Goal: Task Accomplishment & Management: Manage account settings

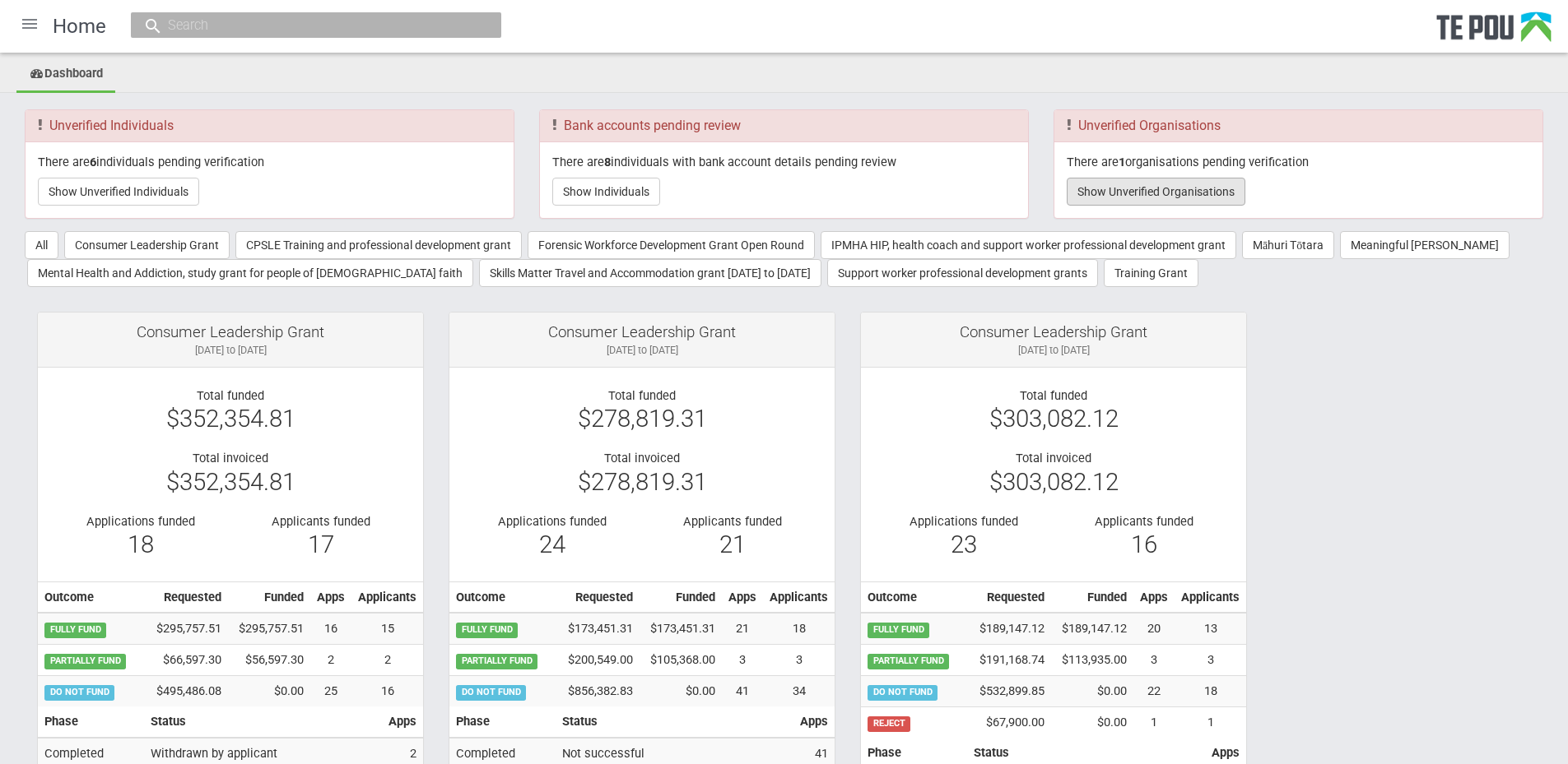
click at [1211, 189] on button "Show Unverified Organisations" at bounding box center [1156, 192] width 179 height 28
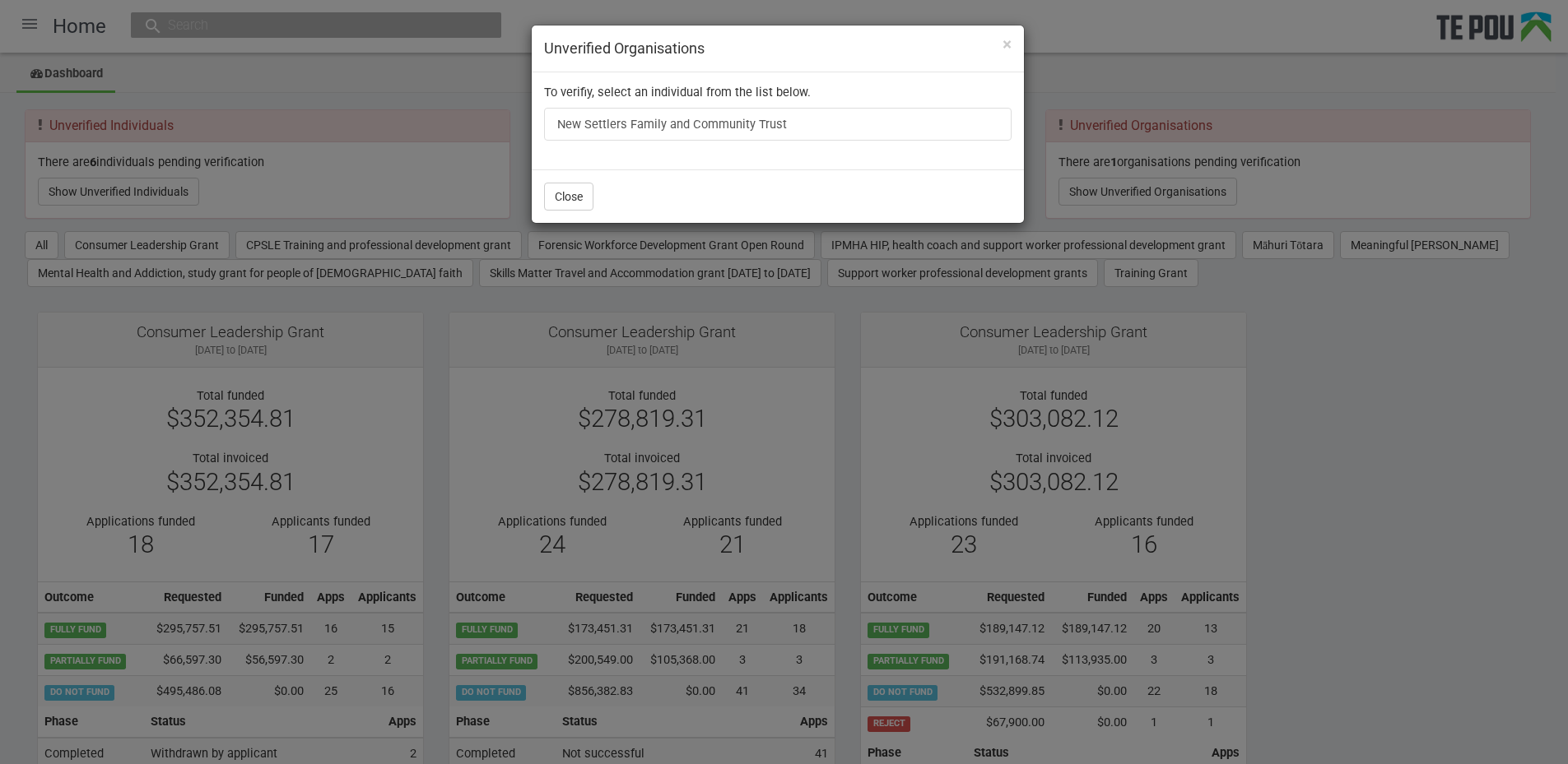
click at [1000, 46] on h4 "Unverified Organisations" at bounding box center [777, 48] width 468 height 21
click at [1005, 46] on span "×" at bounding box center [1006, 44] width 9 height 20
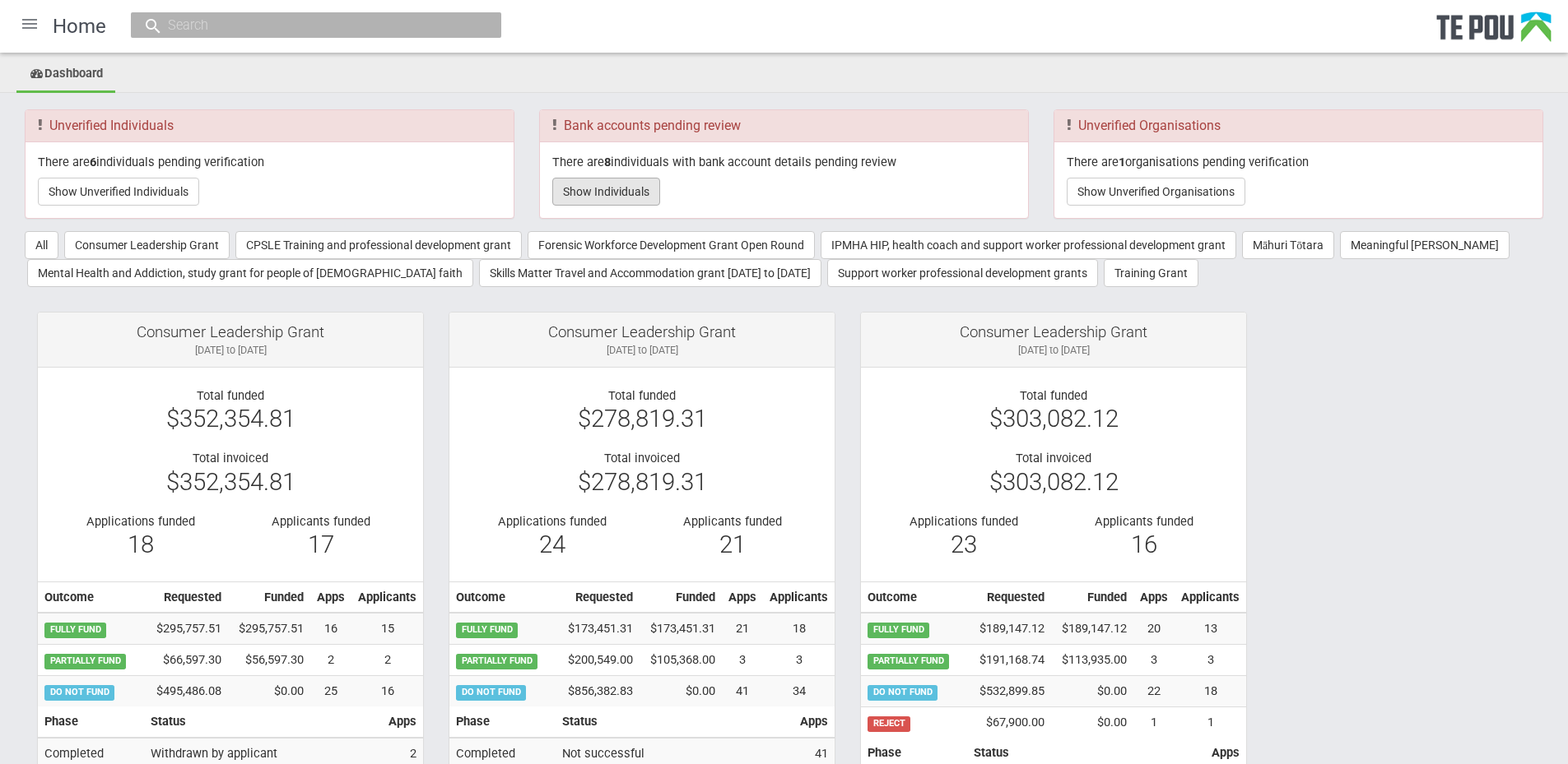
click at [604, 189] on button "Show Individuals" at bounding box center [605, 192] width 108 height 28
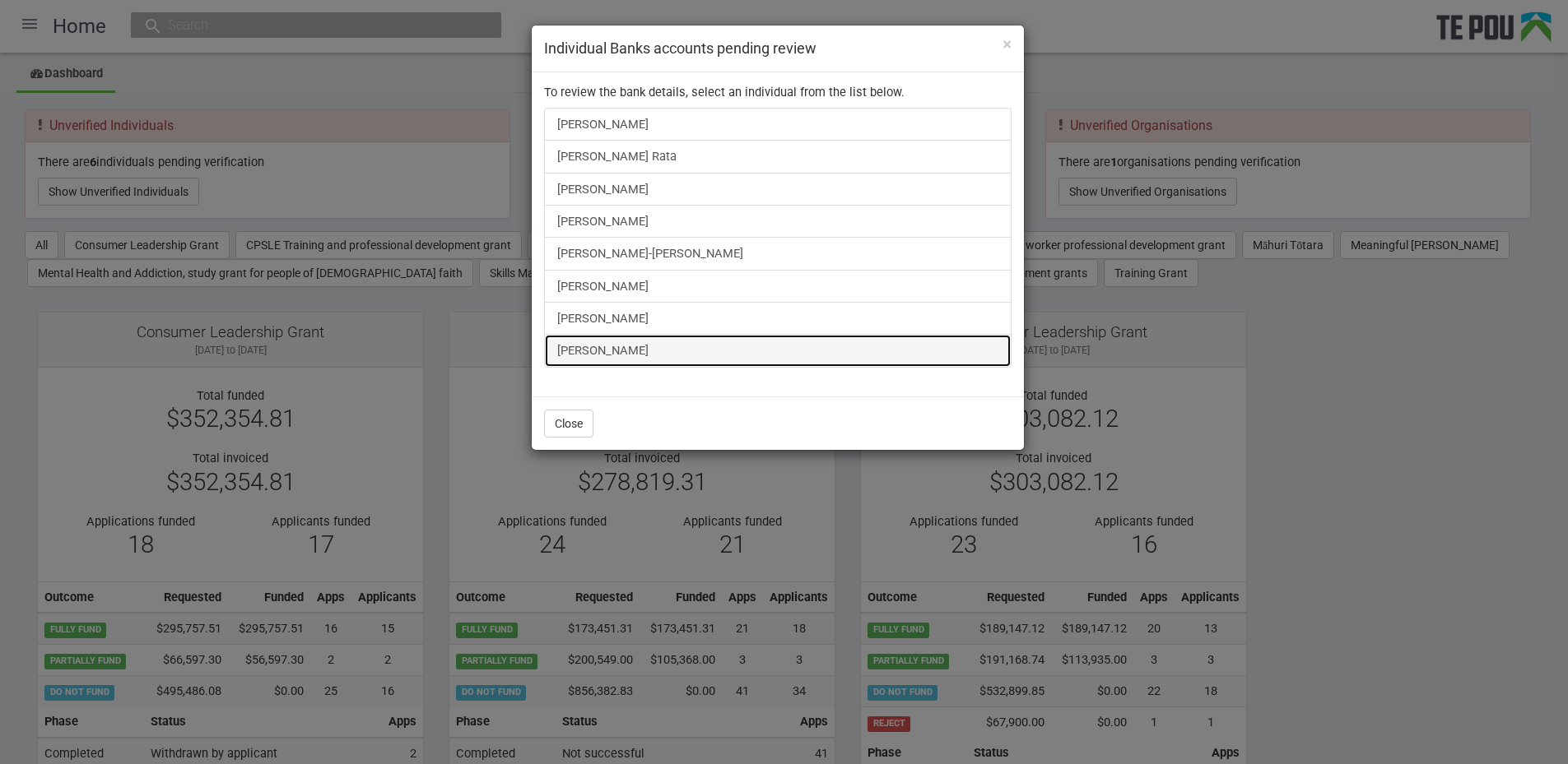
click at [612, 353] on link "Hayley Lovell" at bounding box center [777, 351] width 468 height 33
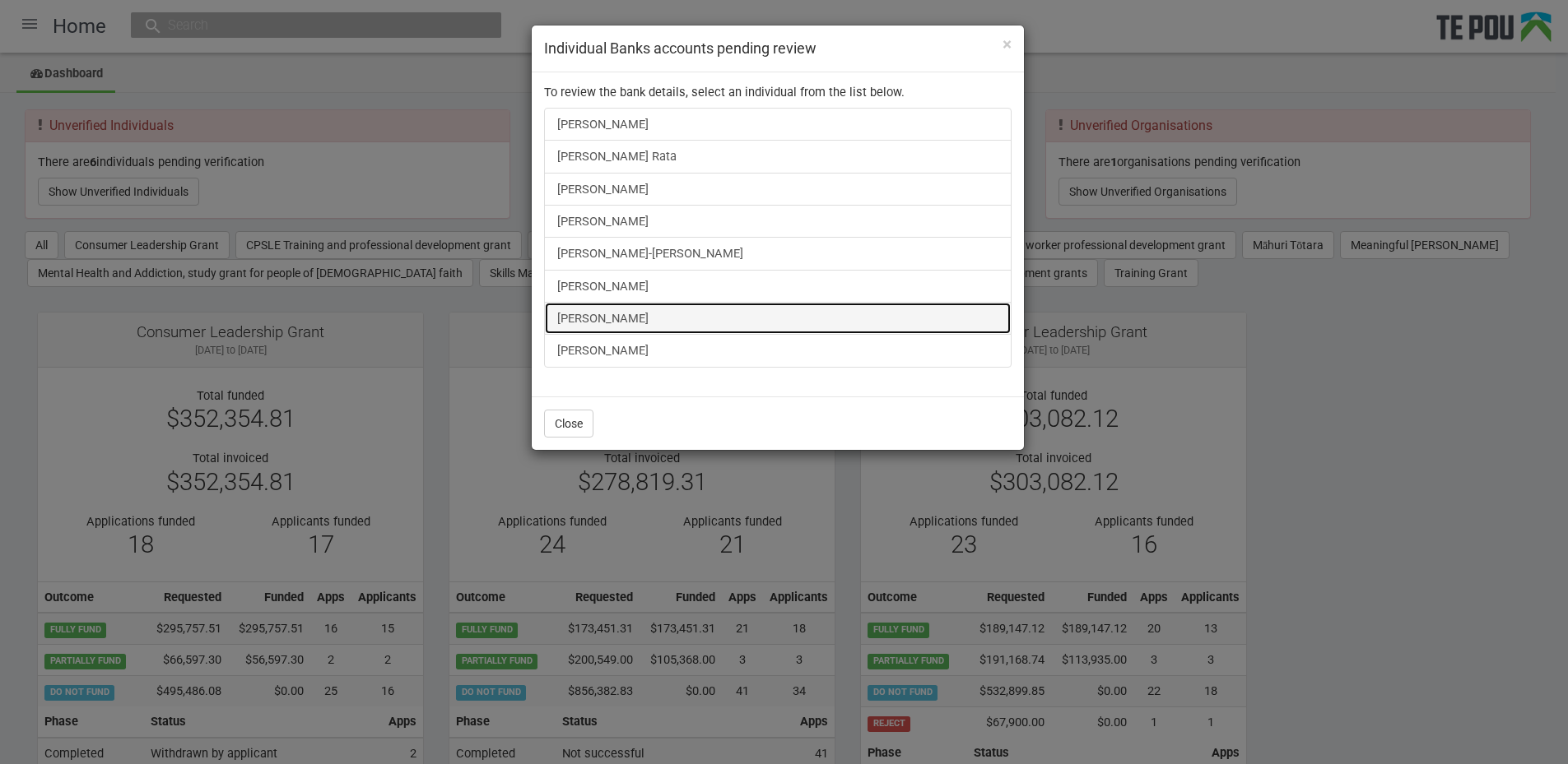
click at [621, 309] on link "Liam Keogan" at bounding box center [777, 318] width 468 height 33
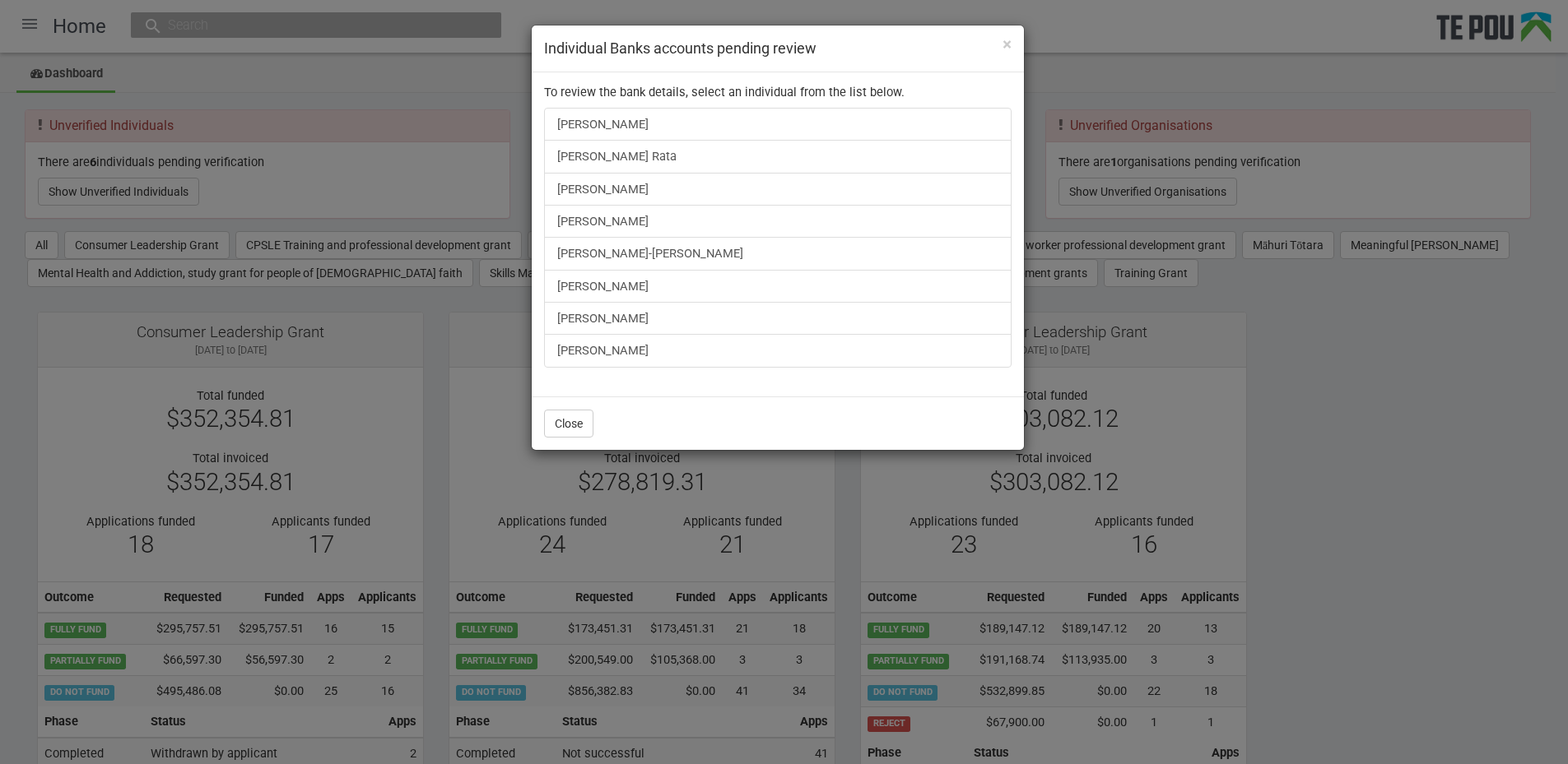
drag, startPoint x: 217, startPoint y: 181, endPoint x: 199, endPoint y: 181, distance: 18.0
click at [217, 181] on div "× Individual Banks accounts pending review To review the bank details, select a…" at bounding box center [784, 382] width 1568 height 764
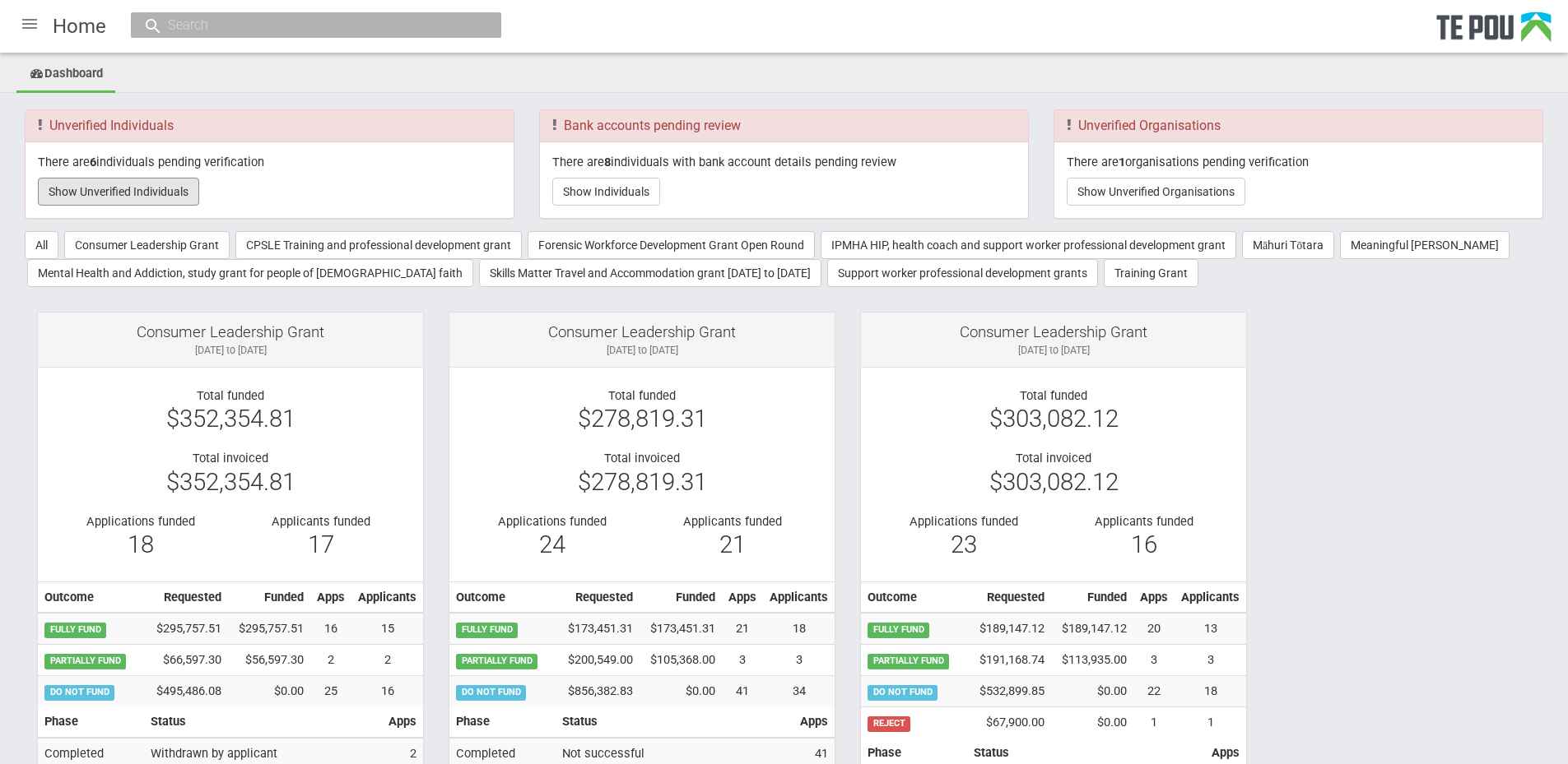
click at [166, 184] on button "Show Unverified Individuals" at bounding box center [118, 192] width 161 height 28
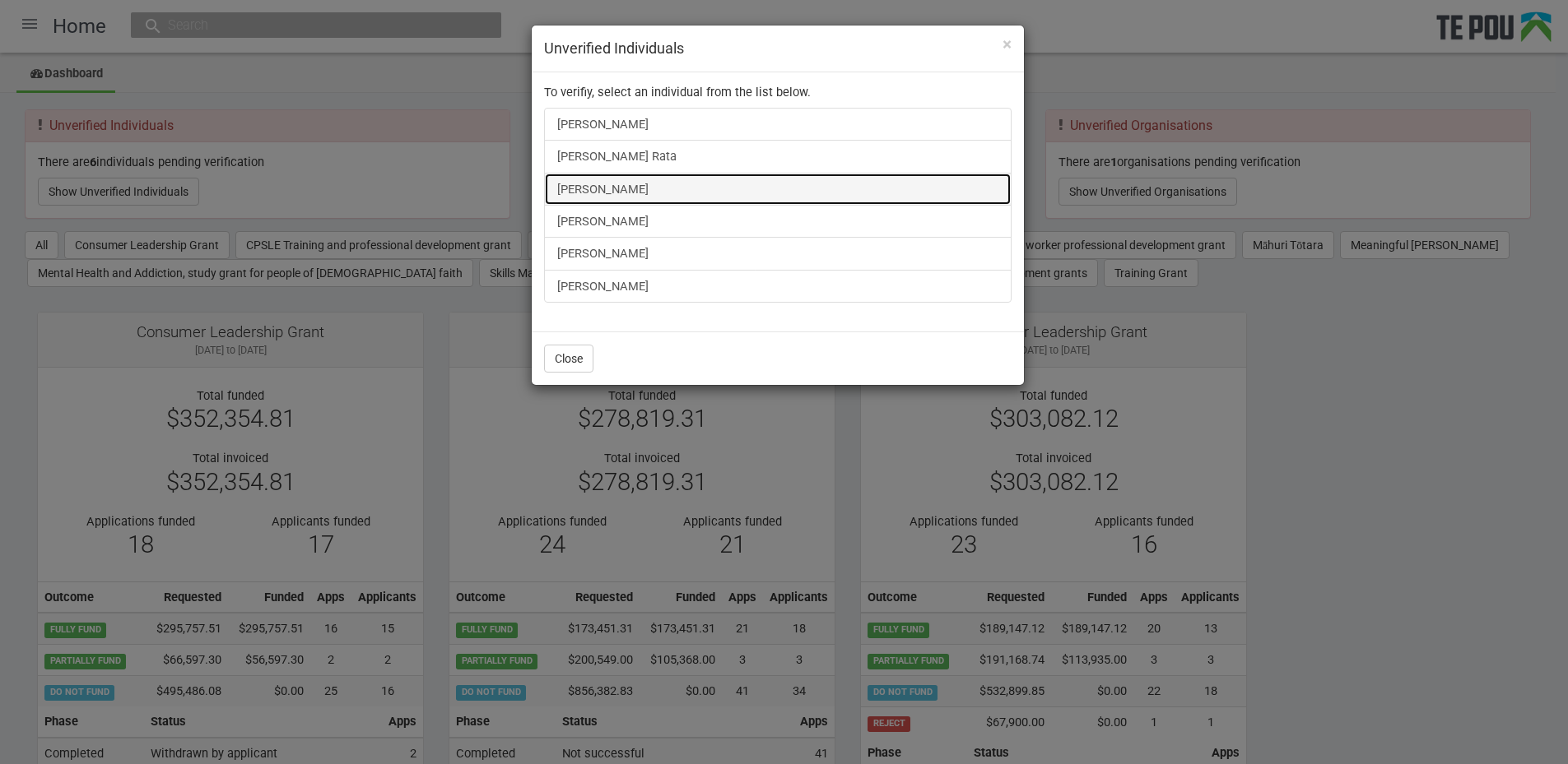
click at [572, 182] on link "[PERSON_NAME]" at bounding box center [777, 189] width 468 height 33
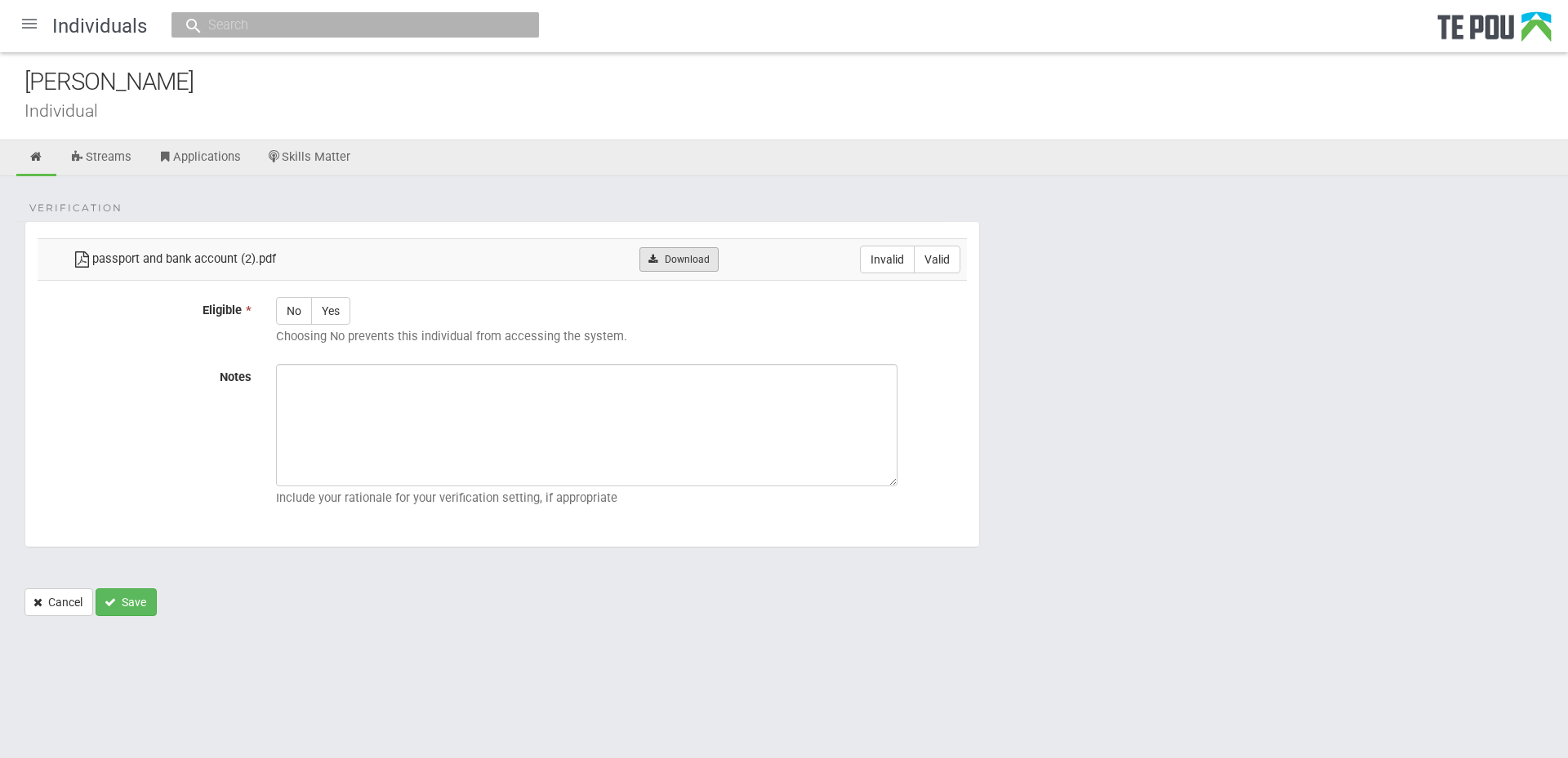
click at [665, 252] on link "Download" at bounding box center [678, 259] width 79 height 24
click at [508, 229] on fieldset "Verification passport and bank account (2).pdf Download Invalid Valid Eligible …" at bounding box center [501, 384] width 955 height 326
click at [25, 164] on link at bounding box center [37, 158] width 40 height 36
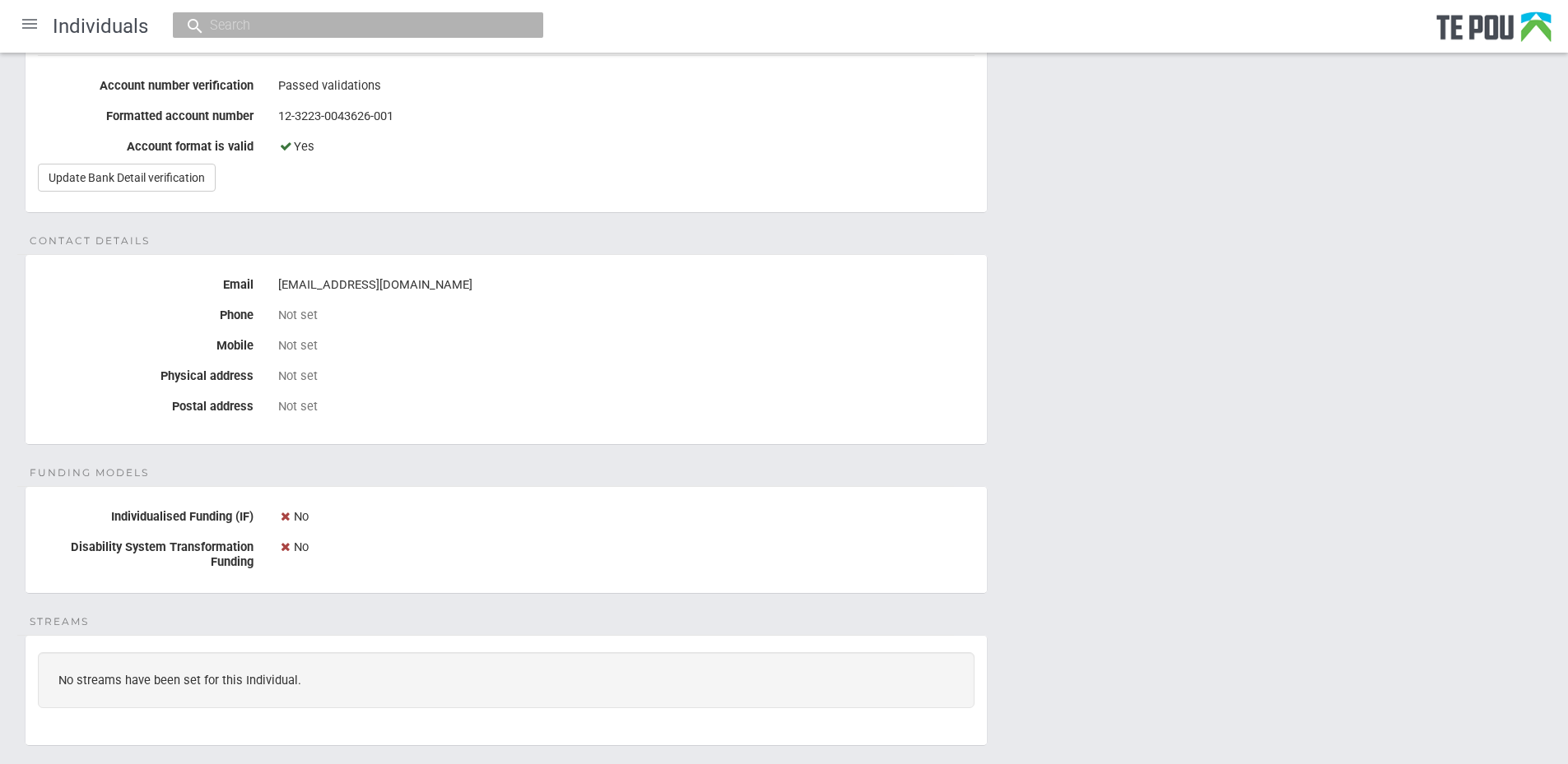
scroll to position [278, 0]
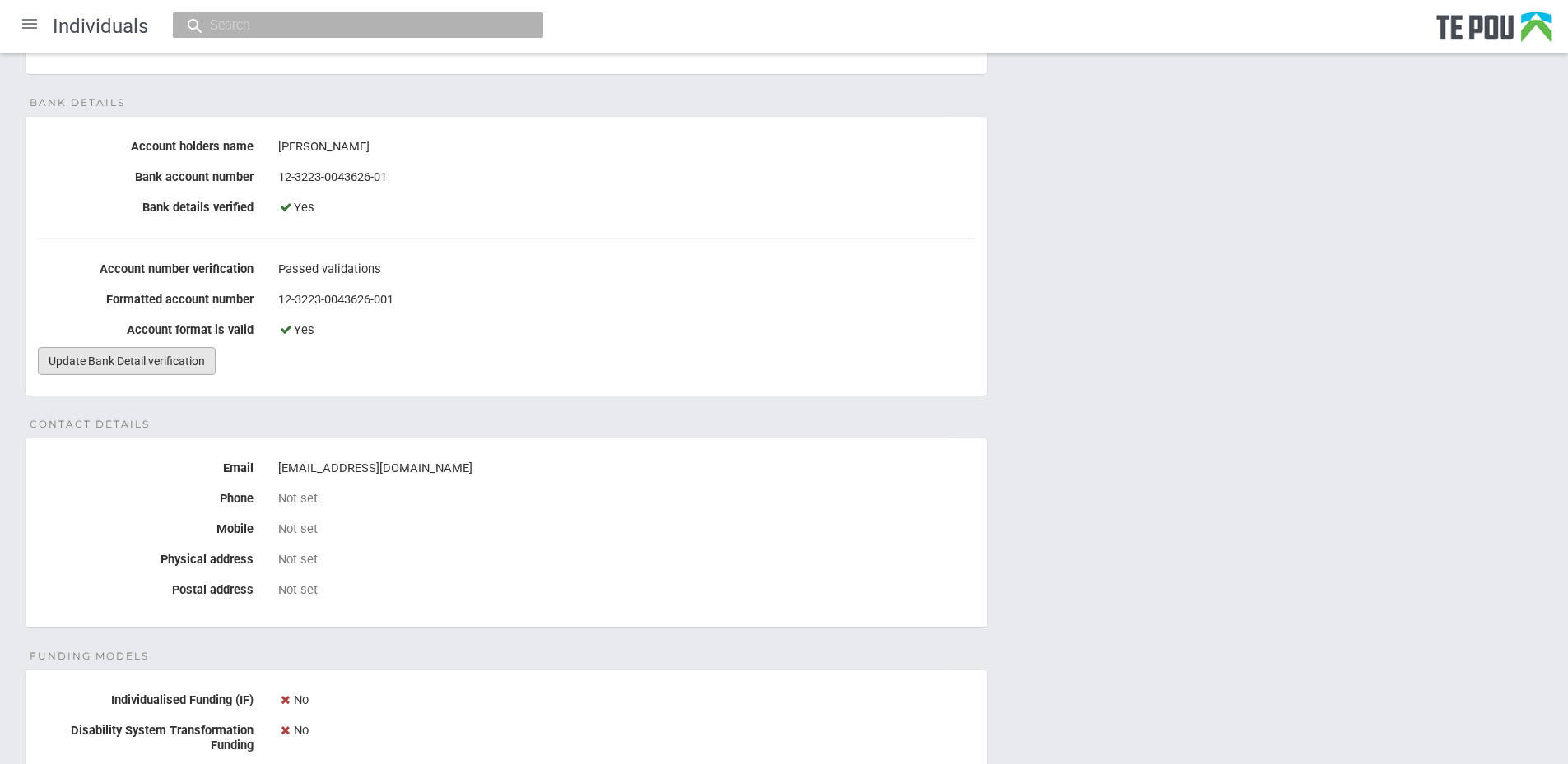
click at [140, 365] on link "Update Bank Detail verification" at bounding box center [126, 361] width 178 height 28
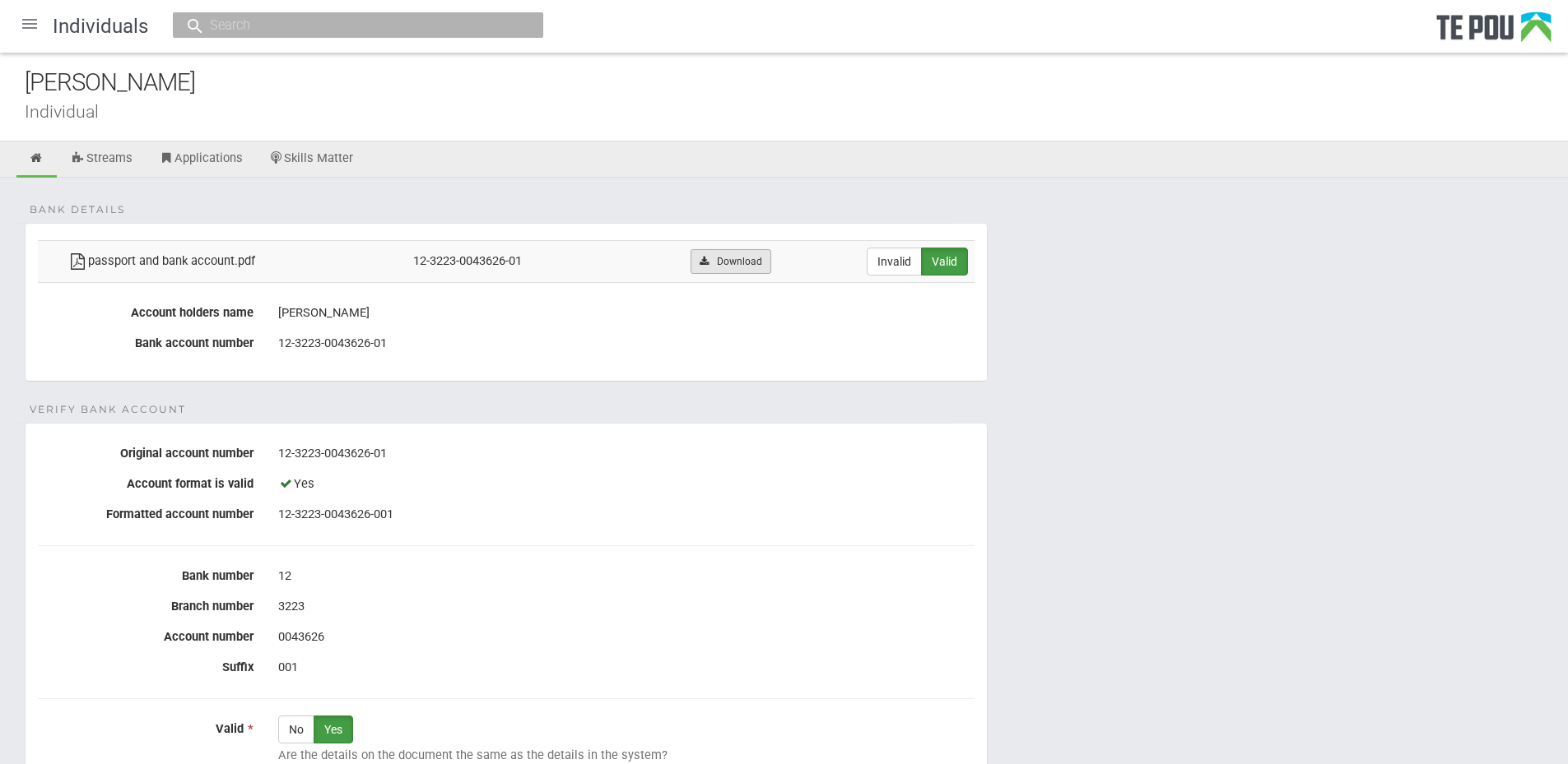
click at [749, 257] on link "Download" at bounding box center [730, 261] width 80 height 25
click at [1163, 182] on div "Bank details passport and bank account.pdf 12-3223-0043626-01 Download Invalid …" at bounding box center [784, 616] width 1568 height 876
click at [39, 153] on icon at bounding box center [37, 159] width 16 height 12
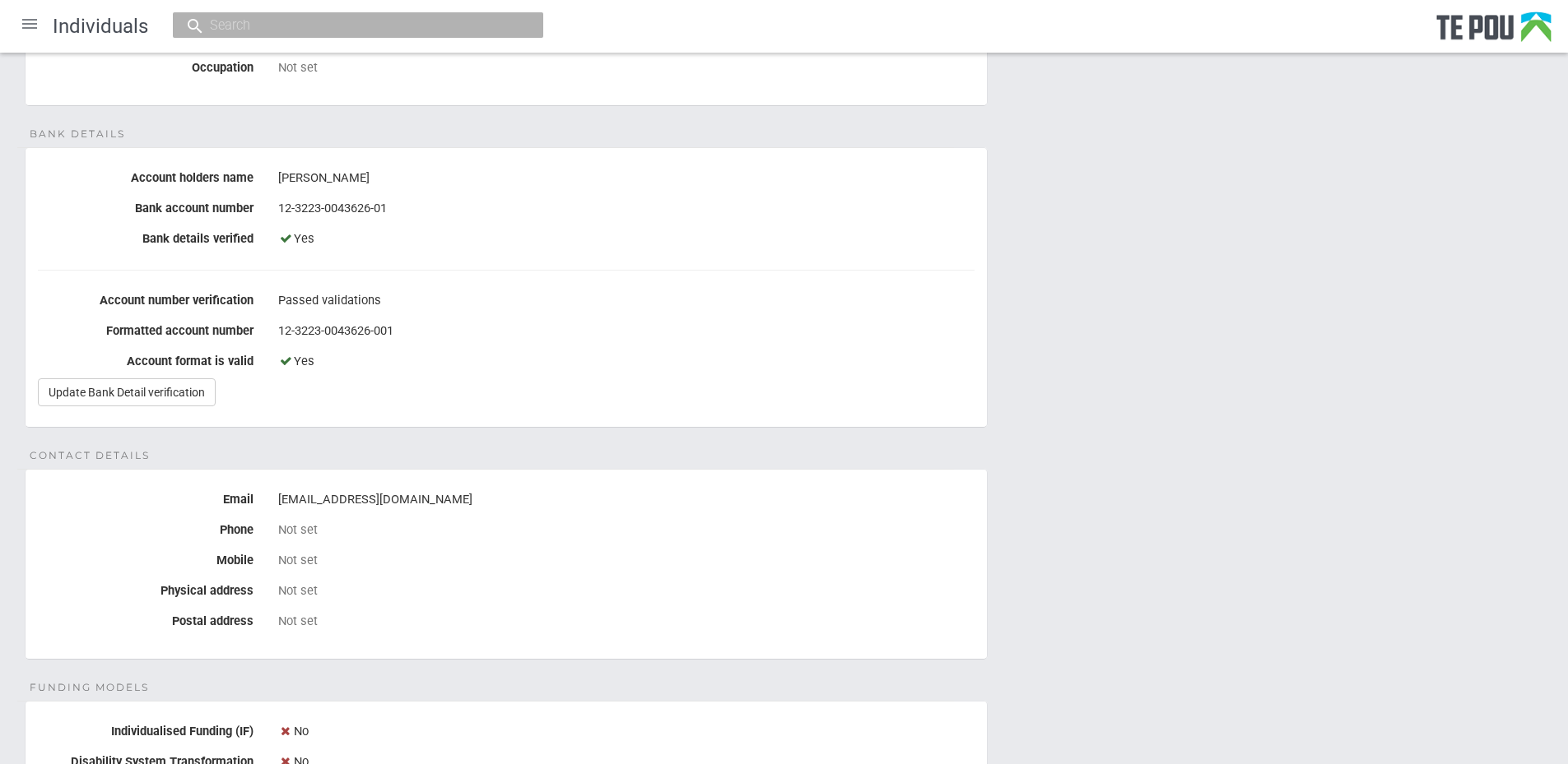
scroll to position [740, 0]
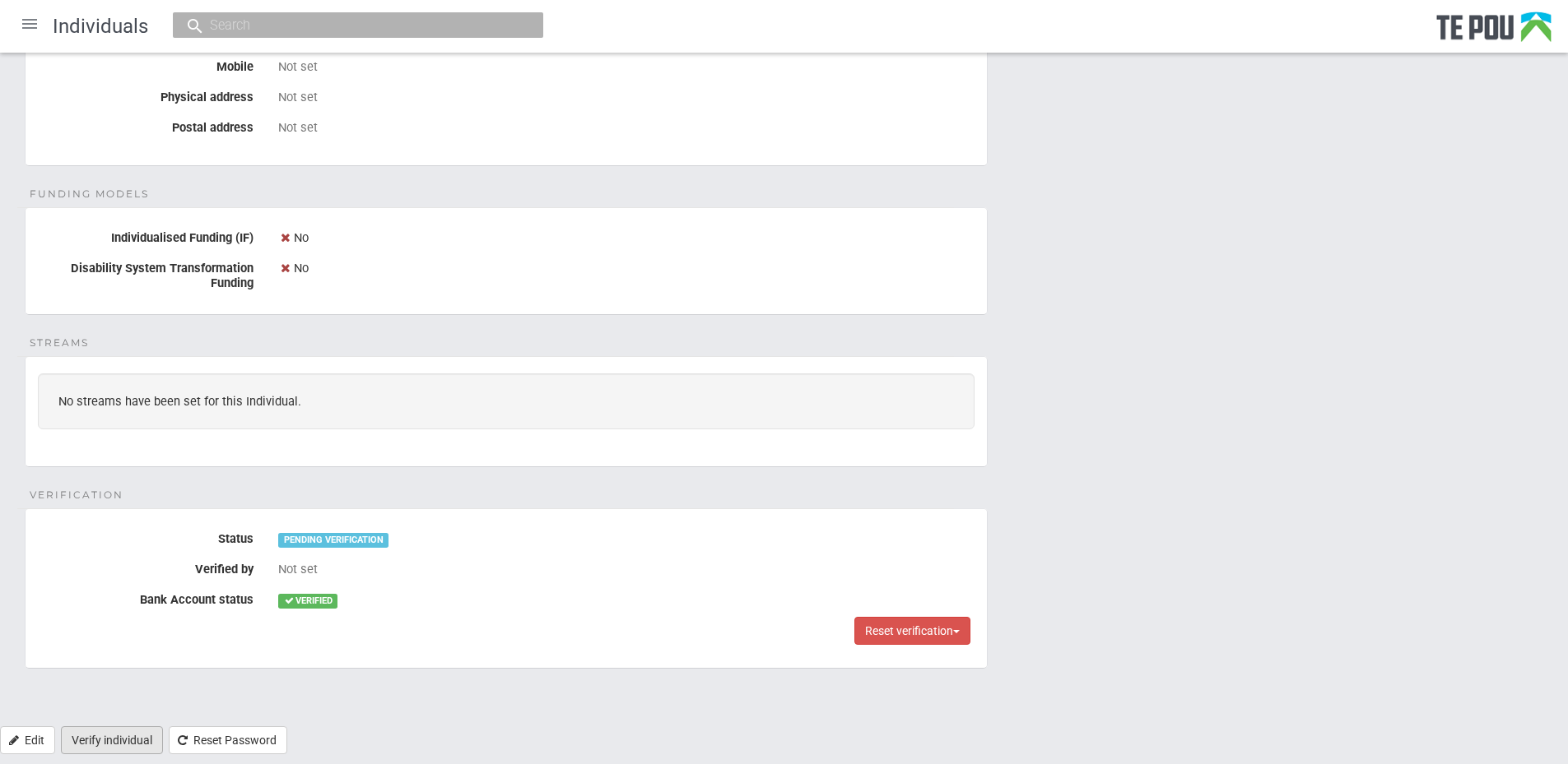
click at [99, 745] on link "Verify individual" at bounding box center [111, 740] width 102 height 28
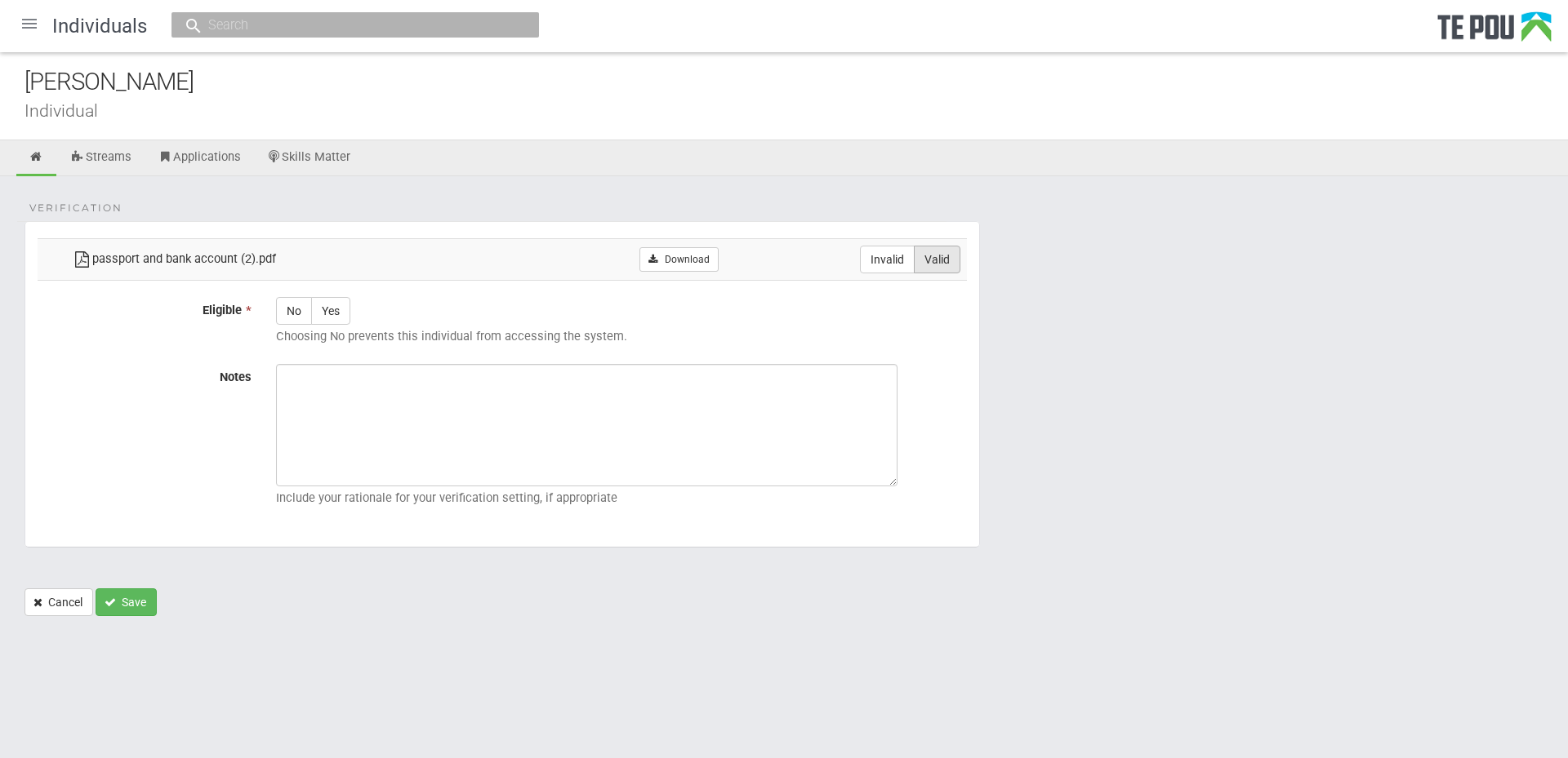
click at [944, 258] on label "Valid" at bounding box center [937, 259] width 46 height 28
radio input "true"
click at [334, 317] on label "Yes" at bounding box center [330, 311] width 39 height 28
radio input "true"
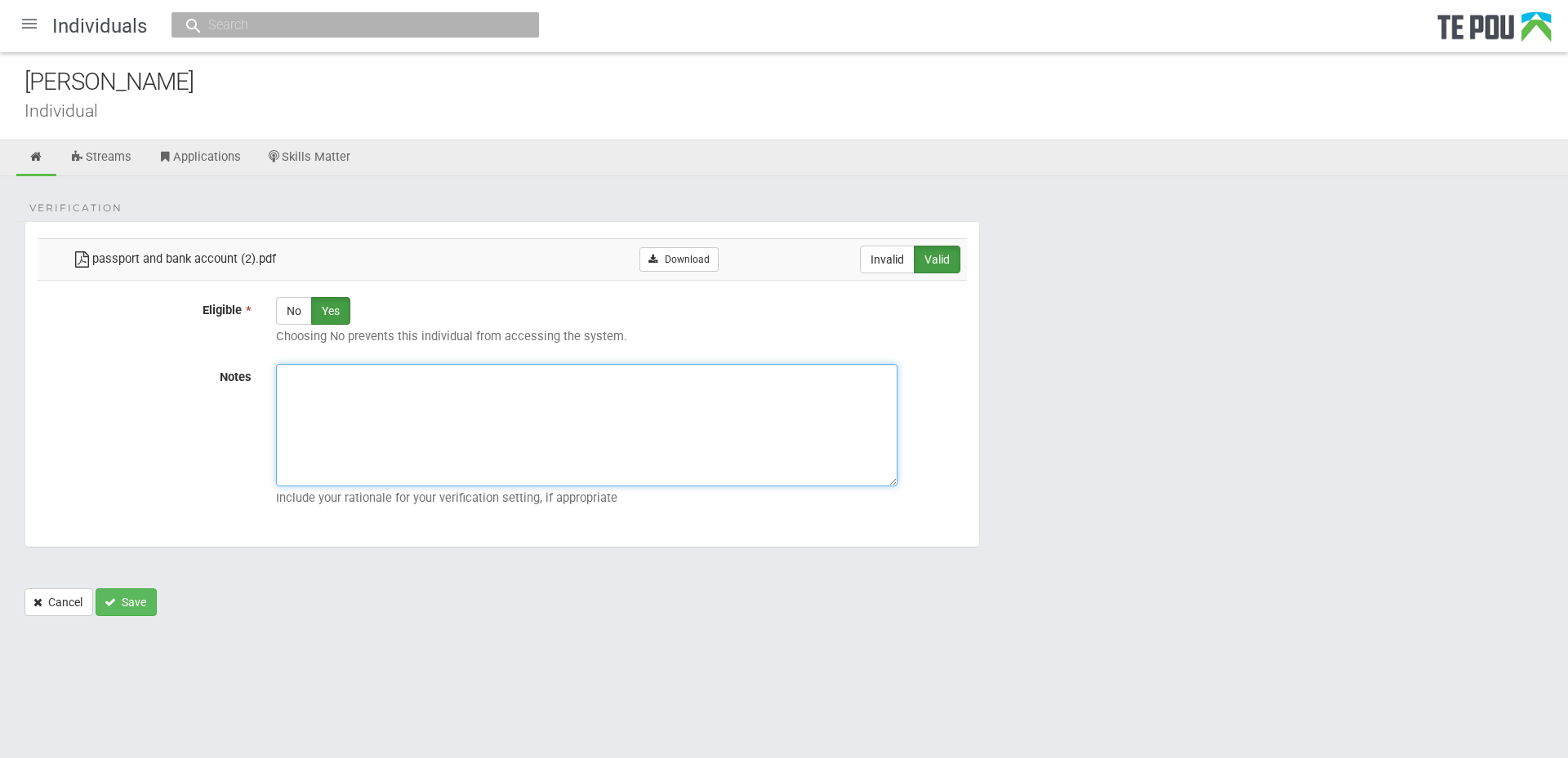
click at [717, 428] on textarea "Notes" at bounding box center [587, 425] width 622 height 123
paste textarea "Verified by Melody @ 25/8/2025"
type textarea "Verified by Melody @ 25/8/2025"
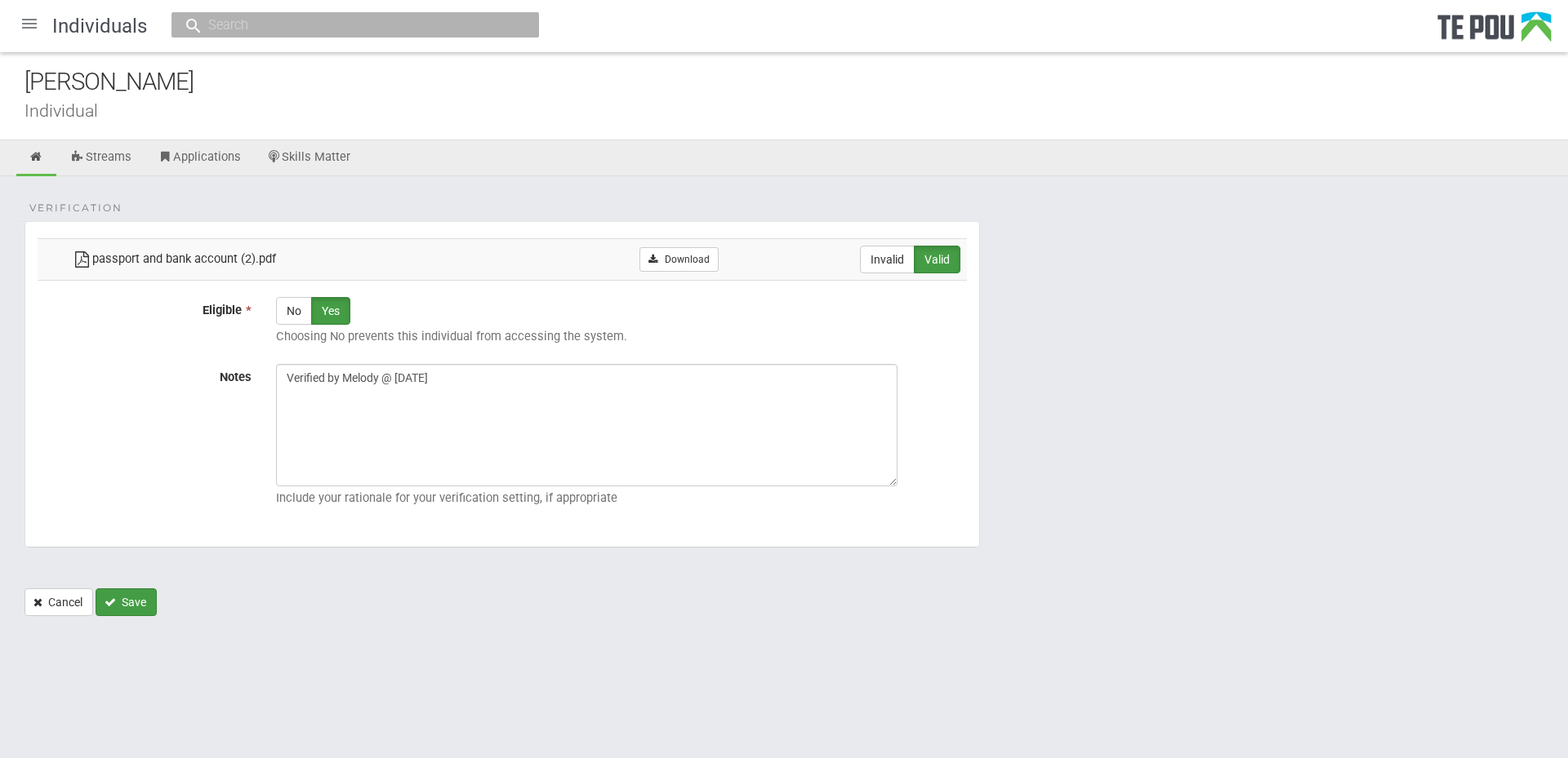
click at [130, 601] on button "Save" at bounding box center [126, 602] width 61 height 28
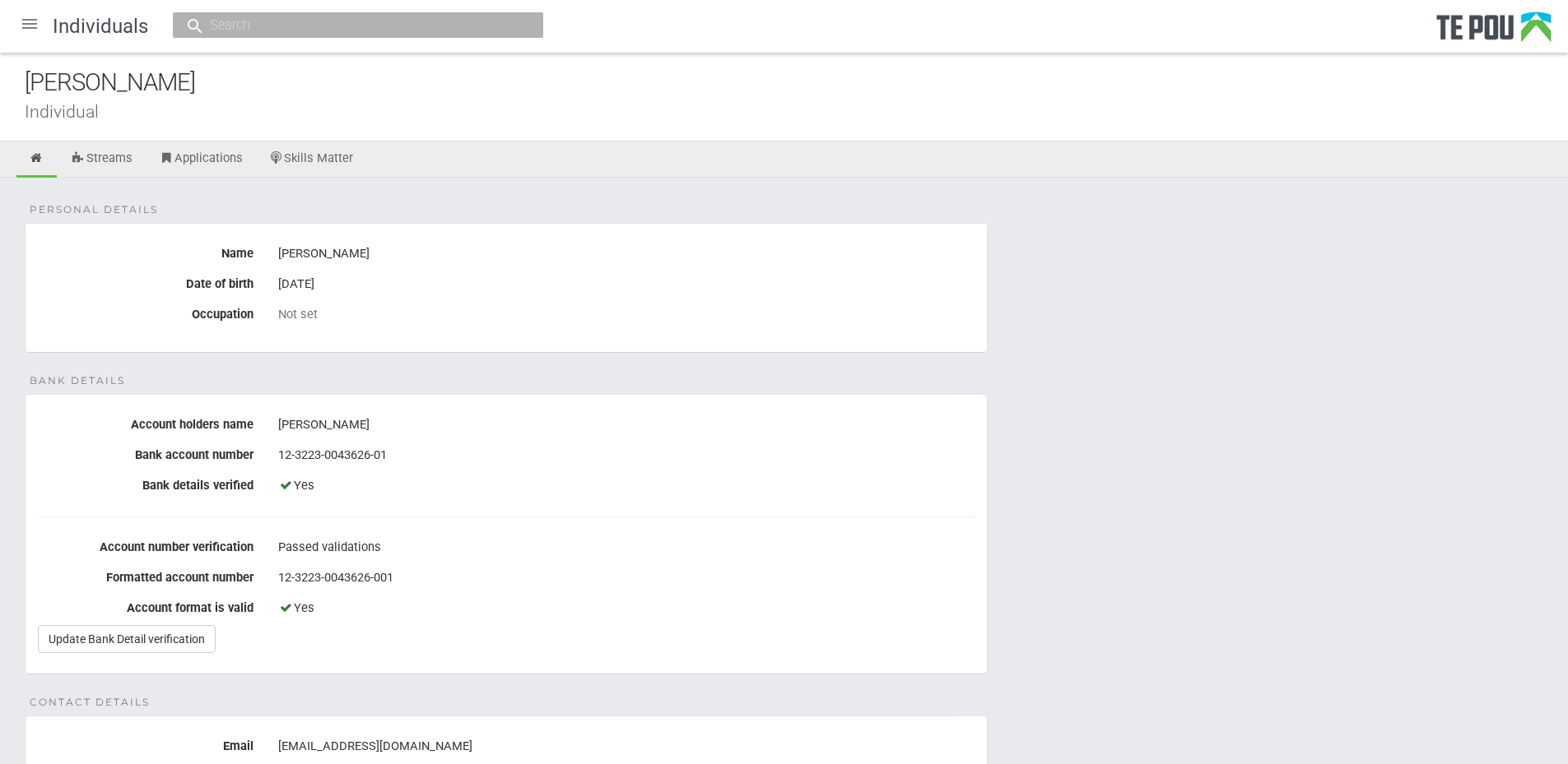
click at [182, 118] on div "Individual" at bounding box center [796, 111] width 1543 height 18
click at [341, 164] on link "Skills Matter" at bounding box center [311, 159] width 110 height 36
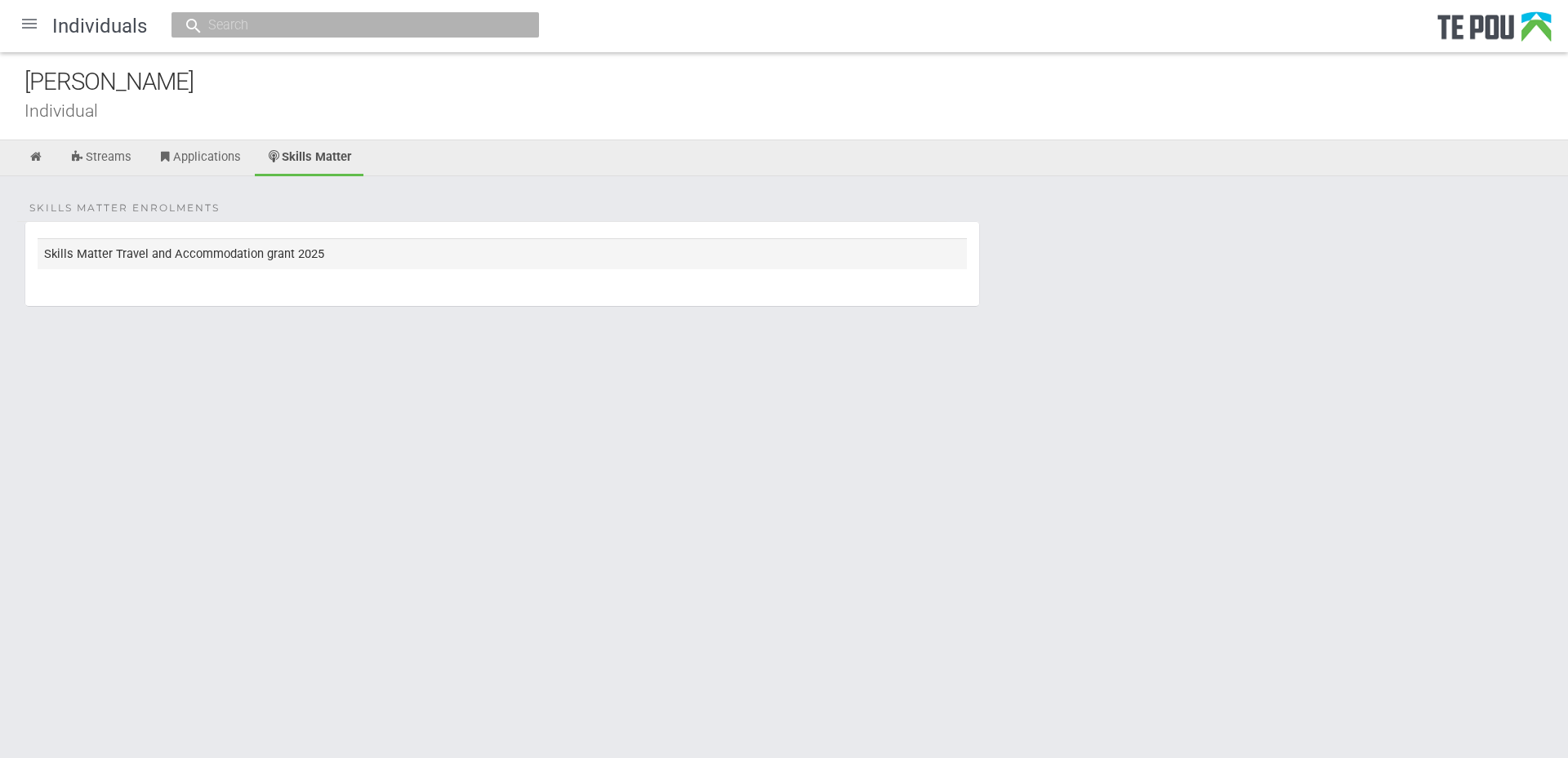
click at [259, 253] on td "Skills Matter Travel and Accommodation grant 2025" at bounding box center [501, 253] width 929 height 30
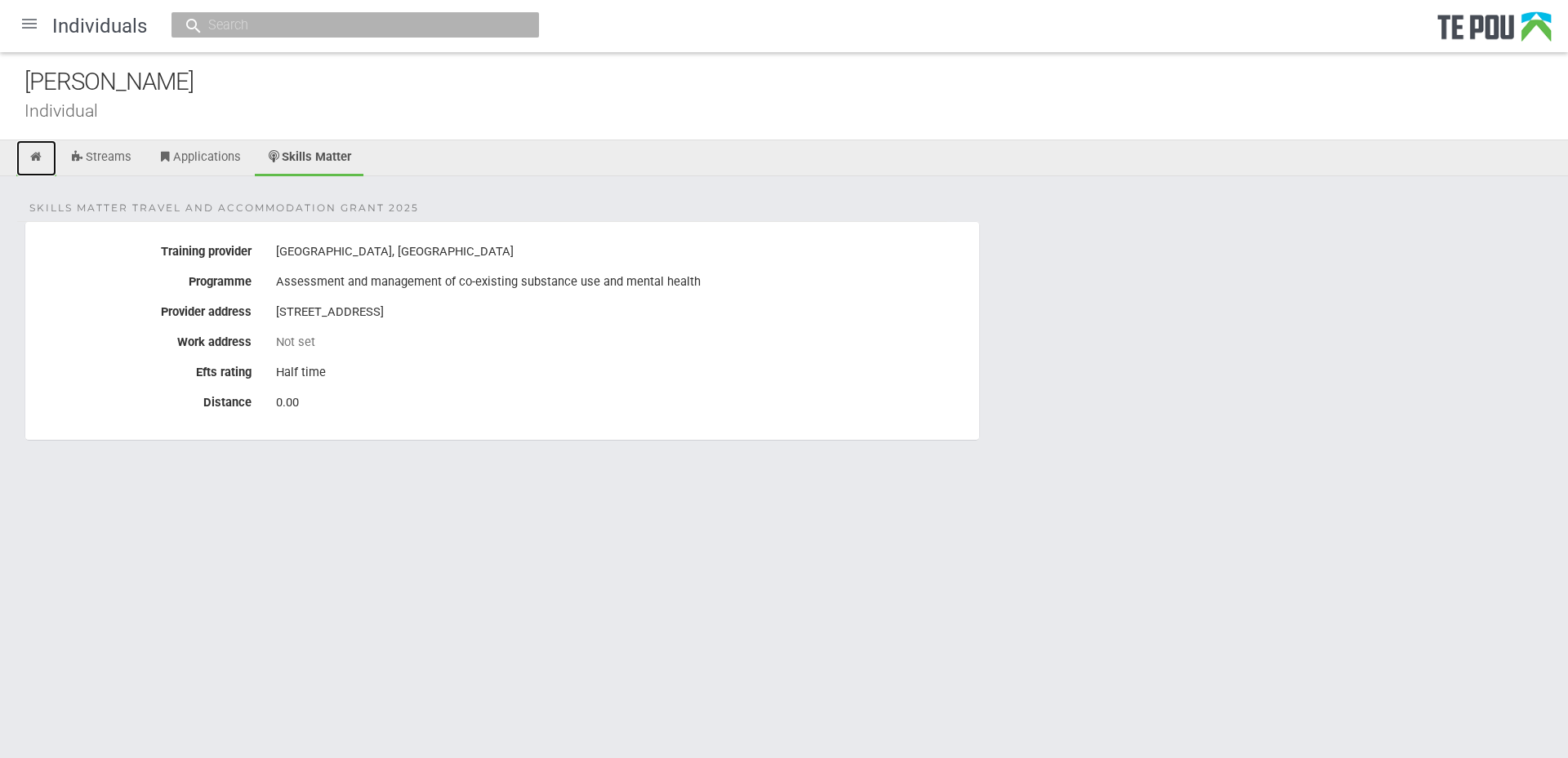
click at [34, 160] on icon at bounding box center [37, 158] width 16 height 12
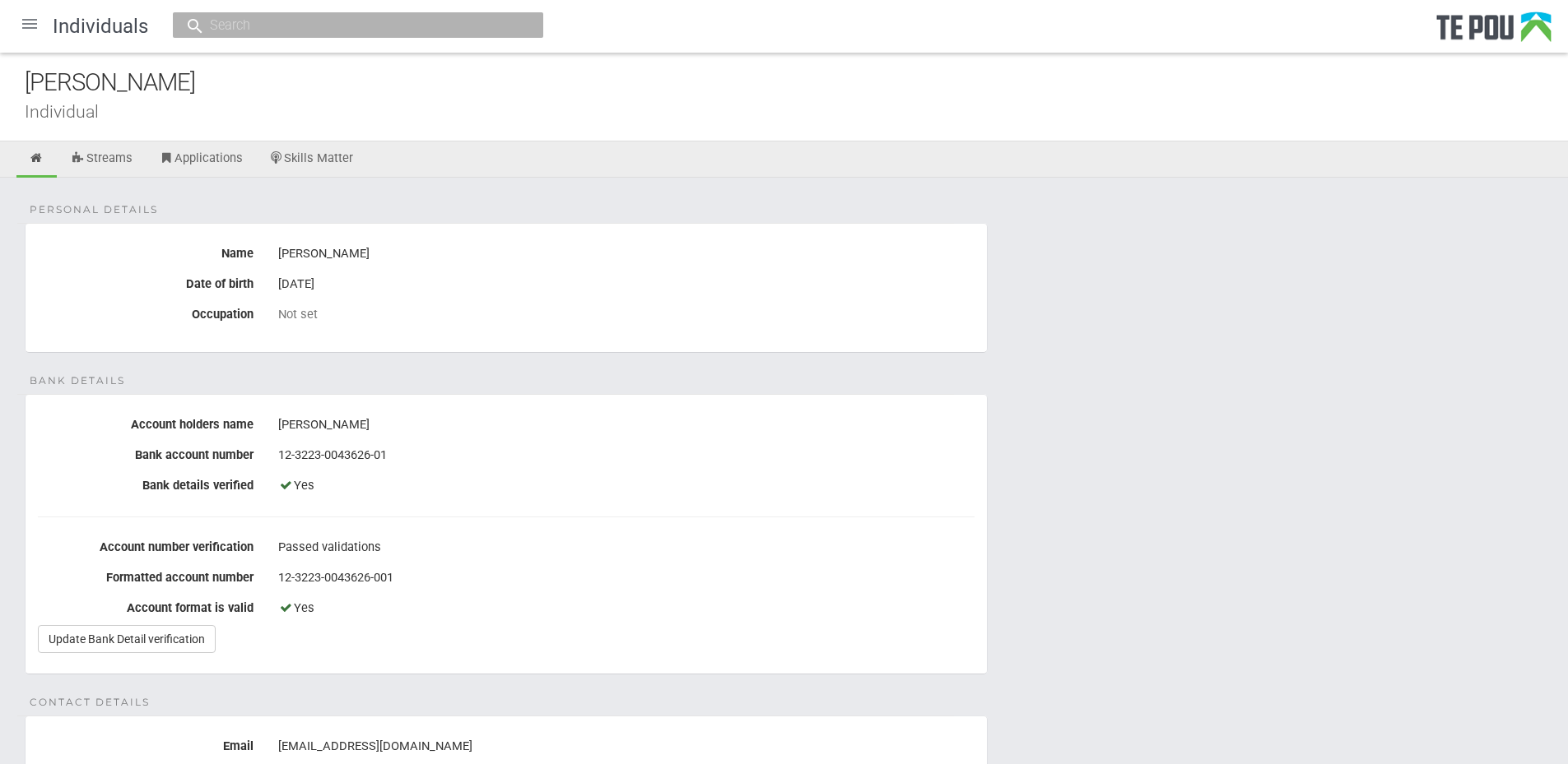
drag, startPoint x: 1174, startPoint y: 280, endPoint x: 1152, endPoint y: 280, distance: 22.0
click at [298, 166] on link "Skills Matter" at bounding box center [311, 159] width 110 height 36
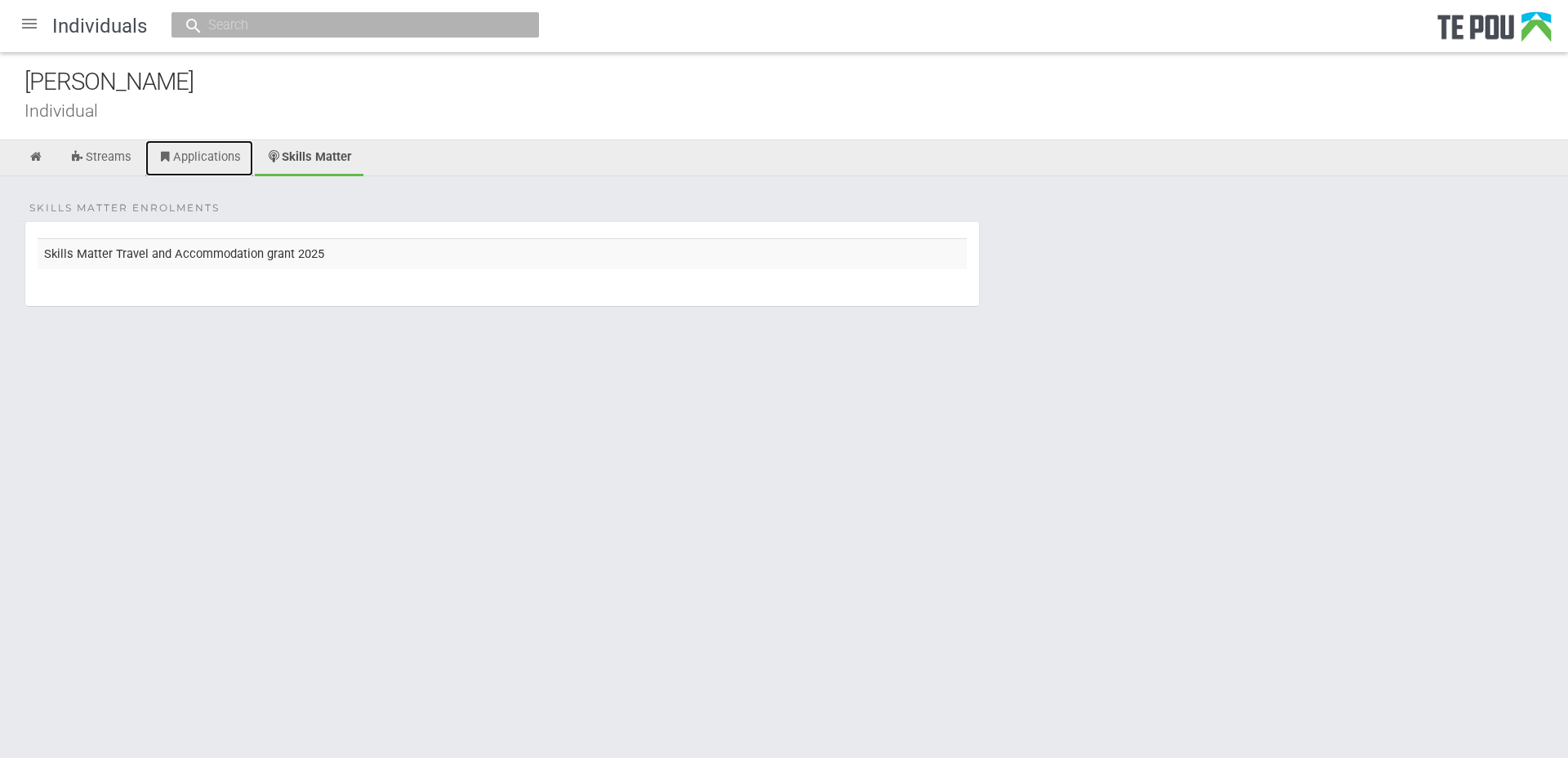
click at [202, 163] on link "Applications" at bounding box center [199, 158] width 108 height 36
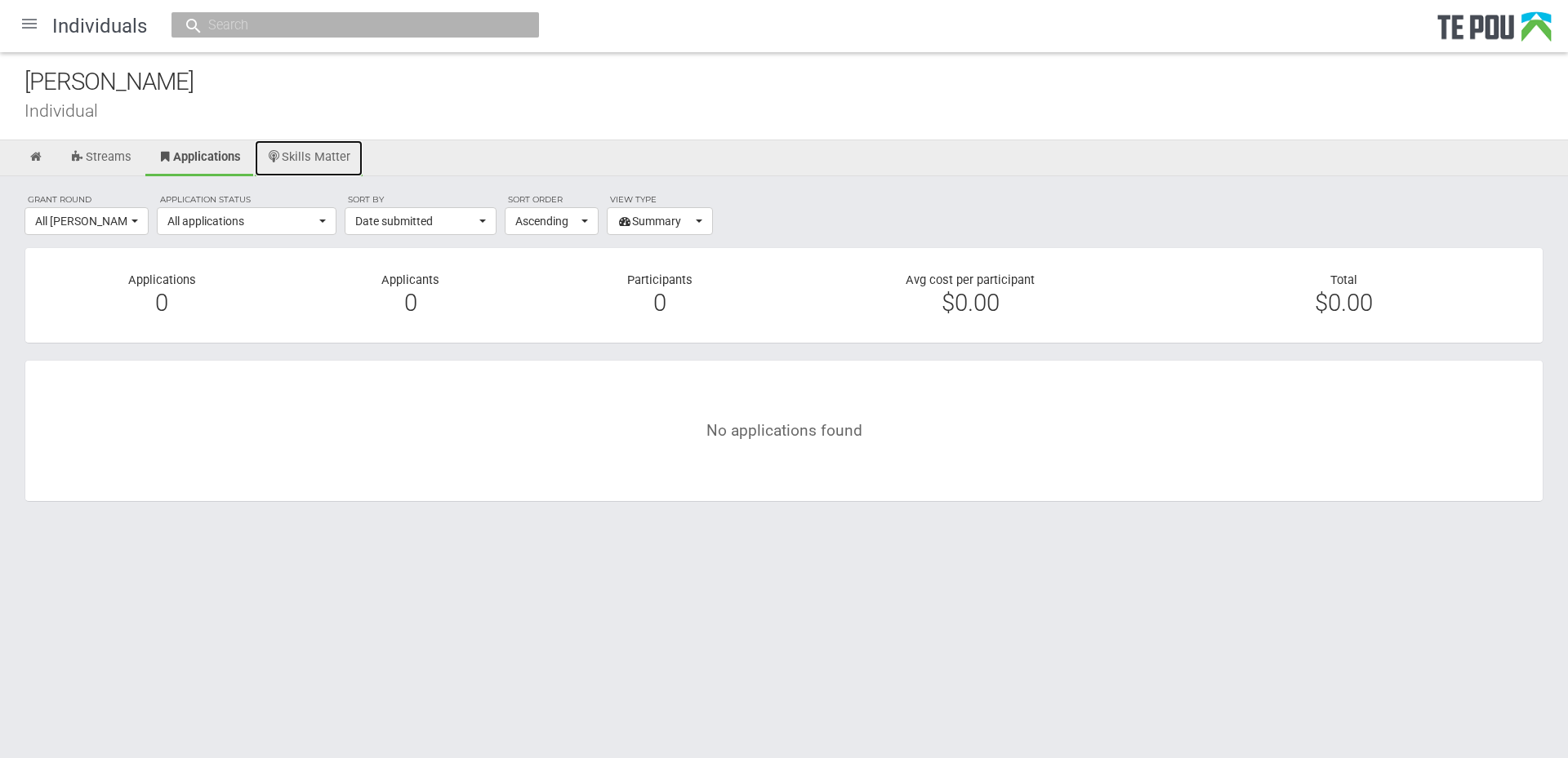
click at [302, 161] on link "Skills Matter" at bounding box center [309, 158] width 109 height 36
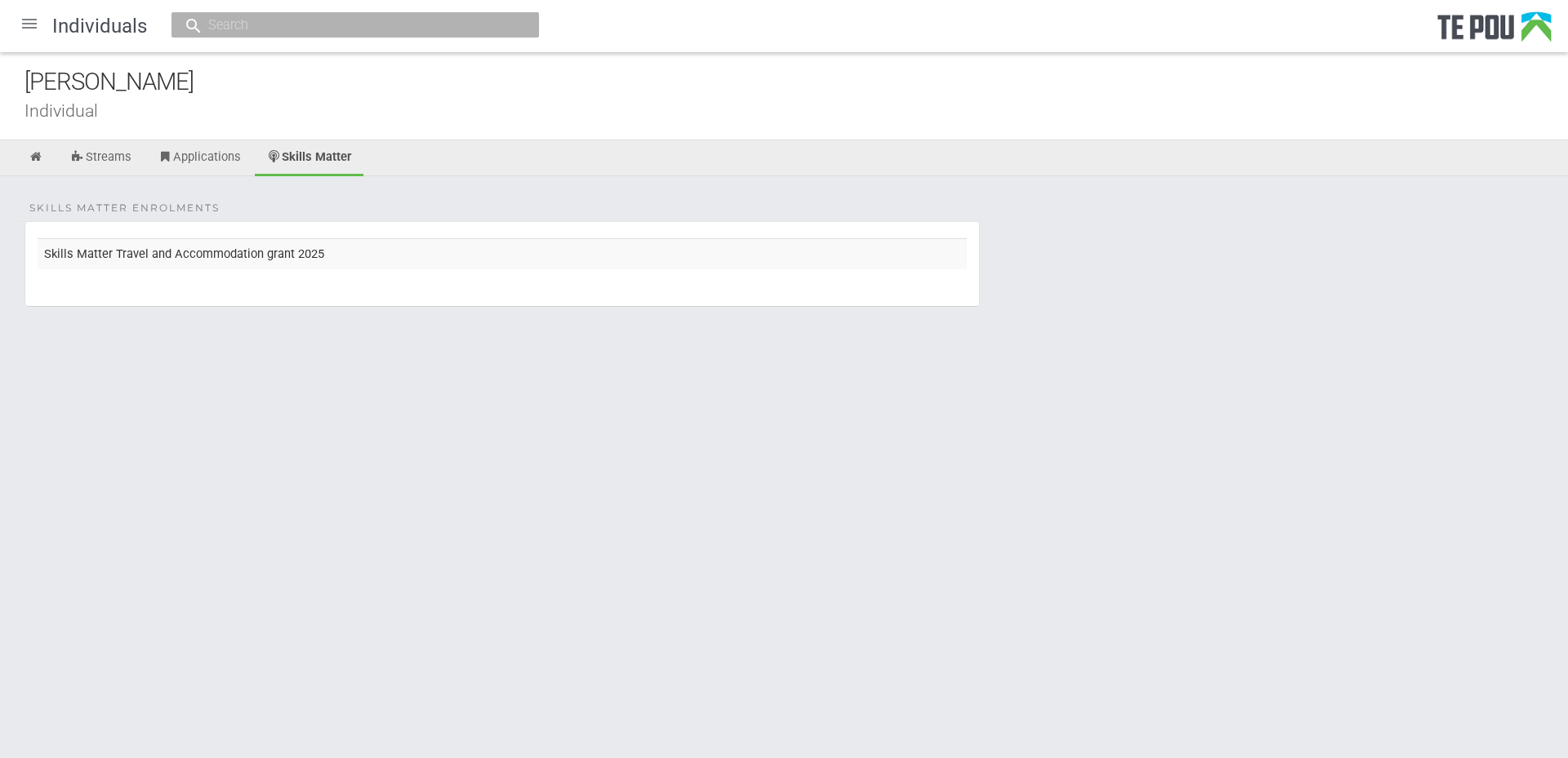
click at [33, 20] on div at bounding box center [29, 23] width 39 height 39
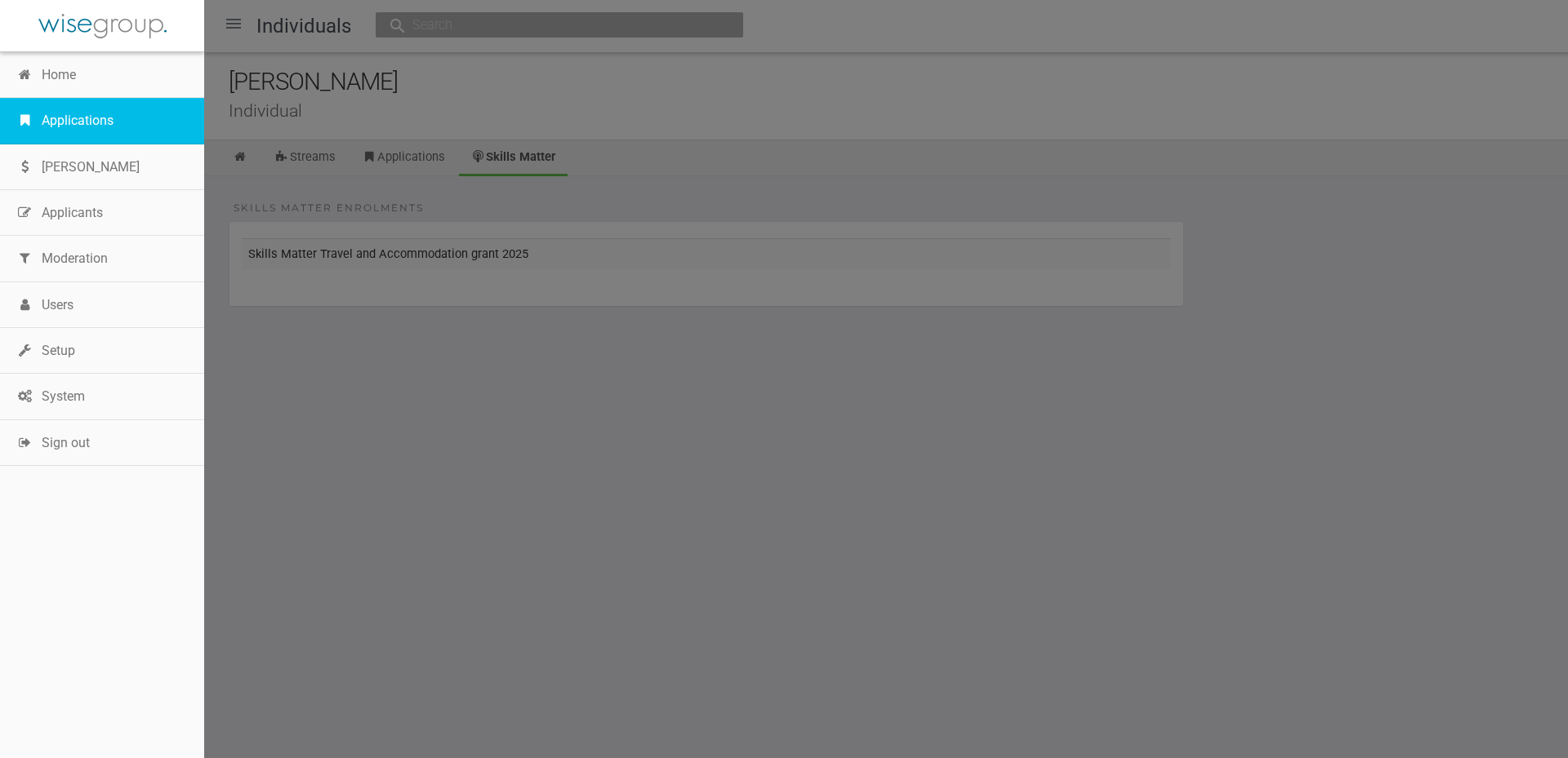
click at [88, 117] on link "Applications" at bounding box center [102, 121] width 205 height 46
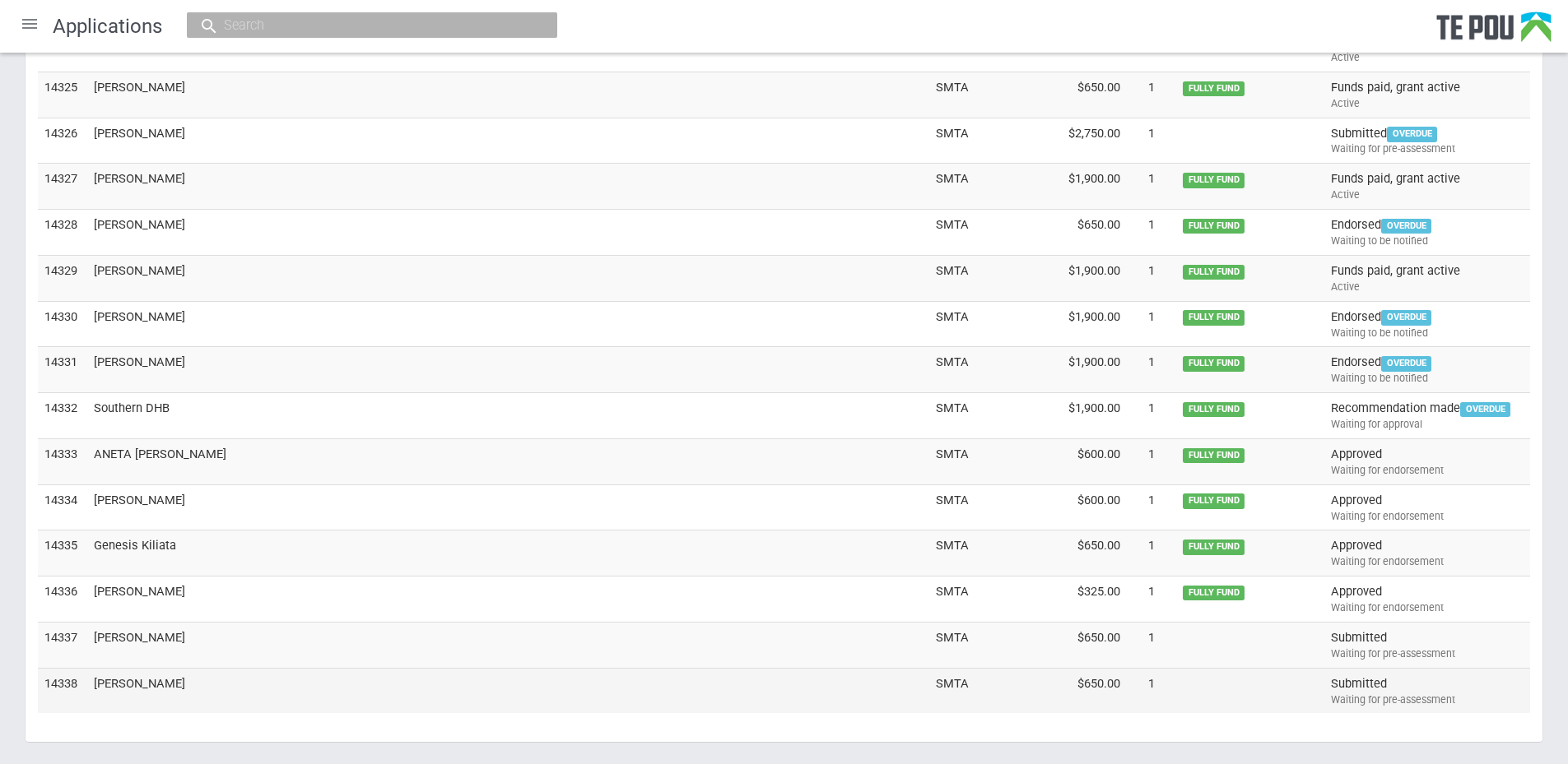
scroll to position [4586, 0]
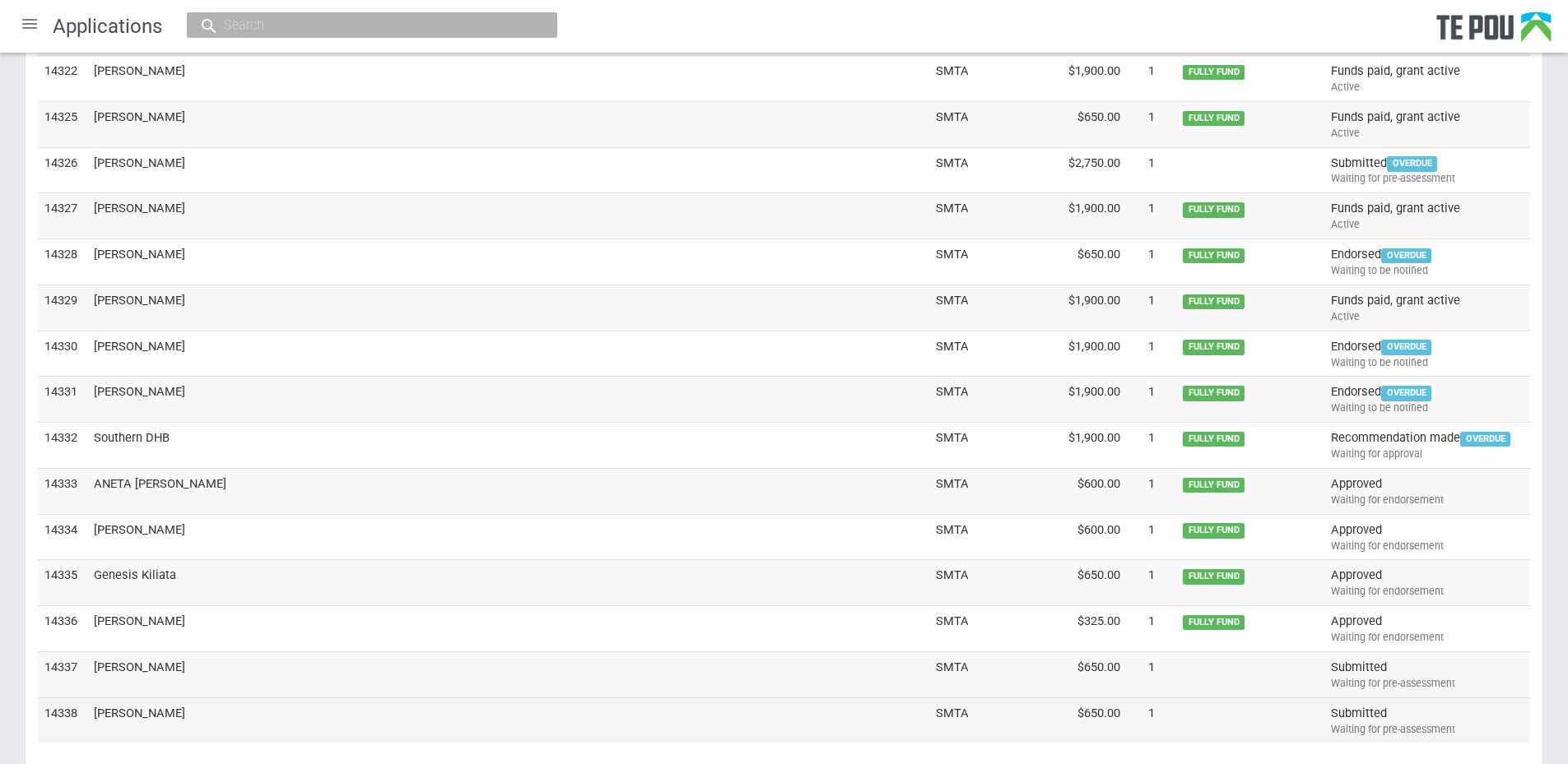
click at [144, 715] on td "[PERSON_NAME]" at bounding box center [508, 720] width 842 height 46
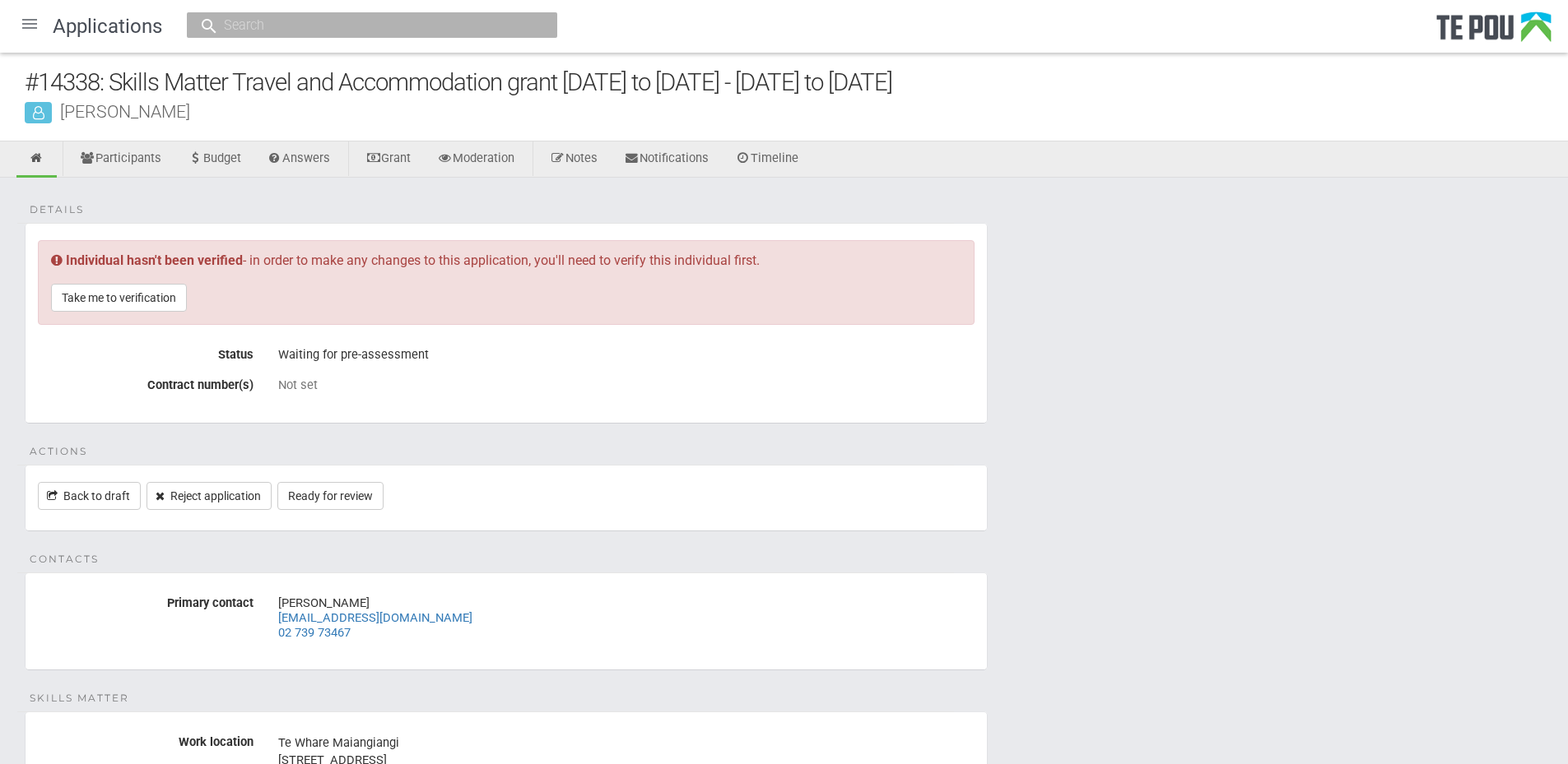
click at [452, 400] on fieldset "Details Individual hasn't been verified - in order to make any changes to this …" at bounding box center [505, 323] width 963 height 201
click at [130, 302] on link "Take me to verification" at bounding box center [118, 298] width 136 height 28
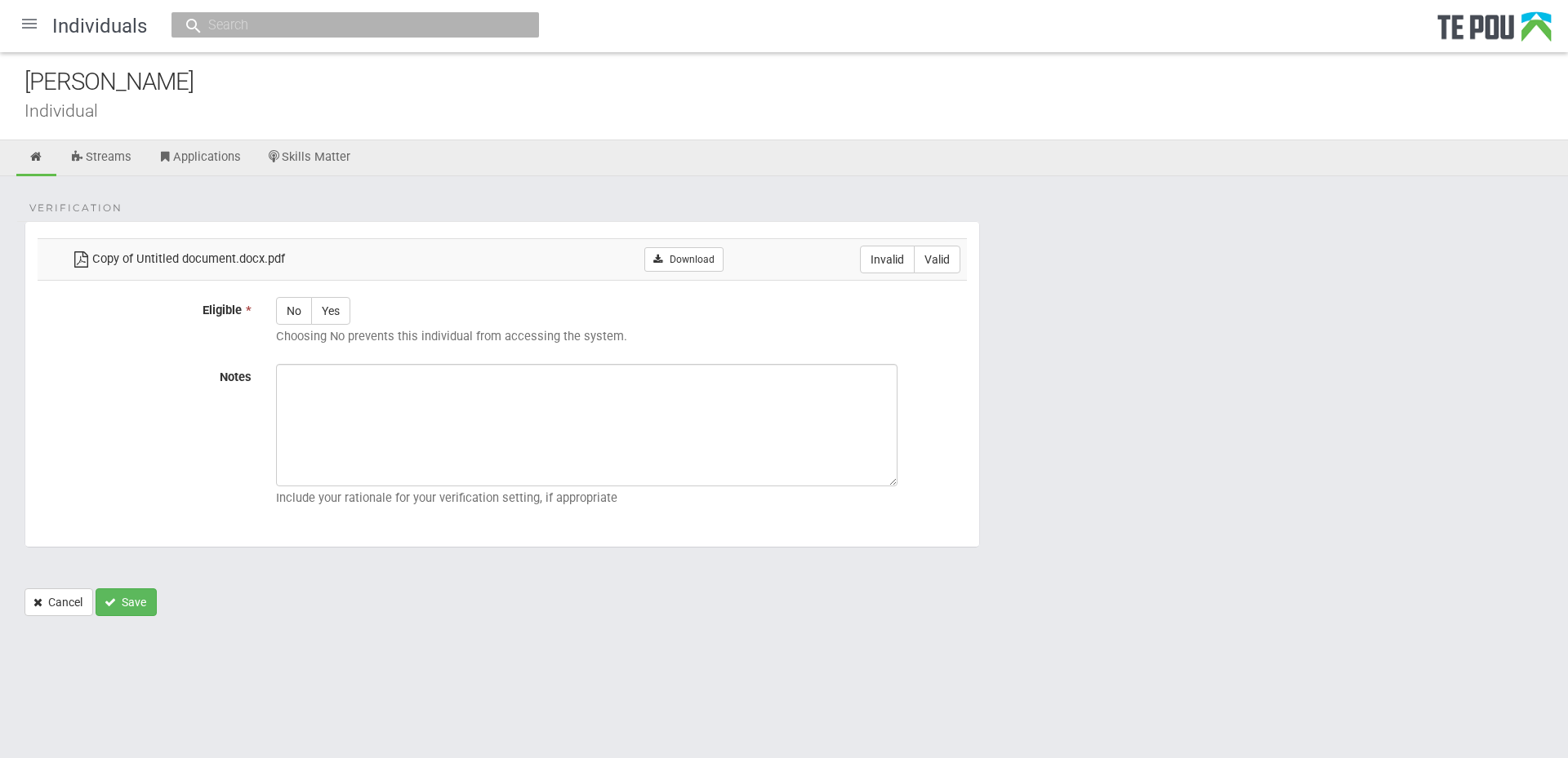
click at [170, 90] on div "[PERSON_NAME]" at bounding box center [796, 82] width 1544 height 35
click at [683, 264] on link "Download" at bounding box center [683, 259] width 79 height 24
click at [933, 255] on label "Valid" at bounding box center [937, 259] width 46 height 28
radio input "true"
click at [334, 310] on label "Yes" at bounding box center [330, 311] width 39 height 28
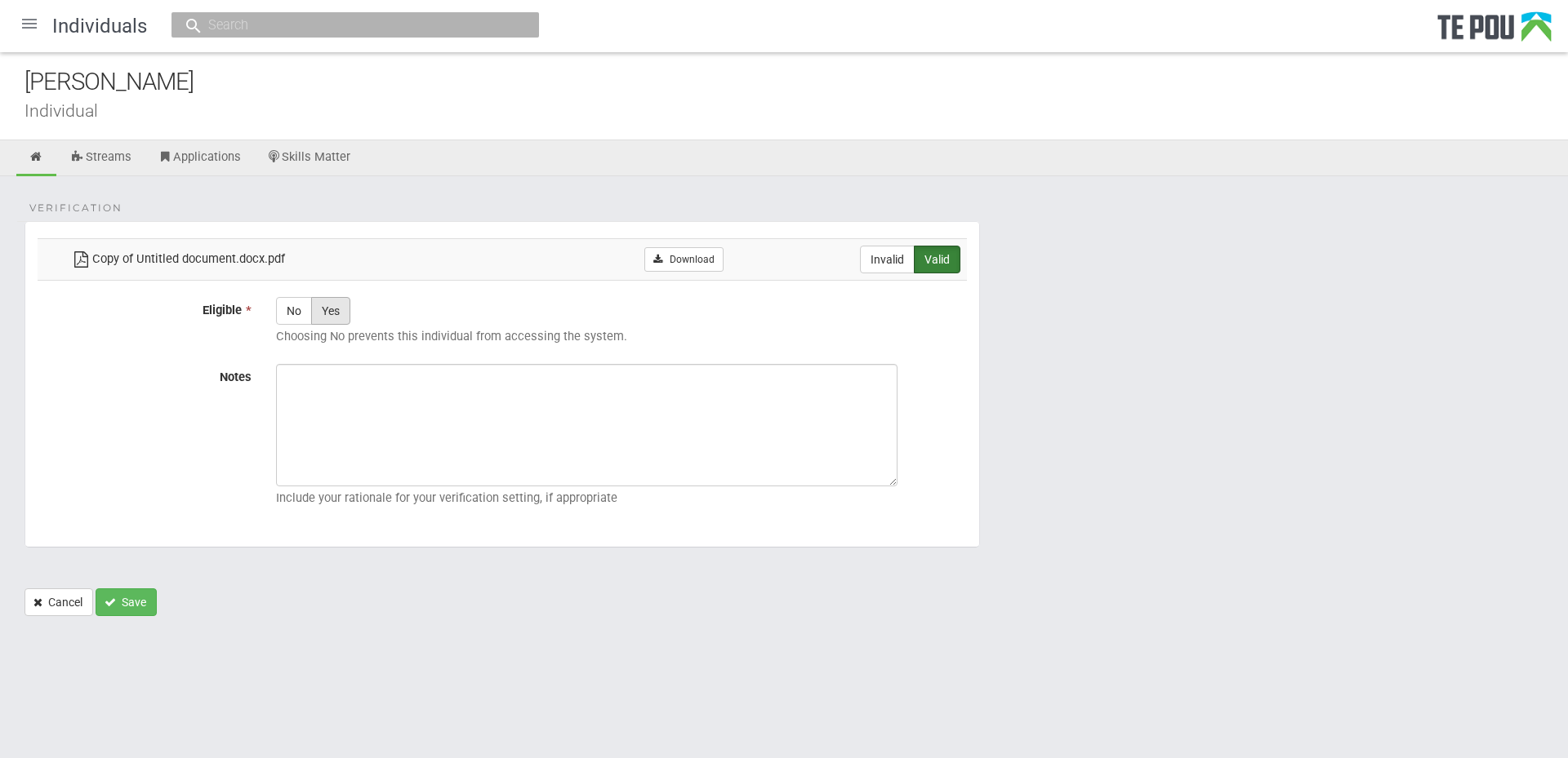
radio input "true"
click at [713, 405] on textarea "Notes" at bounding box center [587, 425] width 622 height 123
paste textarea "Verified by Melody @ [DATE]"
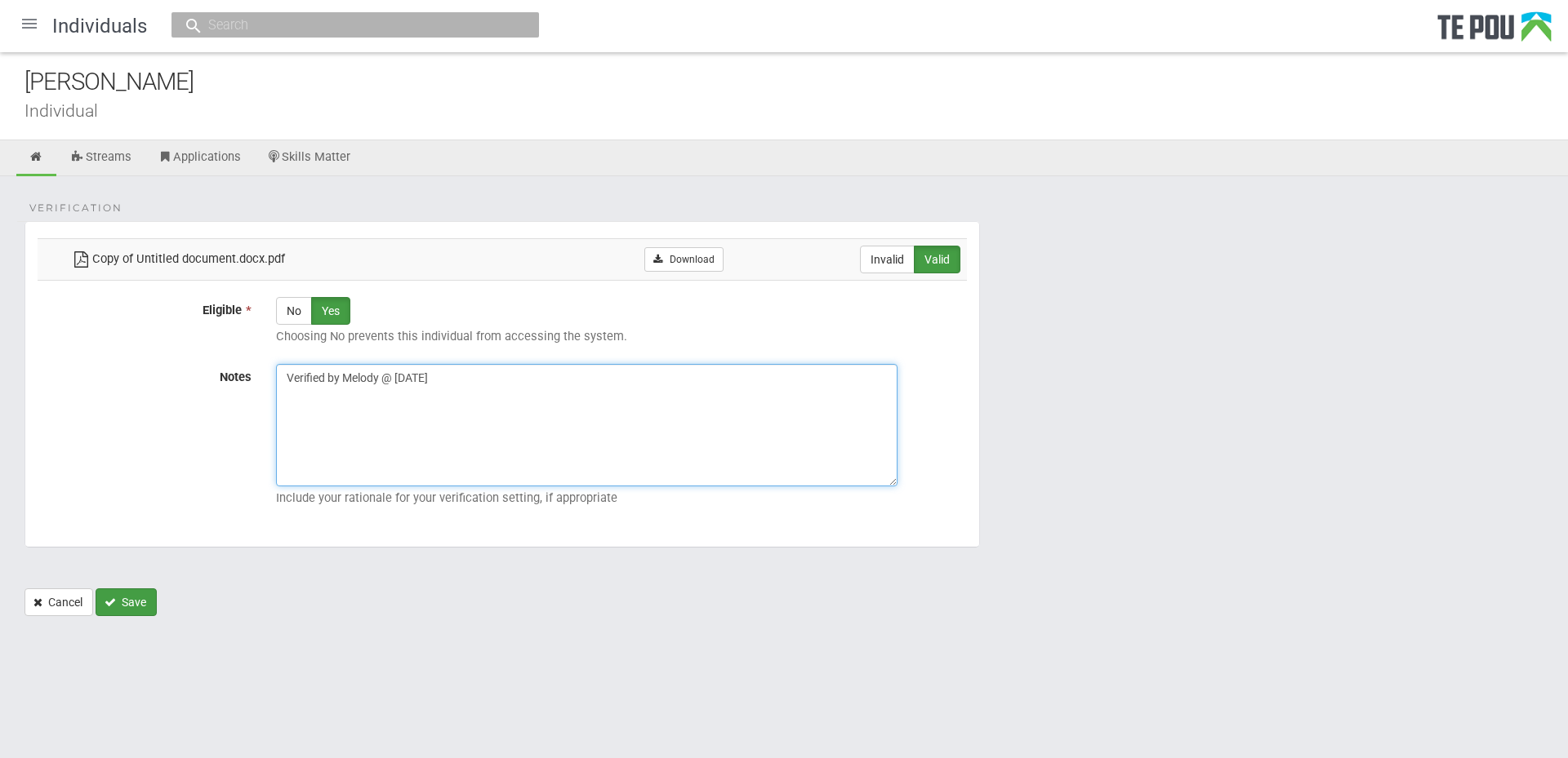
type textarea "Verified by Melody @ [DATE]"
click at [128, 607] on button "Save" at bounding box center [126, 602] width 61 height 28
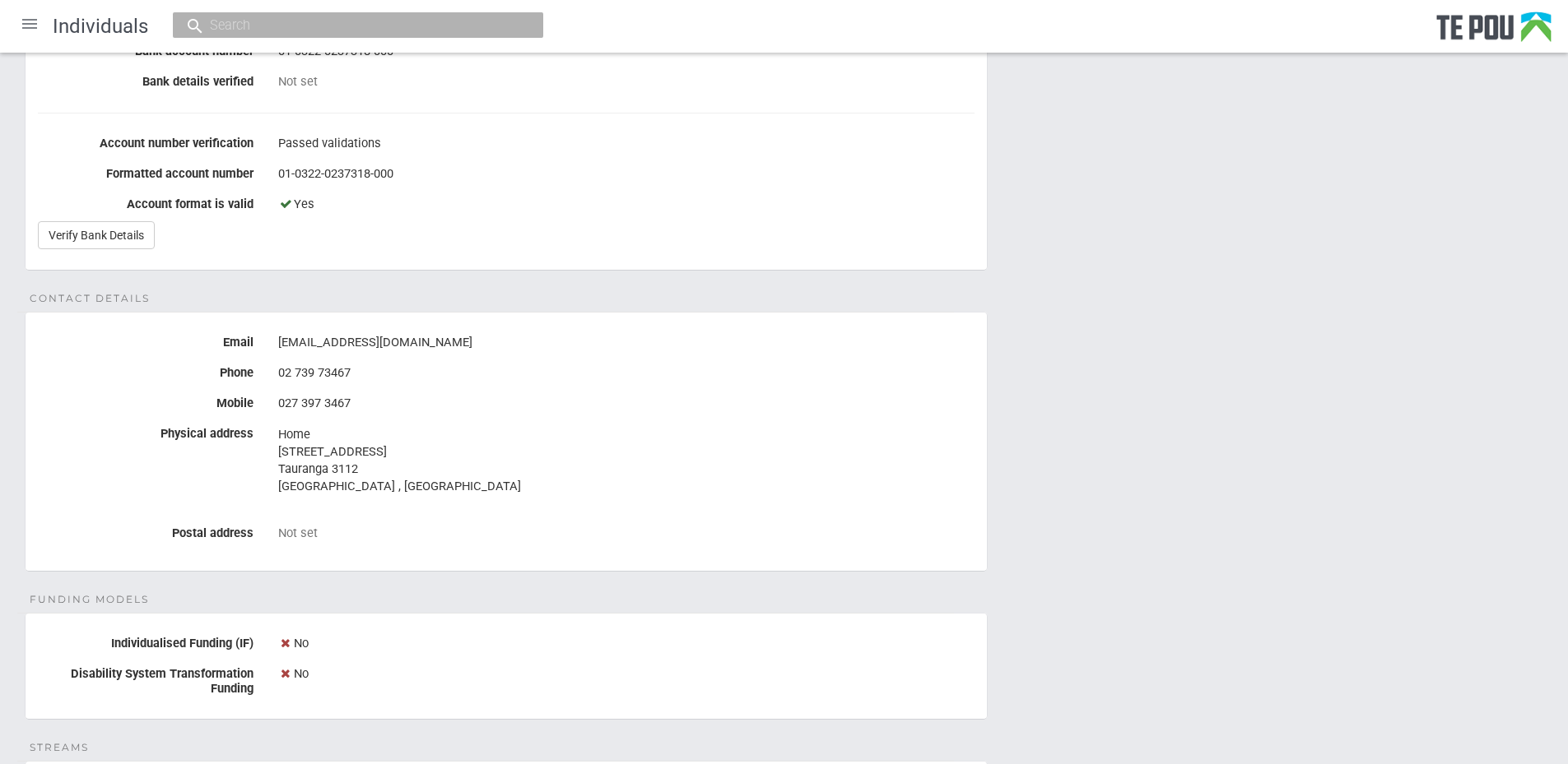
scroll to position [170, 0]
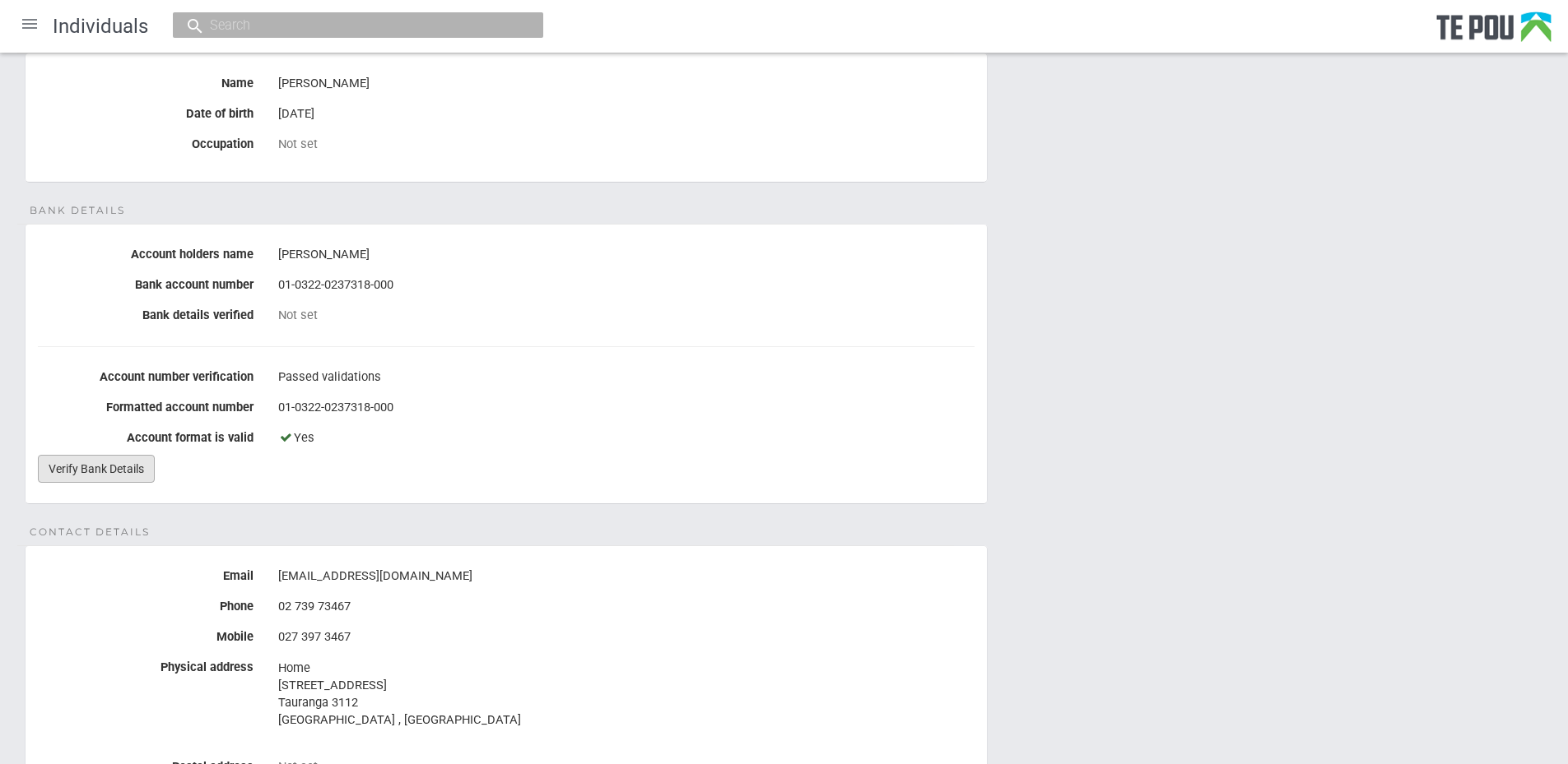
click at [103, 463] on link "Verify Bank Details" at bounding box center [96, 469] width 117 height 28
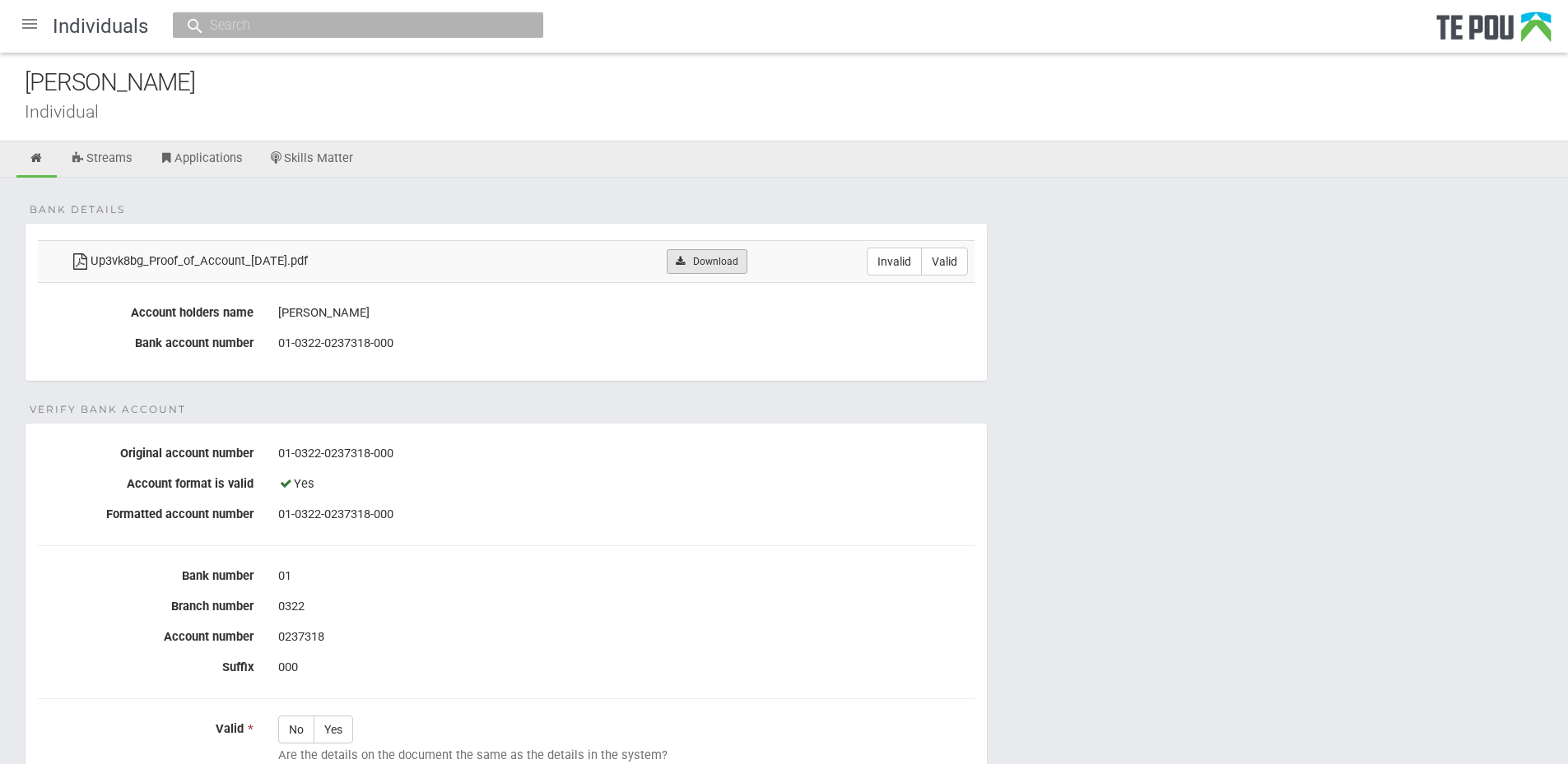
click at [710, 257] on link "Download" at bounding box center [706, 261] width 80 height 25
click at [535, 275] on td "Up3vk8bg_Proof_of_Account_2025-08-25.pdf" at bounding box center [305, 261] width 484 height 42
click at [943, 271] on label "Valid" at bounding box center [944, 261] width 47 height 28
radio input "true"
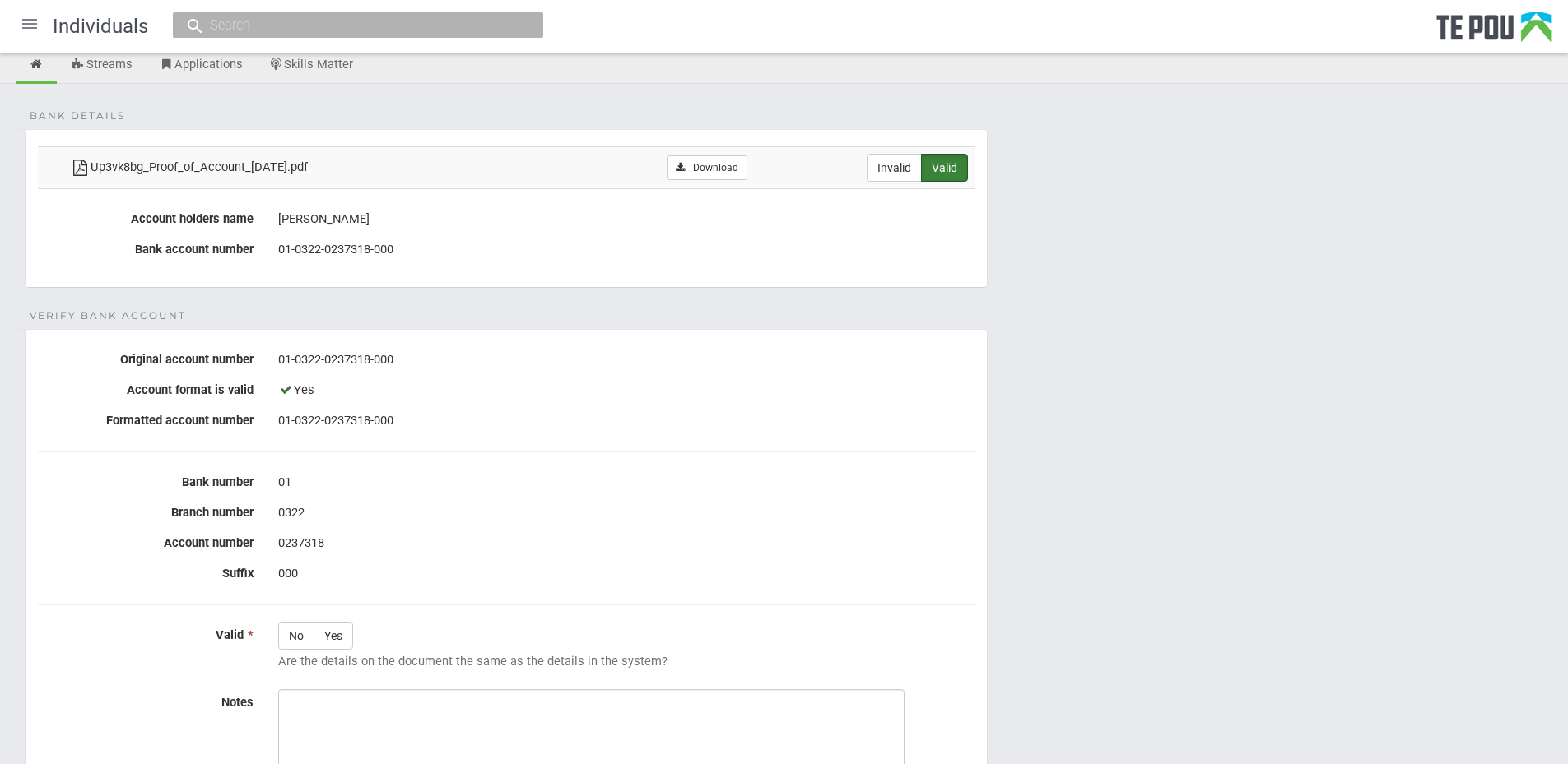
scroll to position [165, 0]
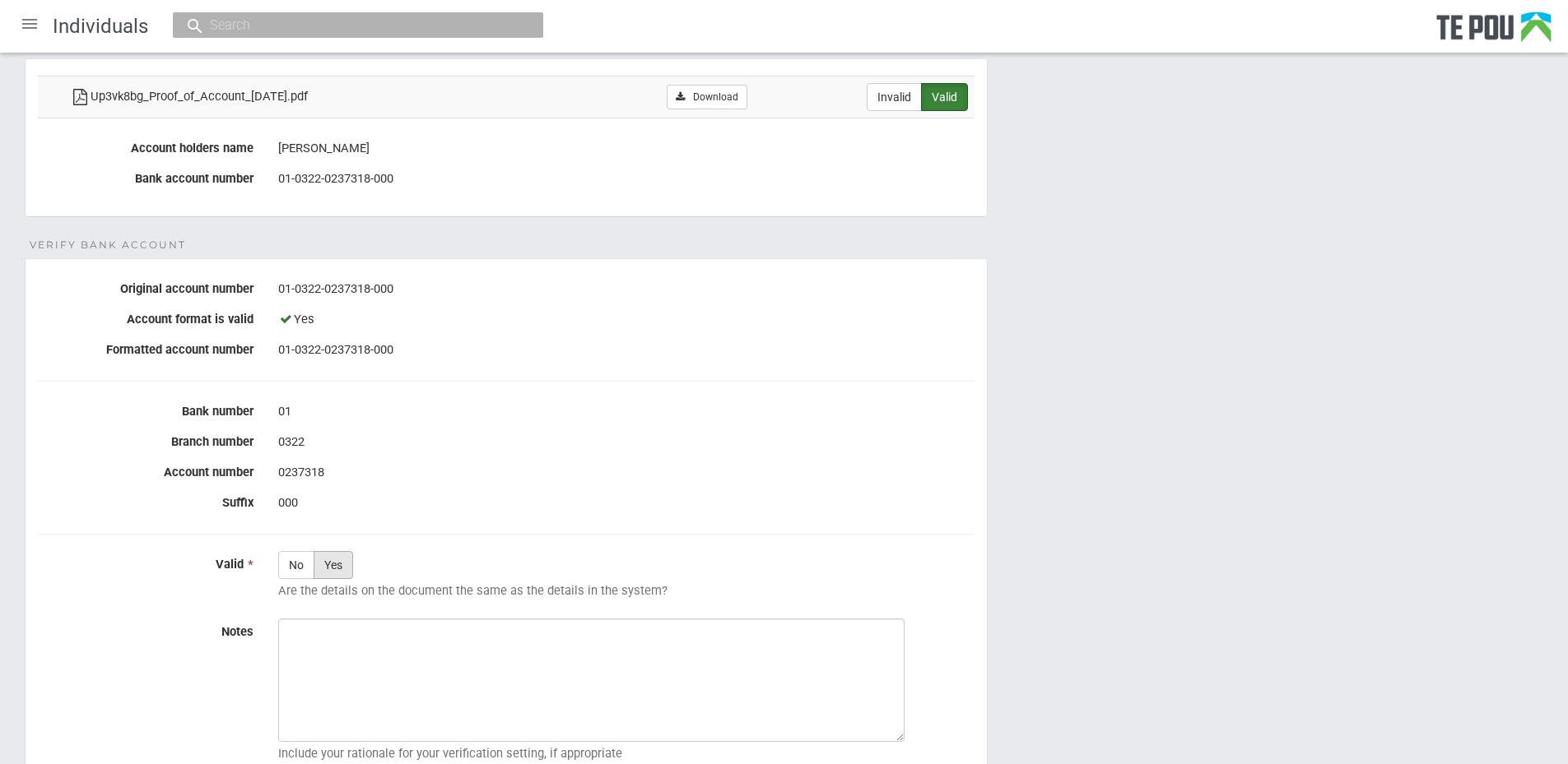
click at [345, 575] on label "Yes" at bounding box center [333, 565] width 39 height 28
radio input "true"
click at [373, 644] on textarea "Notes" at bounding box center [591, 680] width 626 height 124
paste textarea "Verified by Melody @ 25/8/2025"
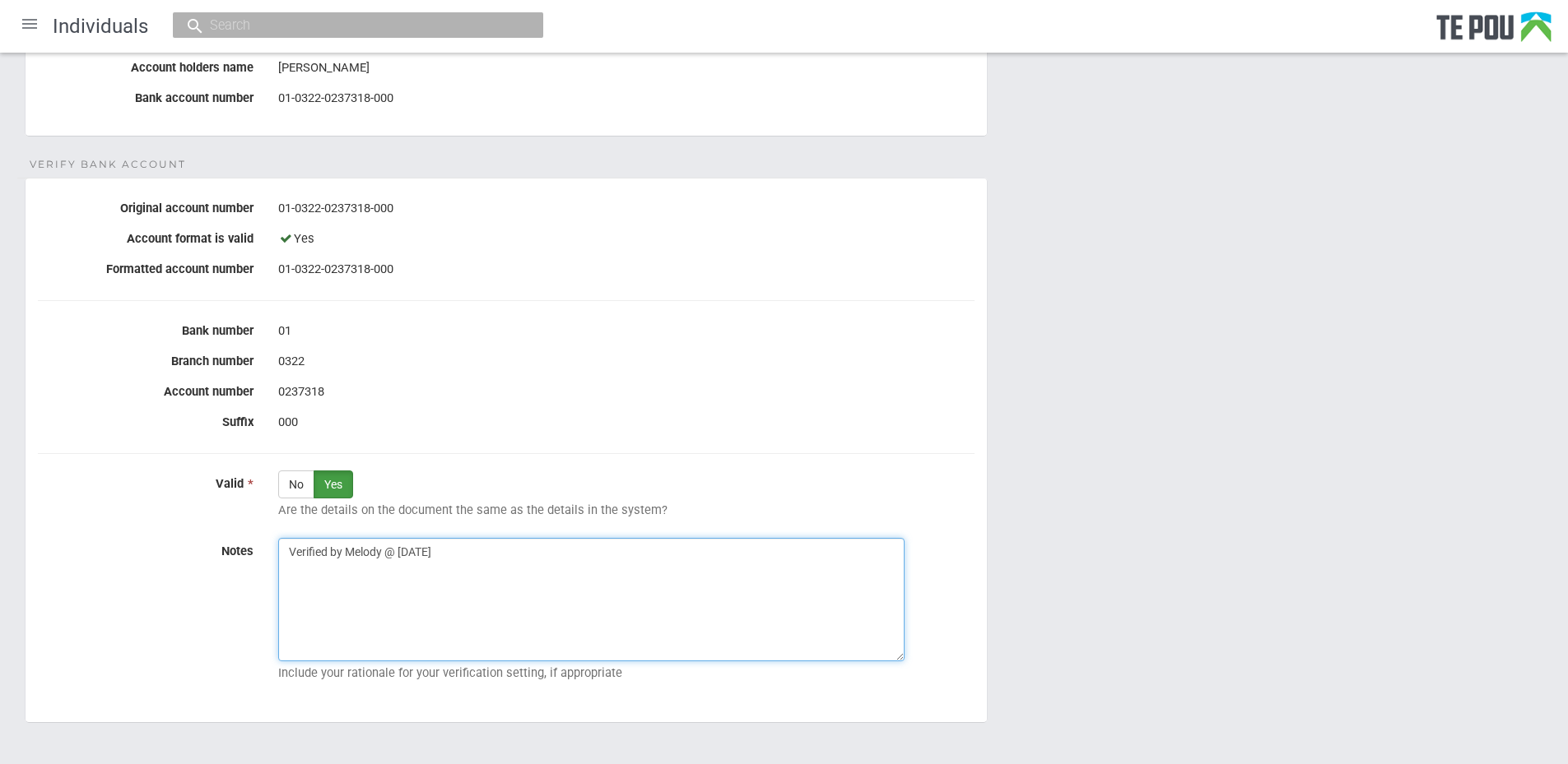
scroll to position [331, 0]
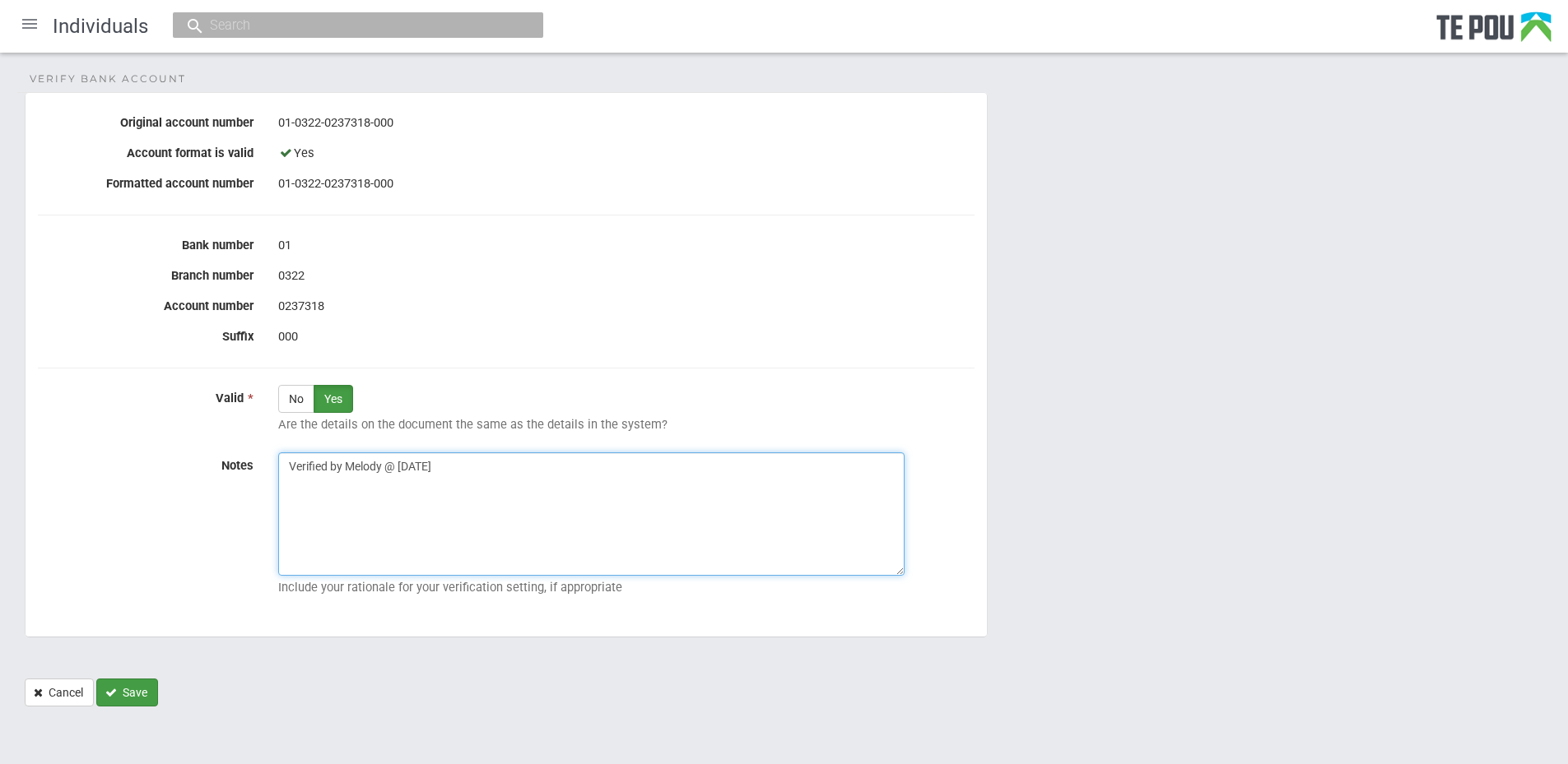
type textarea "Verified by Melody @ 25/8/2025"
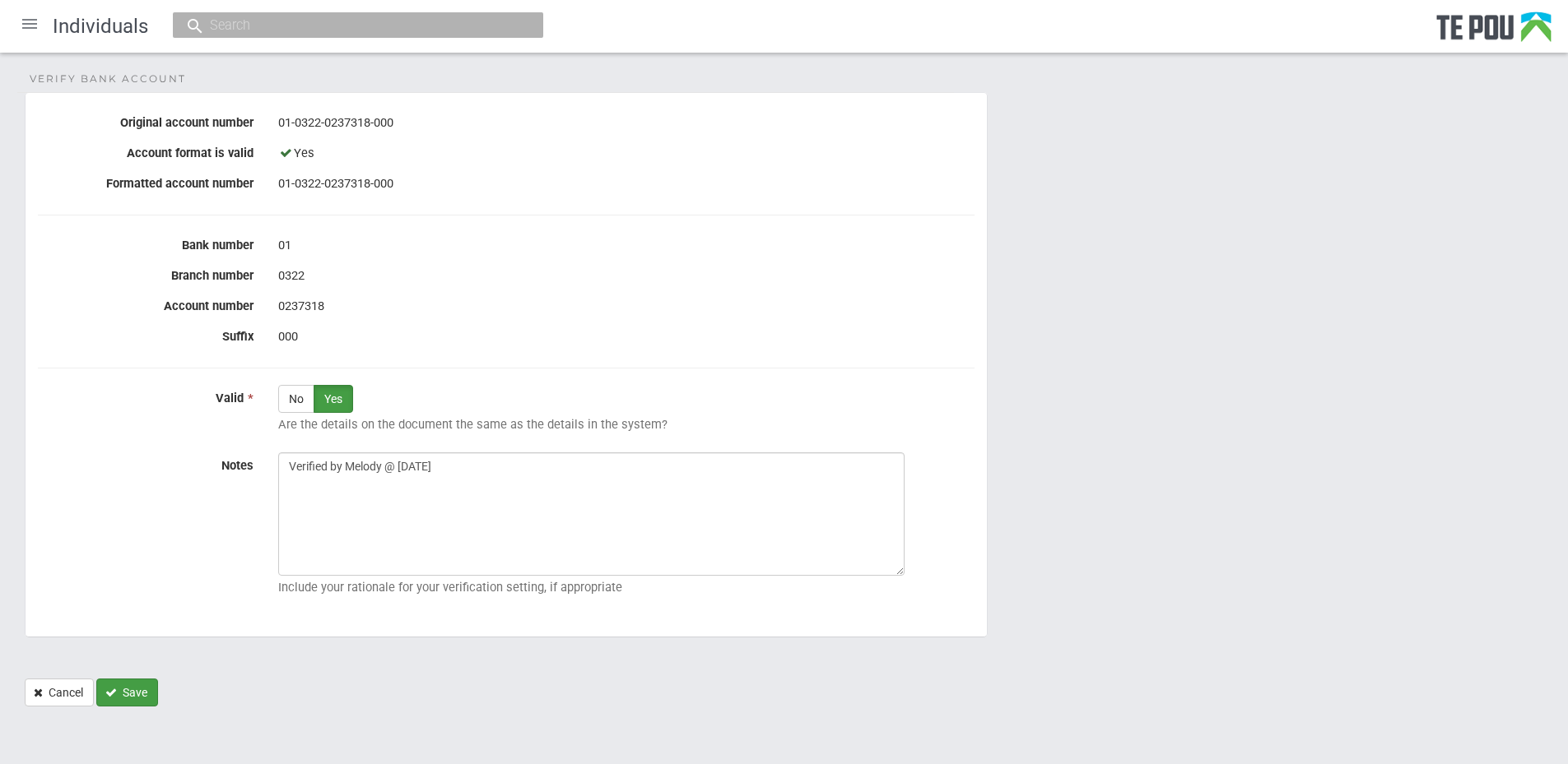
click at [140, 702] on button "Save" at bounding box center [127, 693] width 61 height 28
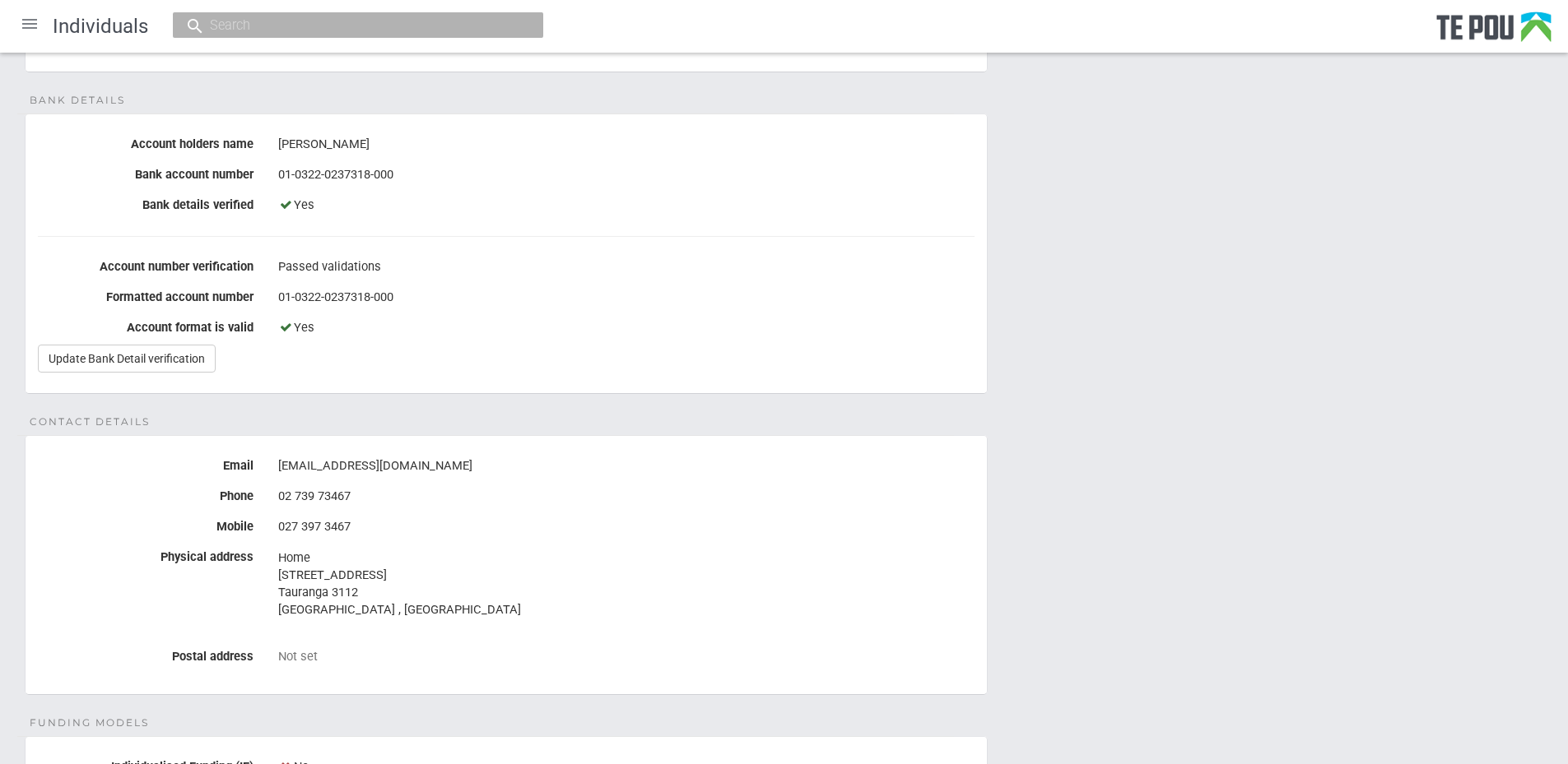
scroll to position [82, 0]
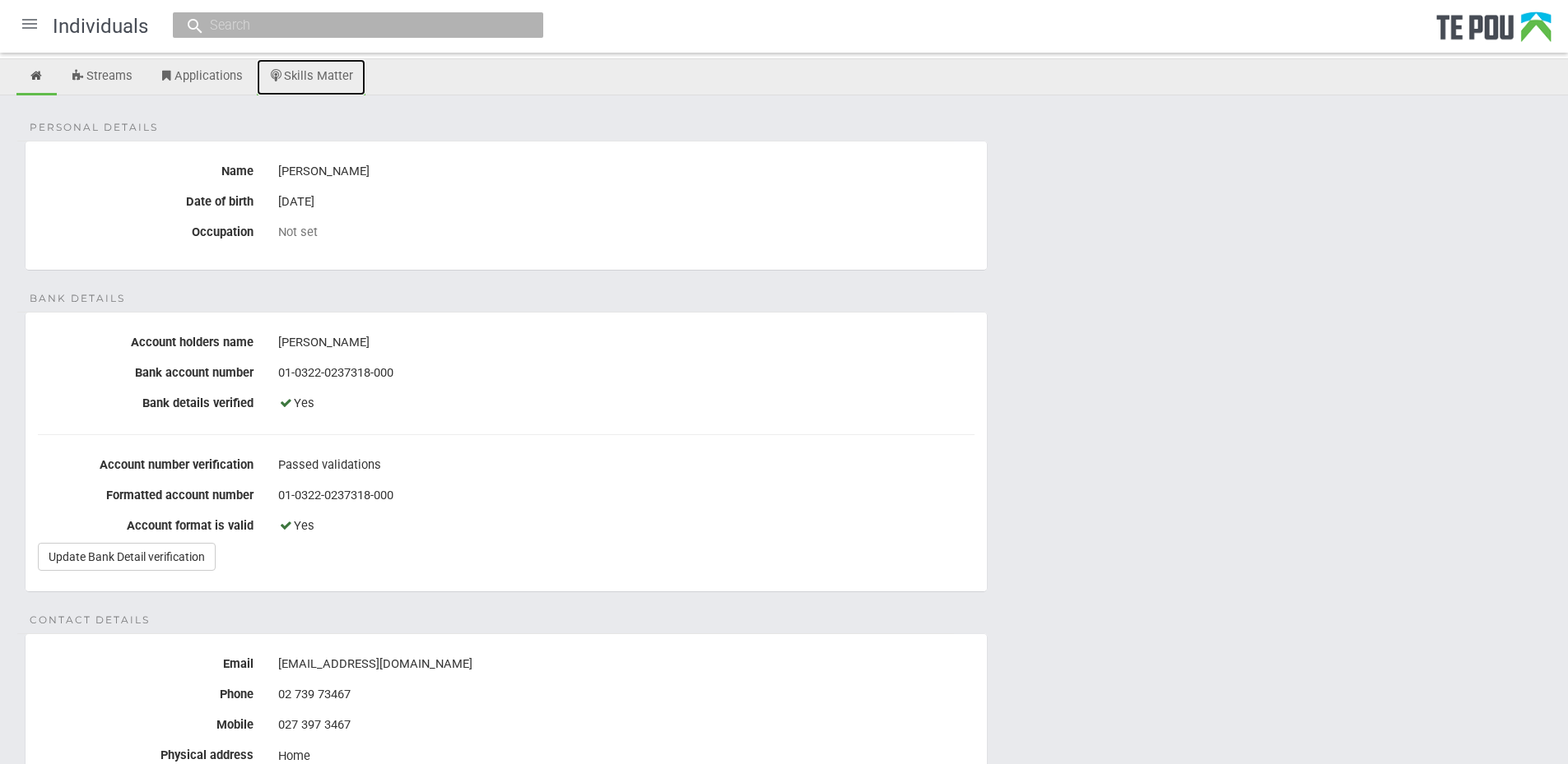
click at [347, 80] on link "Skills Matter" at bounding box center [311, 77] width 110 height 36
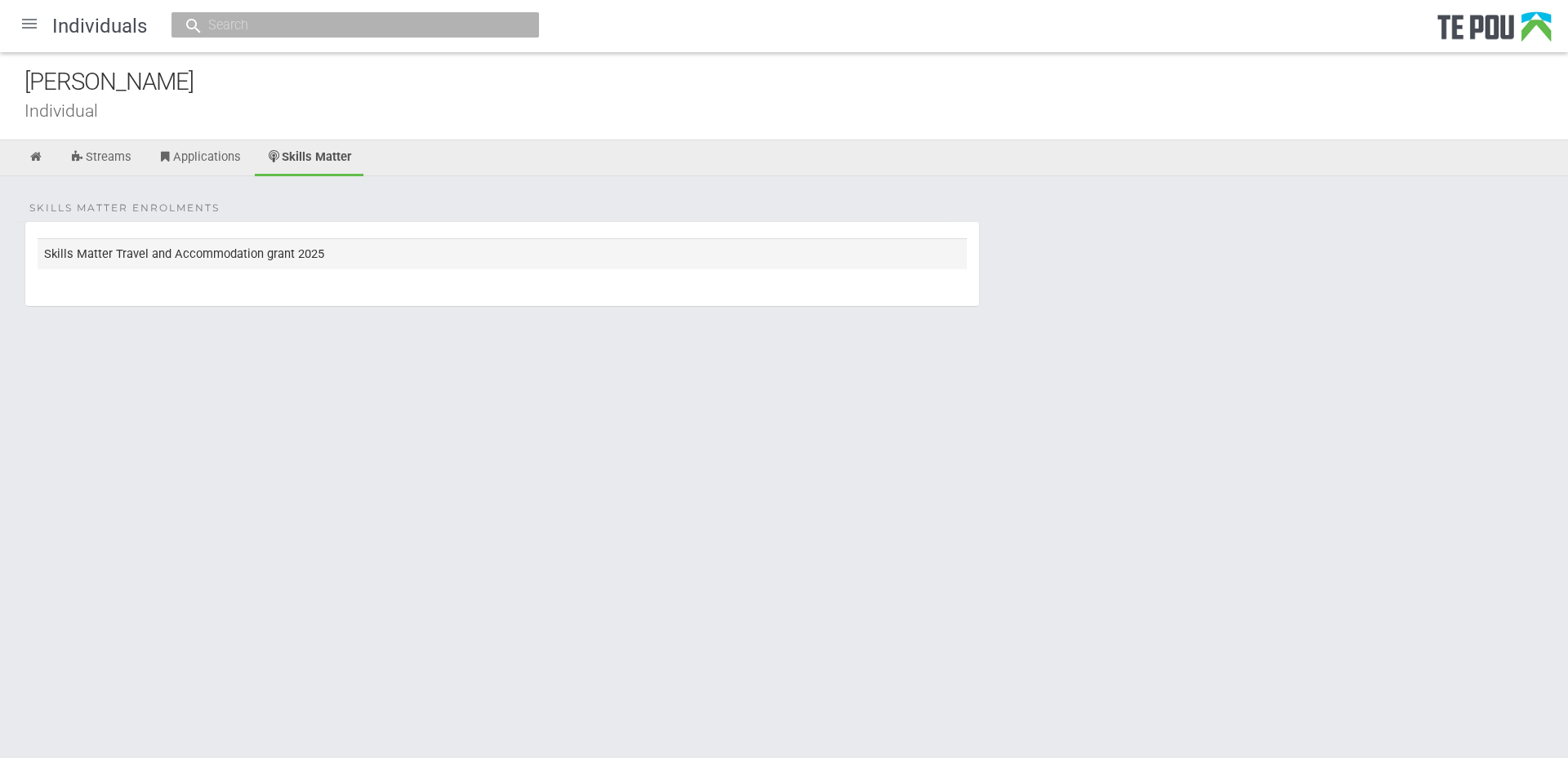
click at [277, 256] on td "Skills Matter Travel and Accommodation grant 2025" at bounding box center [501, 253] width 929 height 30
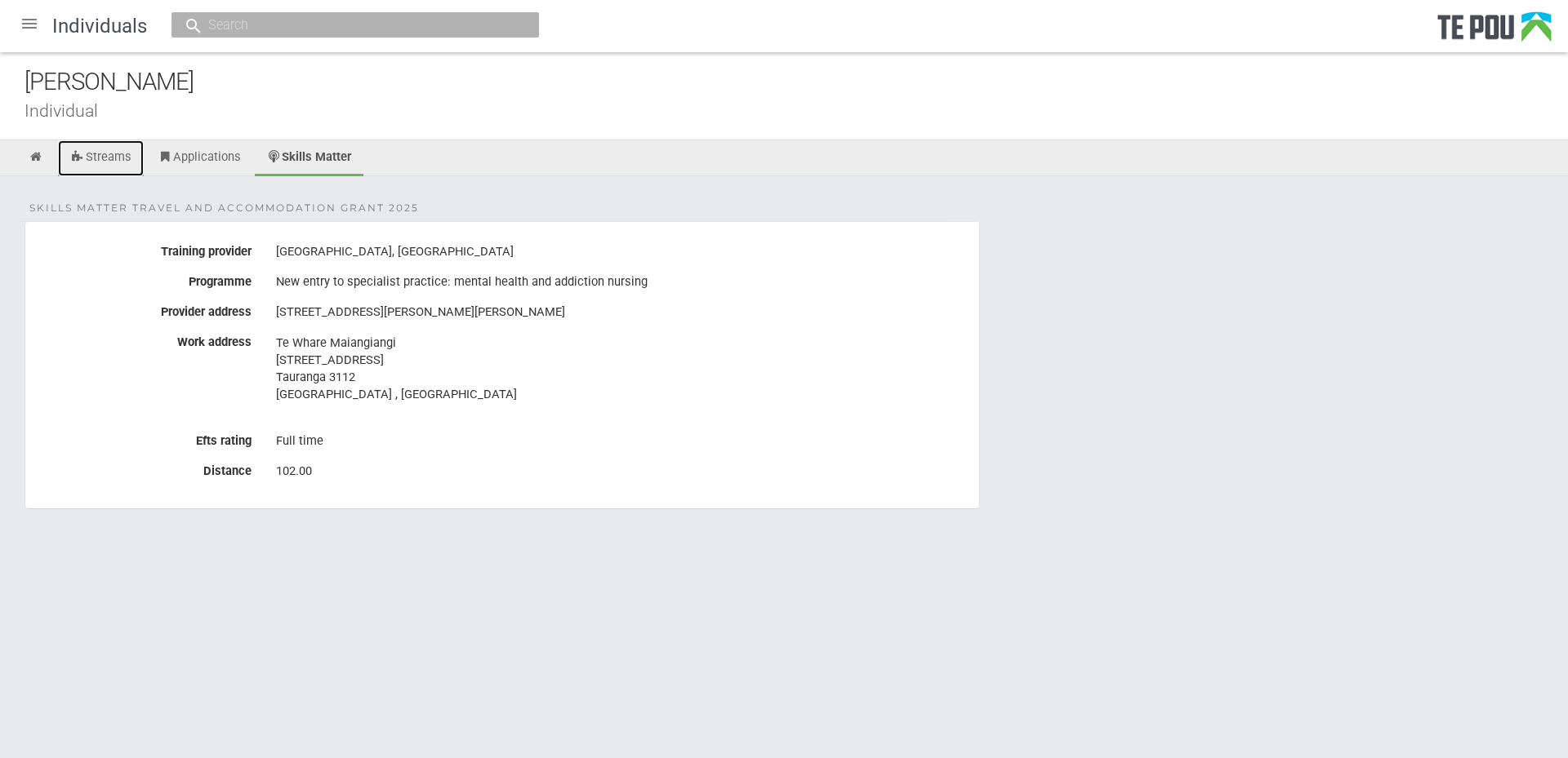
click at [123, 161] on link "Streams" at bounding box center [101, 158] width 85 height 36
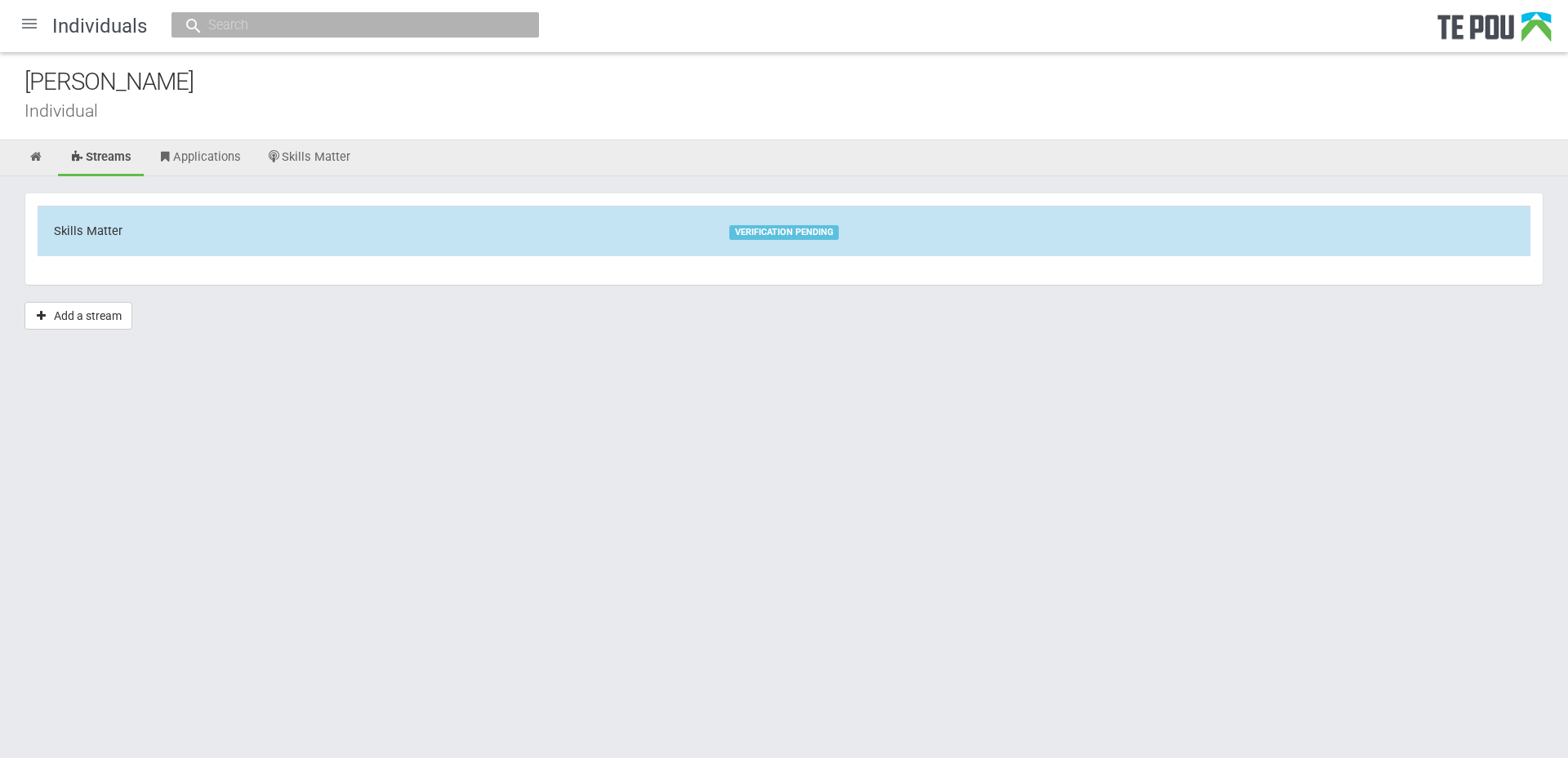
click at [741, 232] on div "VERIFICATION PENDING" at bounding box center [784, 232] width 110 height 15
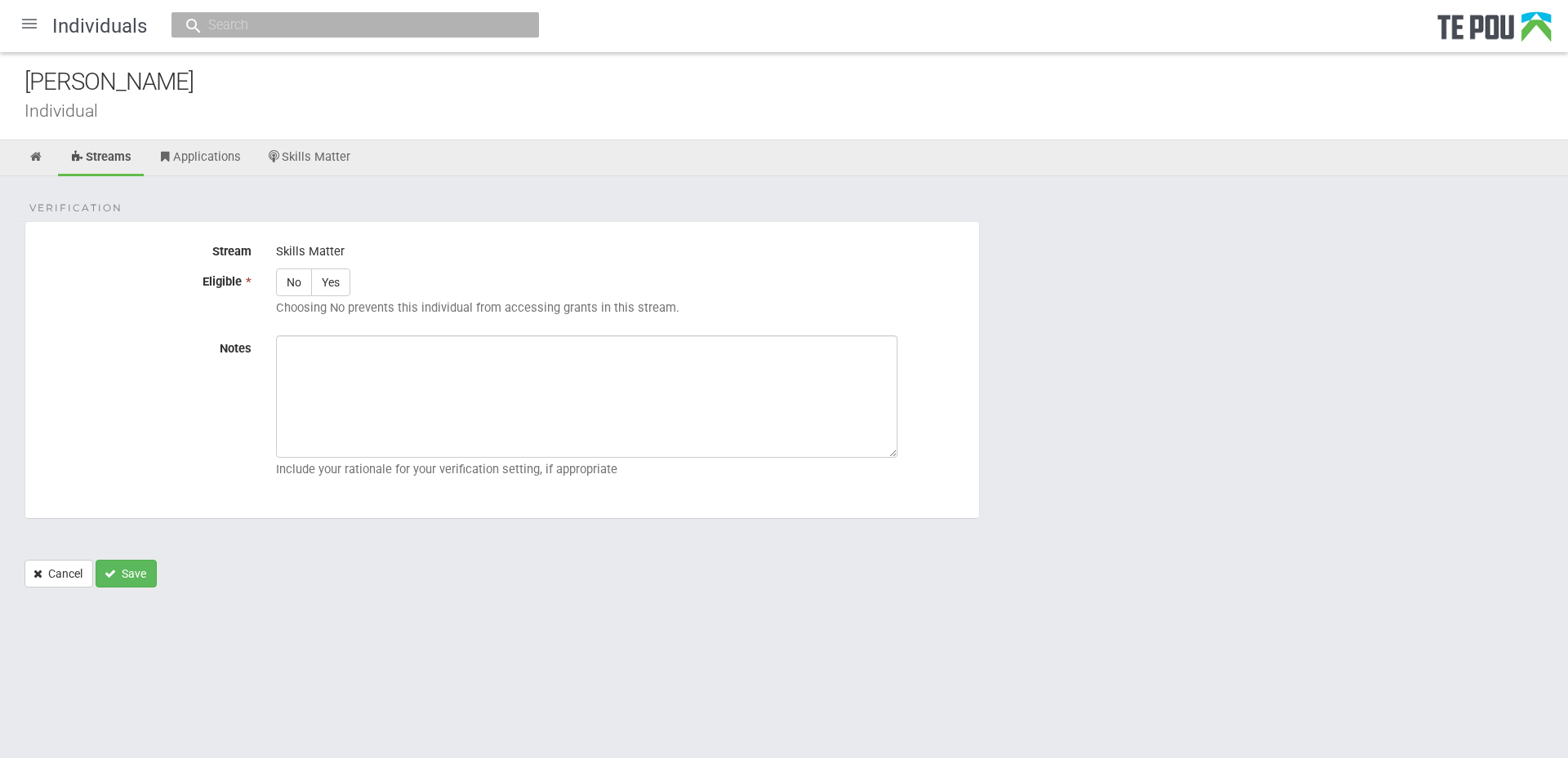
click at [351, 280] on div "No Yes Choosing No prevents this individual from accessing grants in this strea…" at bounding box center [622, 296] width 716 height 55
click at [336, 285] on label "Yes" at bounding box center [330, 283] width 39 height 28
radio input "true"
click at [366, 378] on textarea "Notes" at bounding box center [587, 397] width 622 height 123
paste textarea "Verified by Melody @ 25/8/2025"
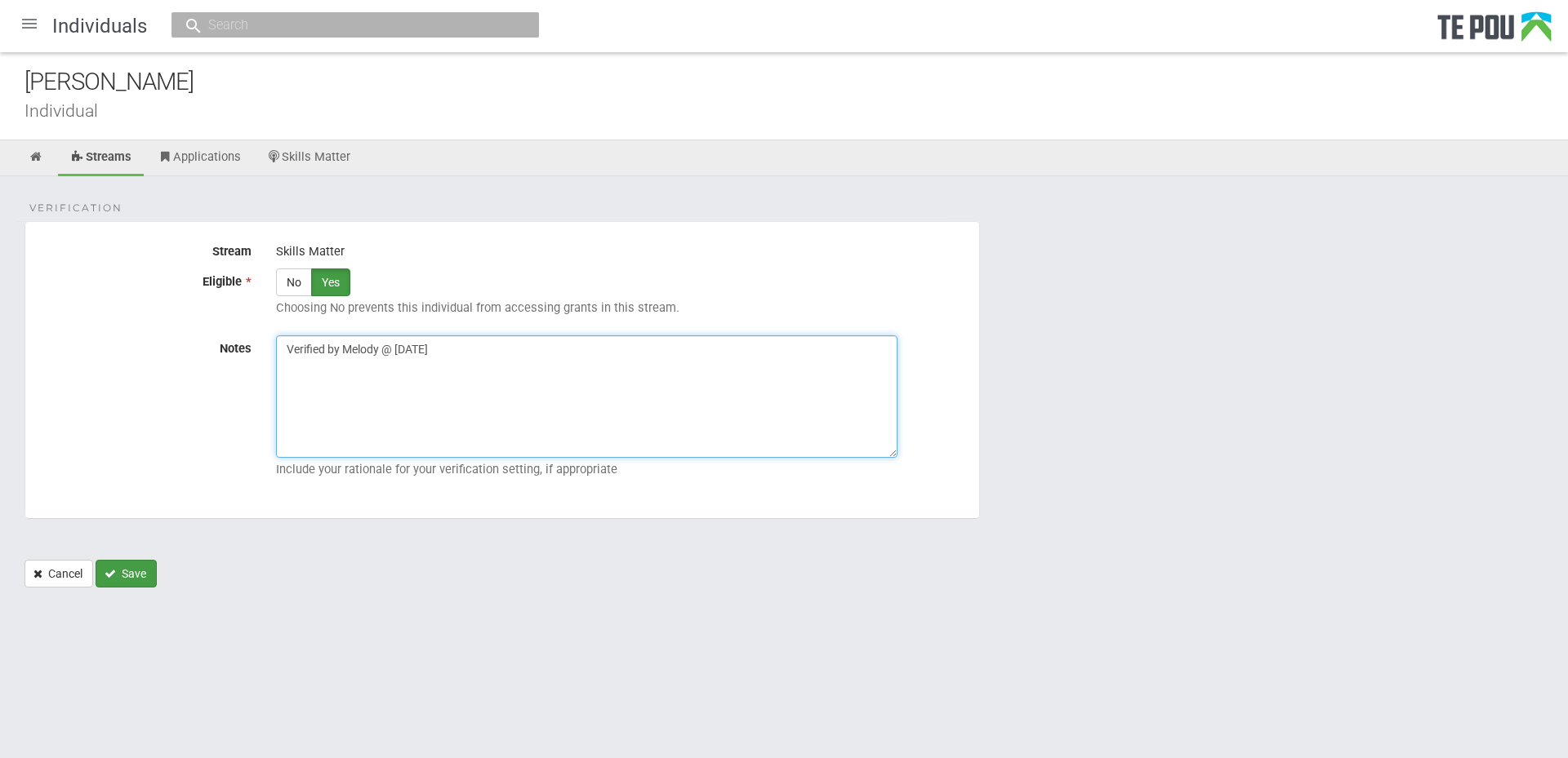
type textarea "Verified by Melody @ 25/8/2025"
click at [139, 564] on button "Save" at bounding box center [126, 574] width 61 height 28
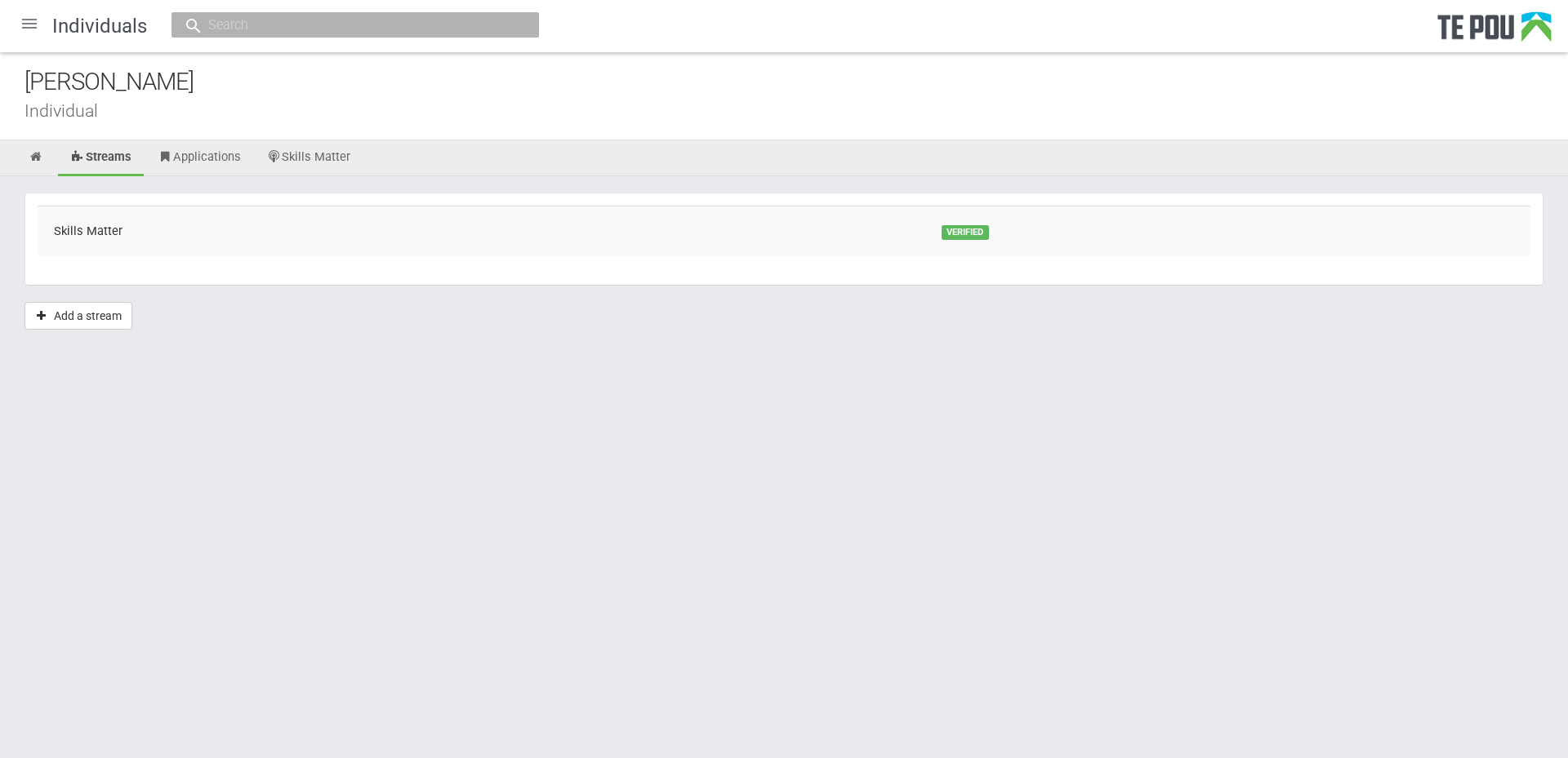
click at [30, 19] on div at bounding box center [29, 23] width 39 height 39
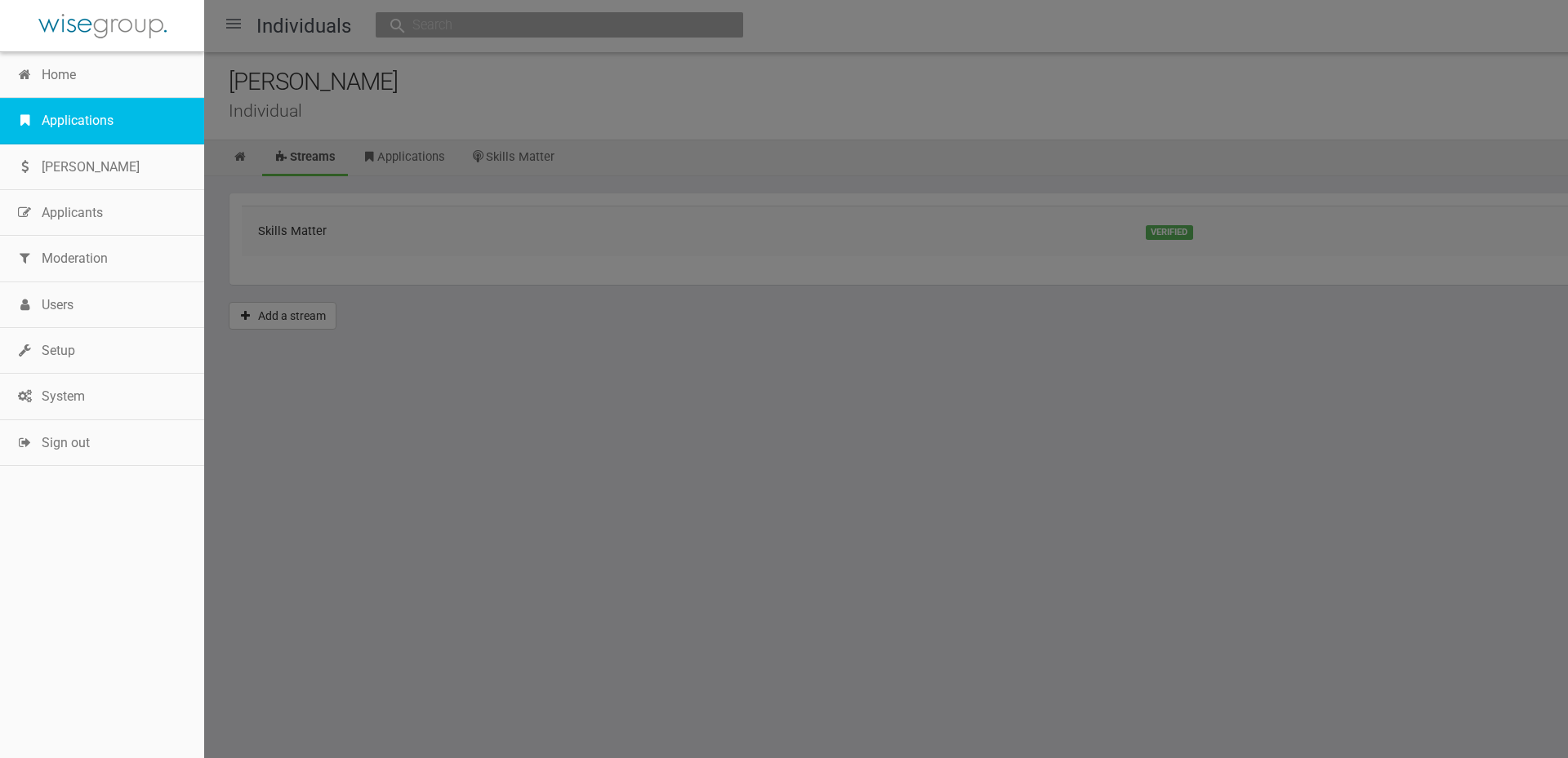
click at [98, 124] on link "Applications" at bounding box center [102, 121] width 205 height 46
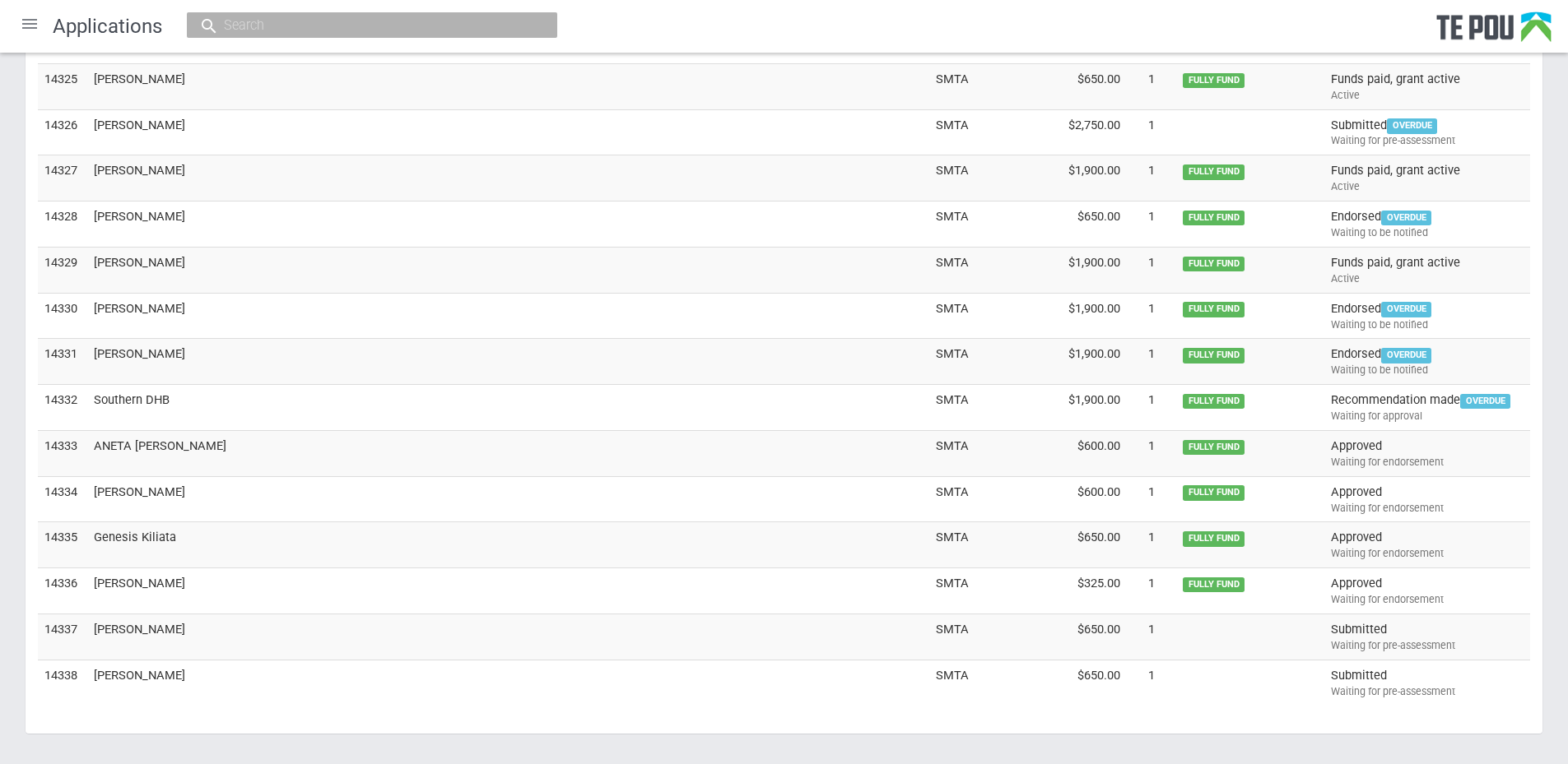
scroll to position [4630, 0]
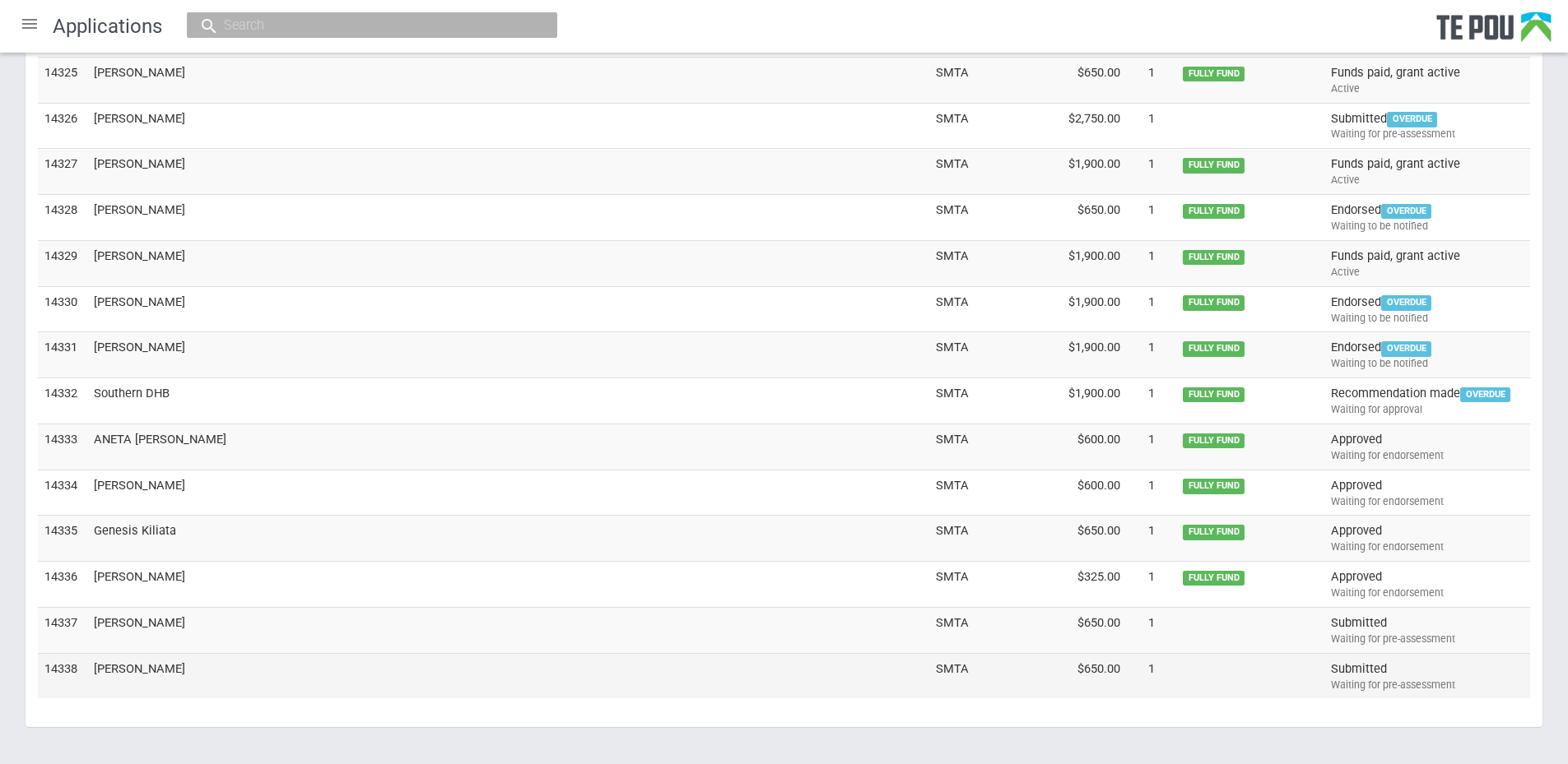
click at [167, 665] on td "[PERSON_NAME]" at bounding box center [508, 676] width 842 height 46
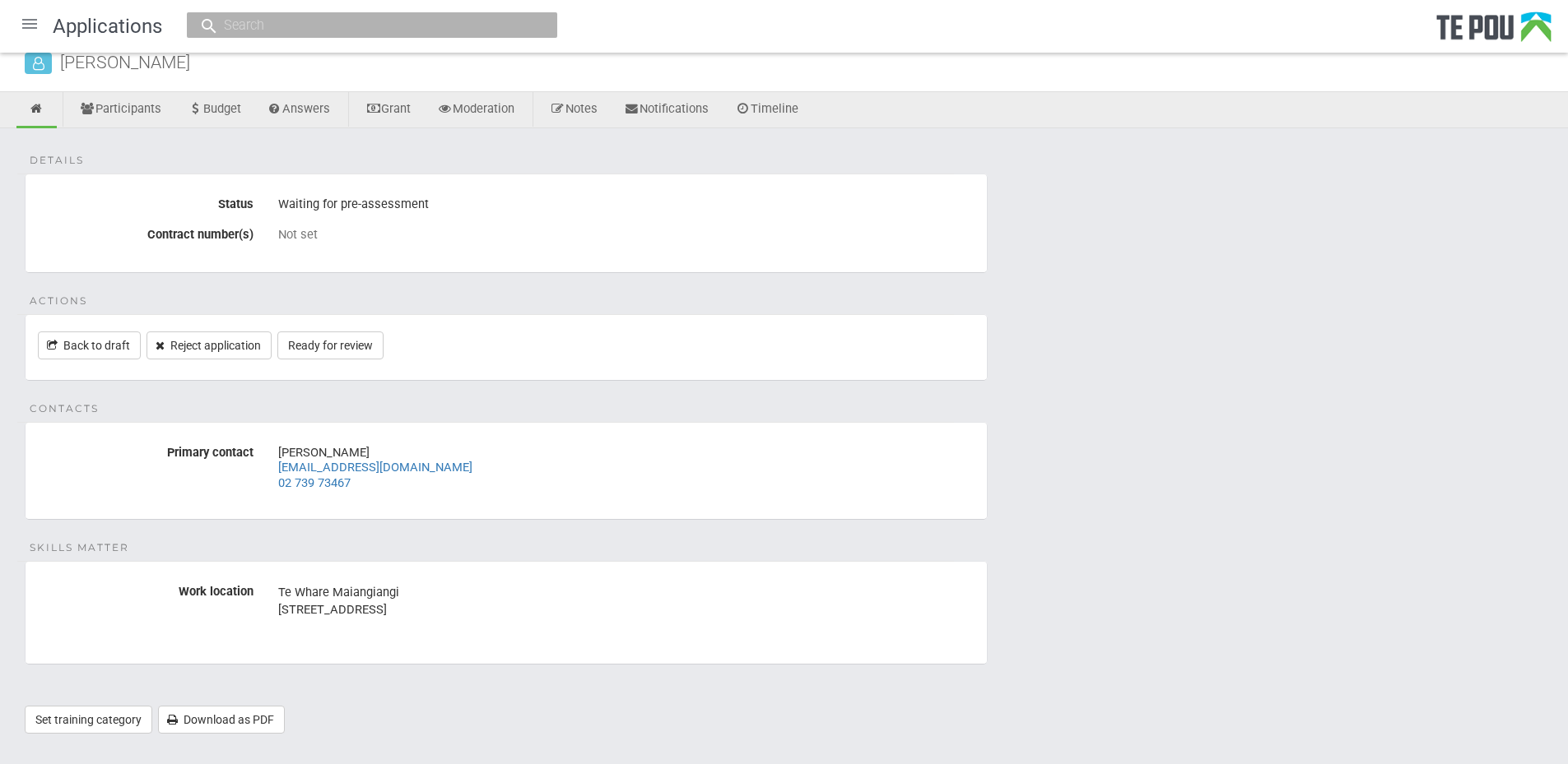
scroll to position [76, 0]
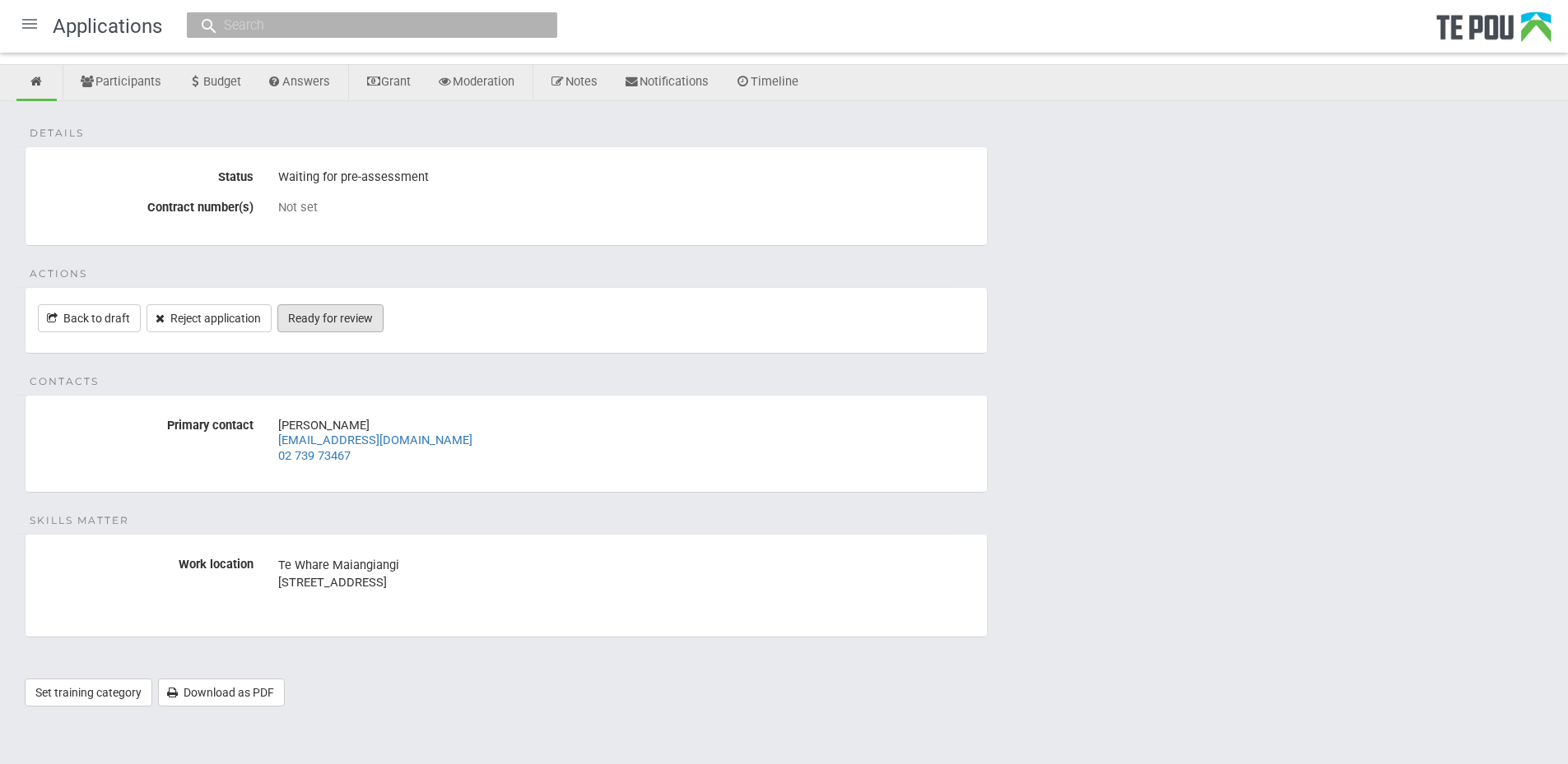
click at [337, 324] on link "Ready for review" at bounding box center [330, 318] width 106 height 28
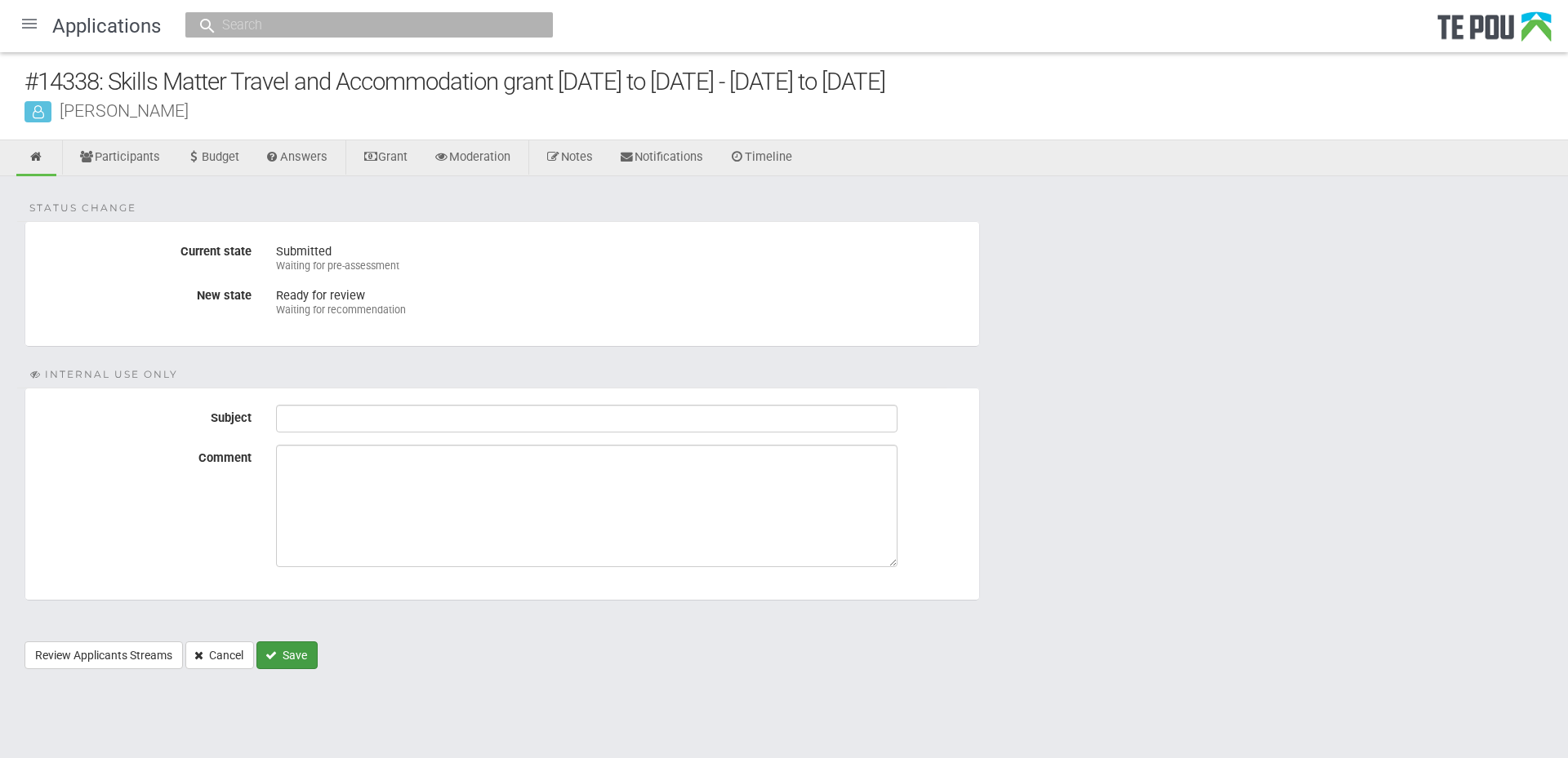
click at [274, 653] on icon "Save" at bounding box center [271, 655] width 11 height 11
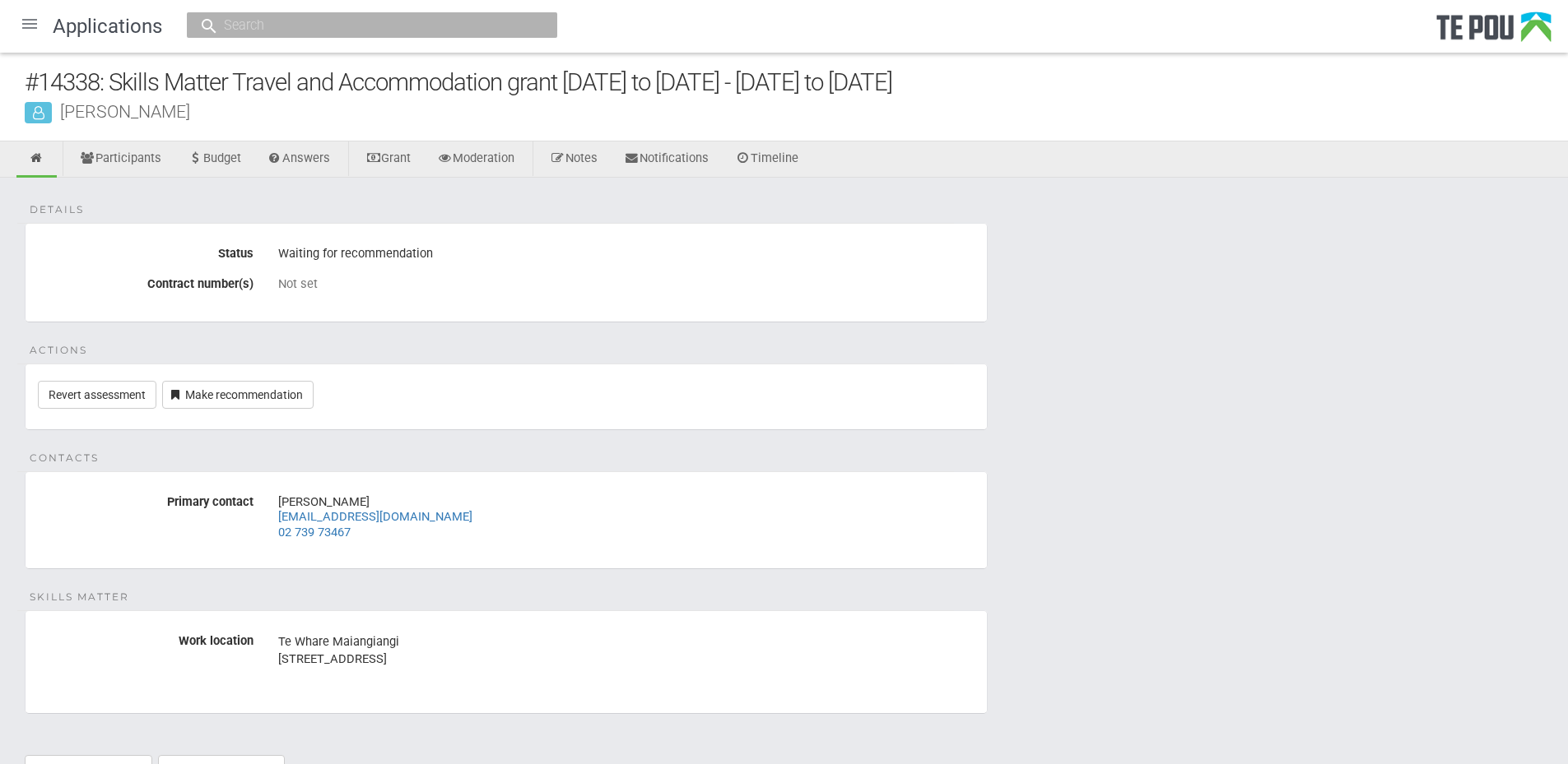
click at [447, 425] on fieldset "Actions Revert assessment Make recommendation" at bounding box center [505, 397] width 963 height 67
click at [190, 111] on div "[PERSON_NAME]" at bounding box center [796, 111] width 1543 height 18
drag, startPoint x: 186, startPoint y: 111, endPoint x: 50, endPoint y: 111, distance: 136.0
click at [50, 111] on div "[PERSON_NAME]" at bounding box center [796, 111] width 1543 height 18
copy div "[PERSON_NAME]"
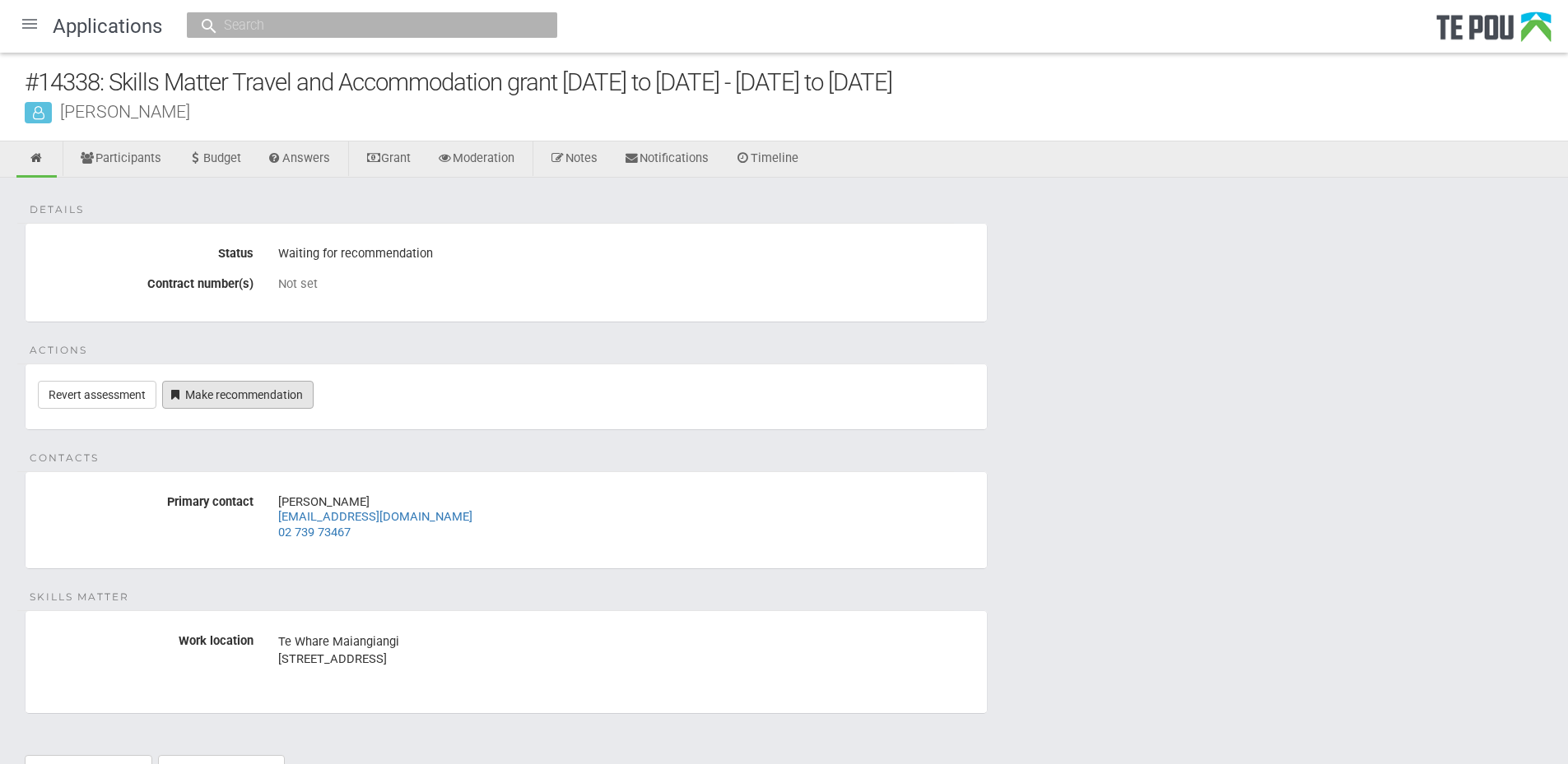
click at [246, 392] on link "Make recommendation" at bounding box center [238, 395] width 152 height 28
click at [318, 23] on input "text" at bounding box center [364, 25] width 290 height 18
paste input "[PERSON_NAME]"
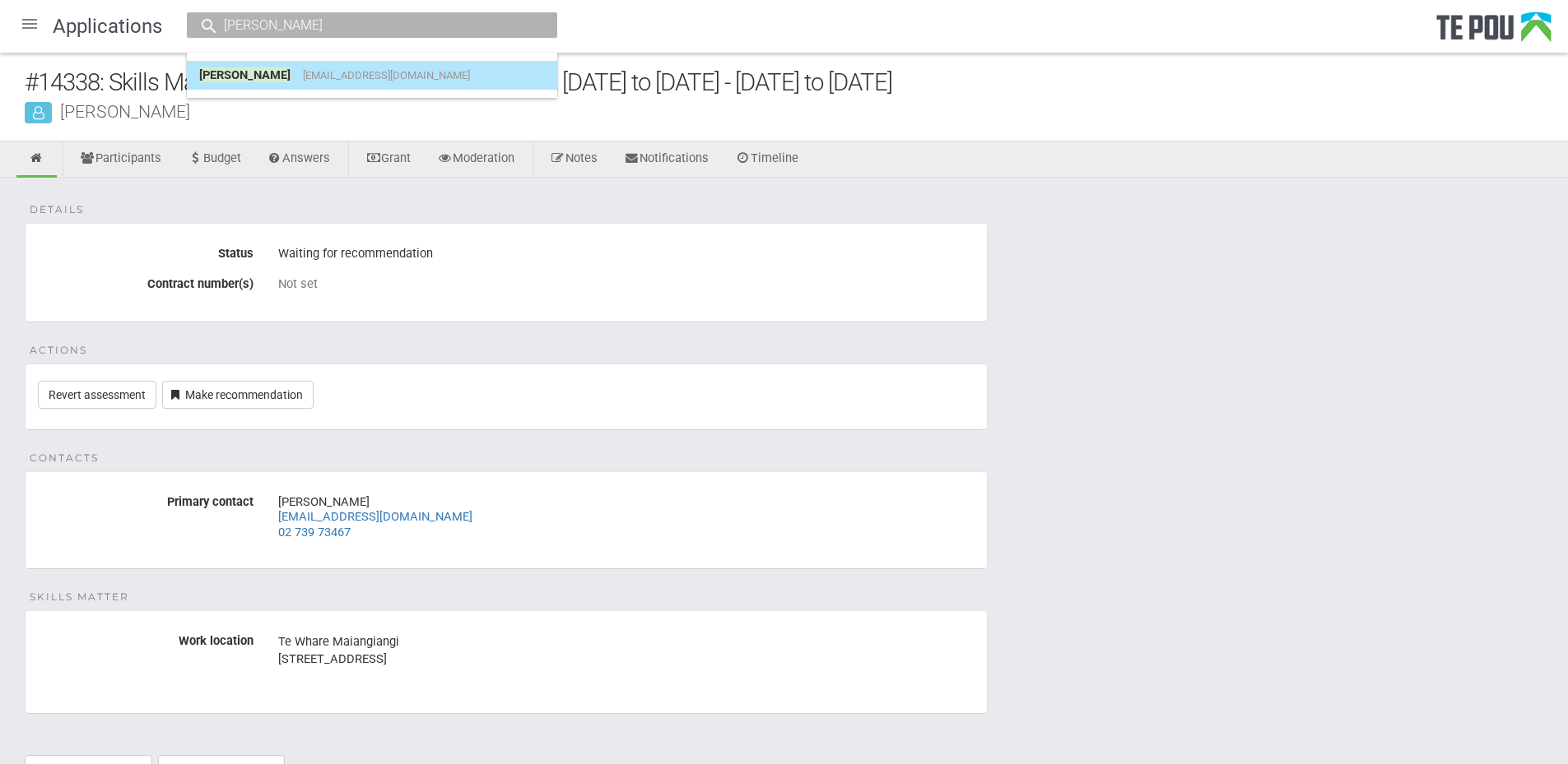
type input "[PERSON_NAME]"
click at [338, 80] on span "harriettbrown2002@gmail.com" at bounding box center [386, 75] width 167 height 12
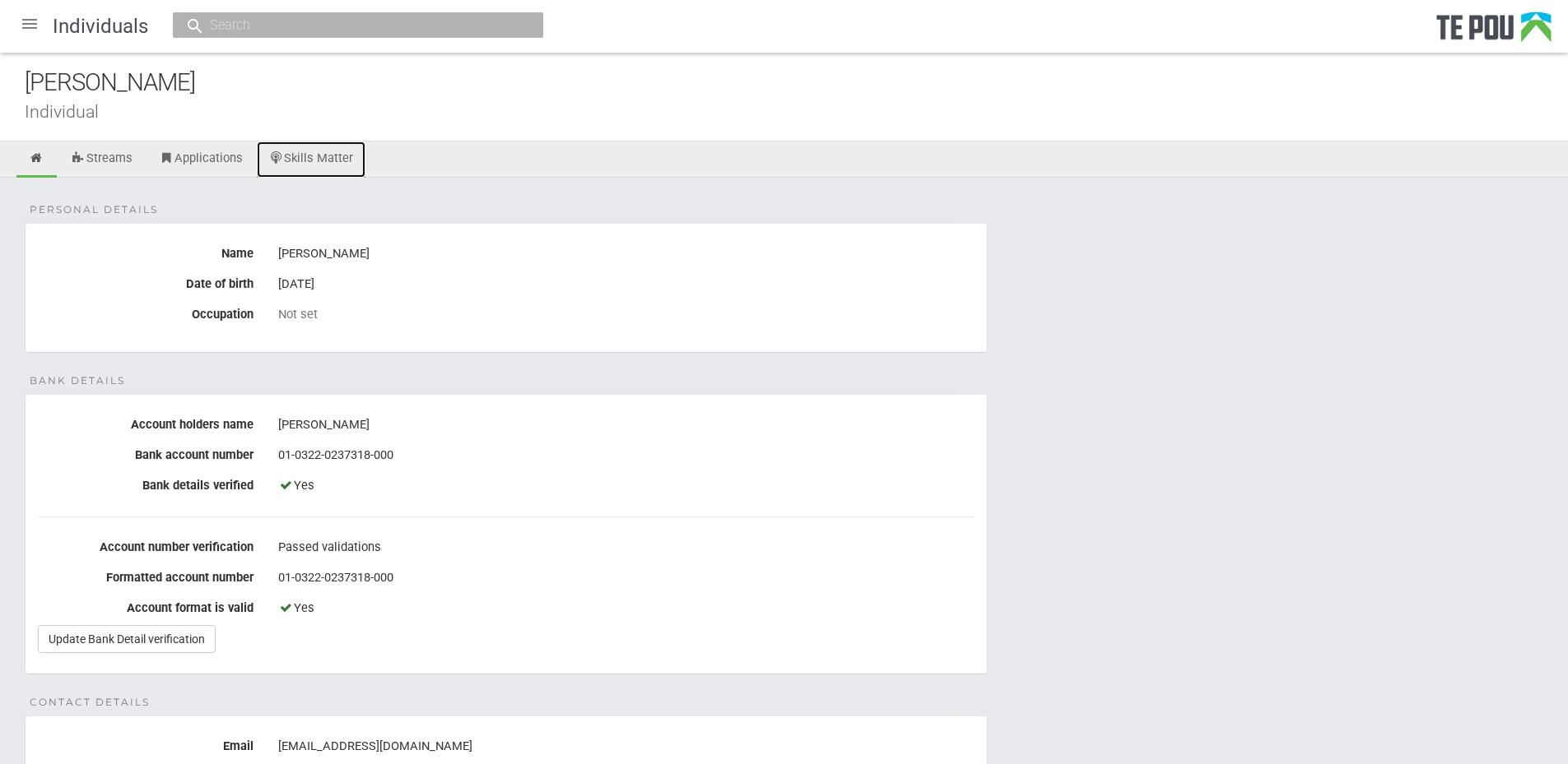
click at [285, 156] on icon at bounding box center [277, 159] width 16 height 12
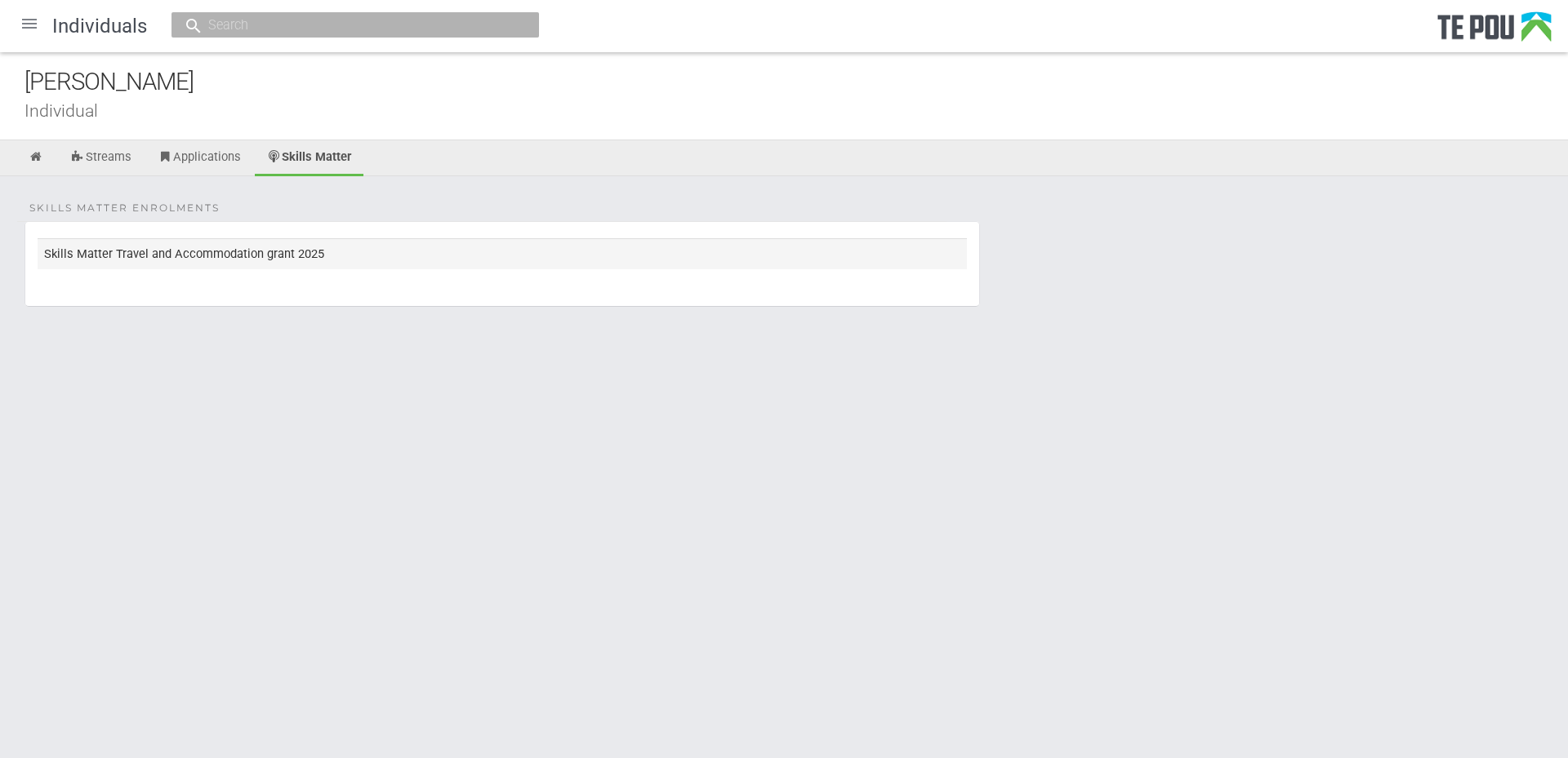
click at [232, 239] on td "Skills Matter Travel and Accommodation grant 2025" at bounding box center [501, 253] width 929 height 30
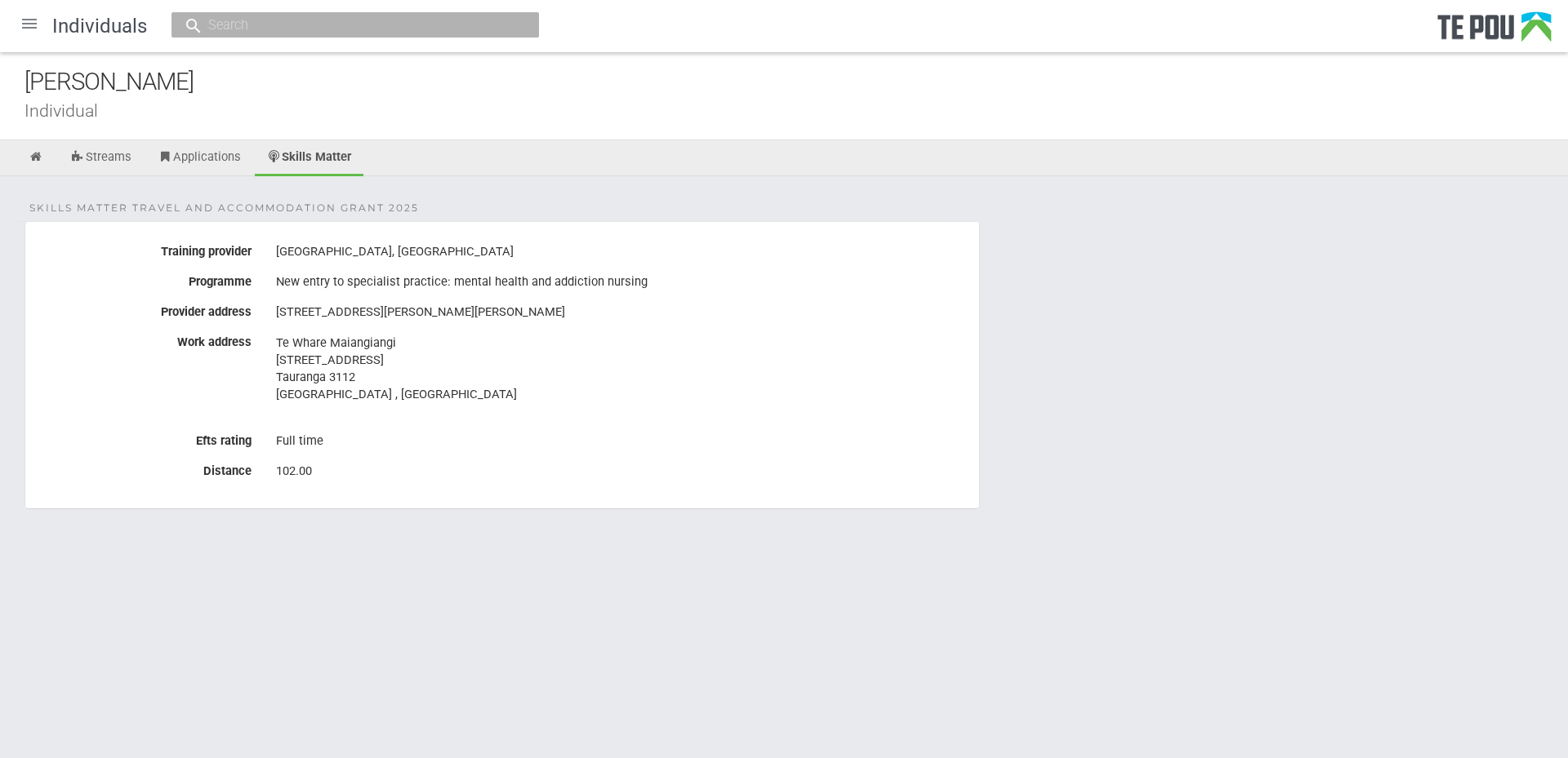
click at [305, 33] on input "text" at bounding box center [347, 25] width 287 height 17
paste input "Charmarley Spurr"
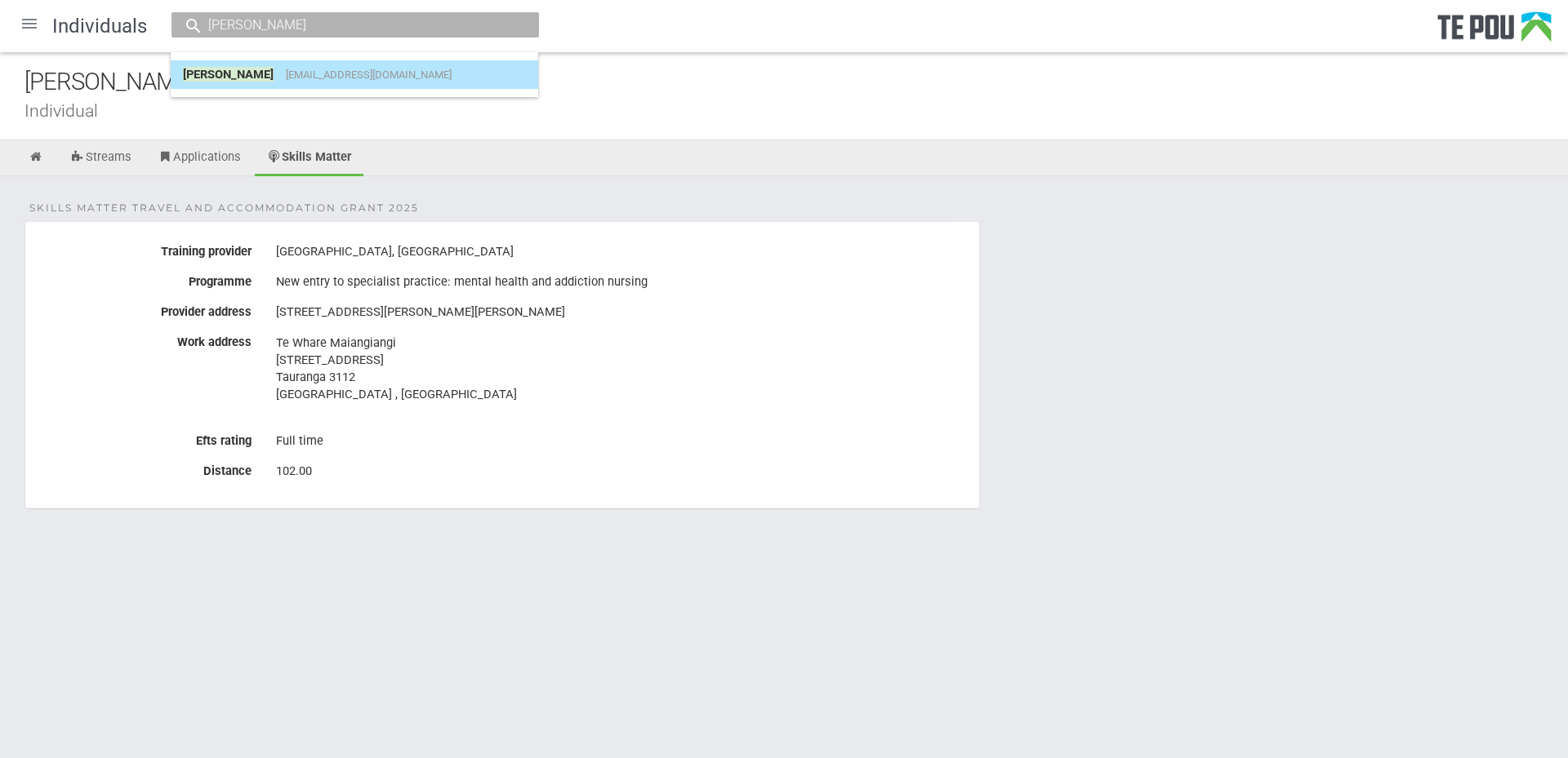
type input "Charmarley Spurr"
click at [327, 72] on span "Charmarley@icloud.com" at bounding box center [368, 75] width 165 height 12
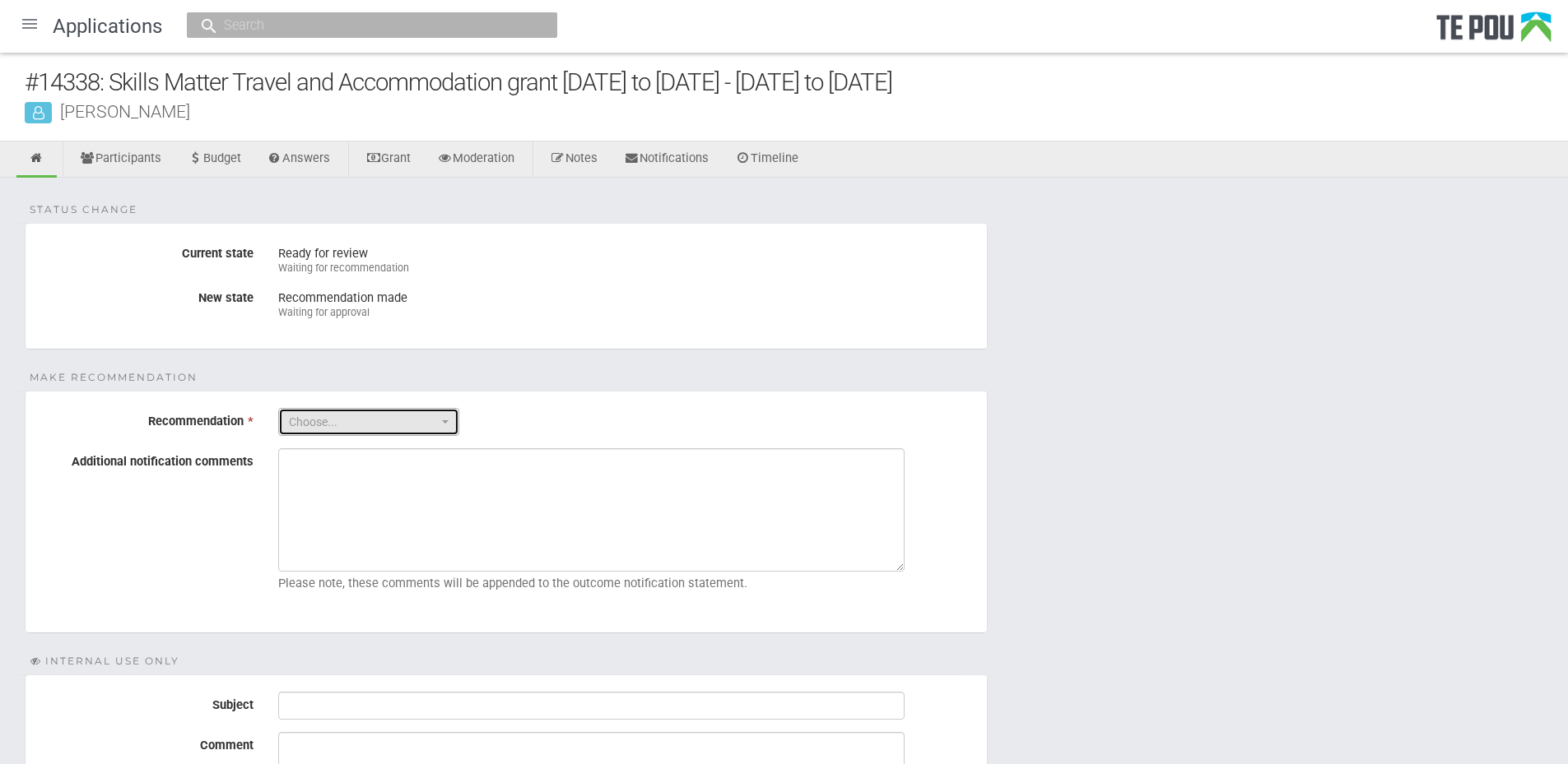
click at [383, 423] on span "Choose..." at bounding box center [363, 422] width 149 height 17
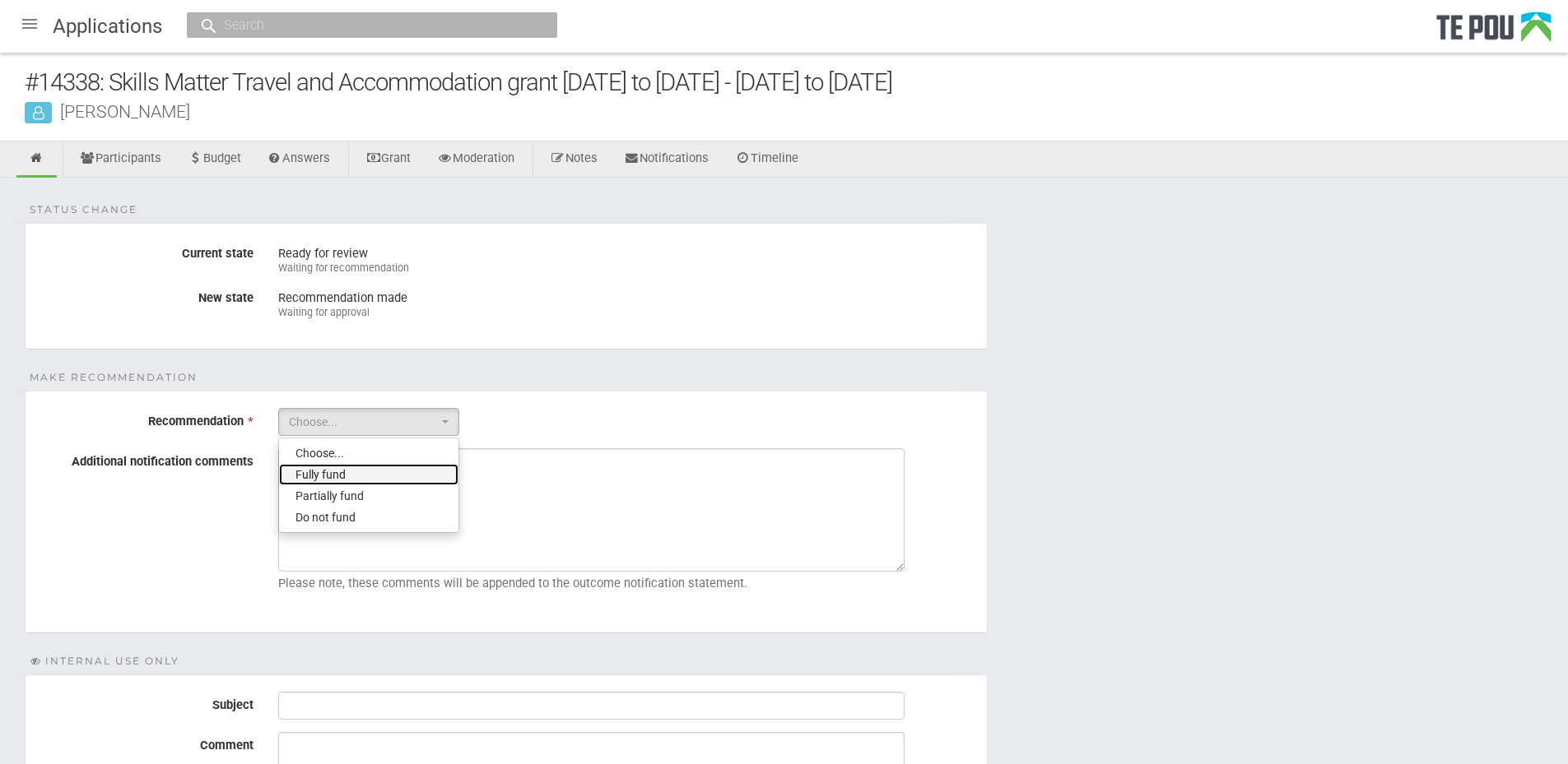
click at [407, 469] on link "Fully fund" at bounding box center [369, 475] width 179 height 21
select select "0"
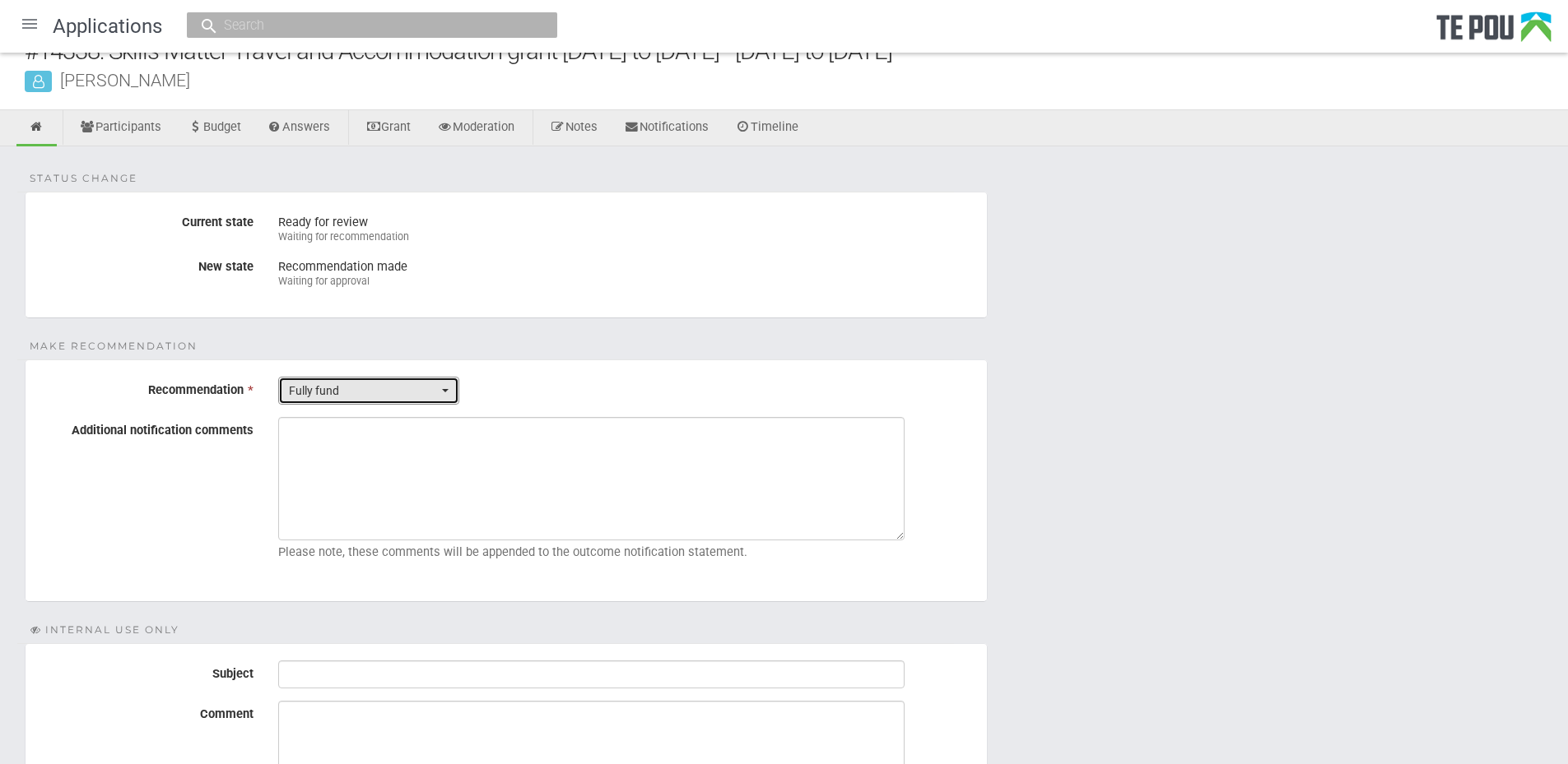
scroll to position [252, 0]
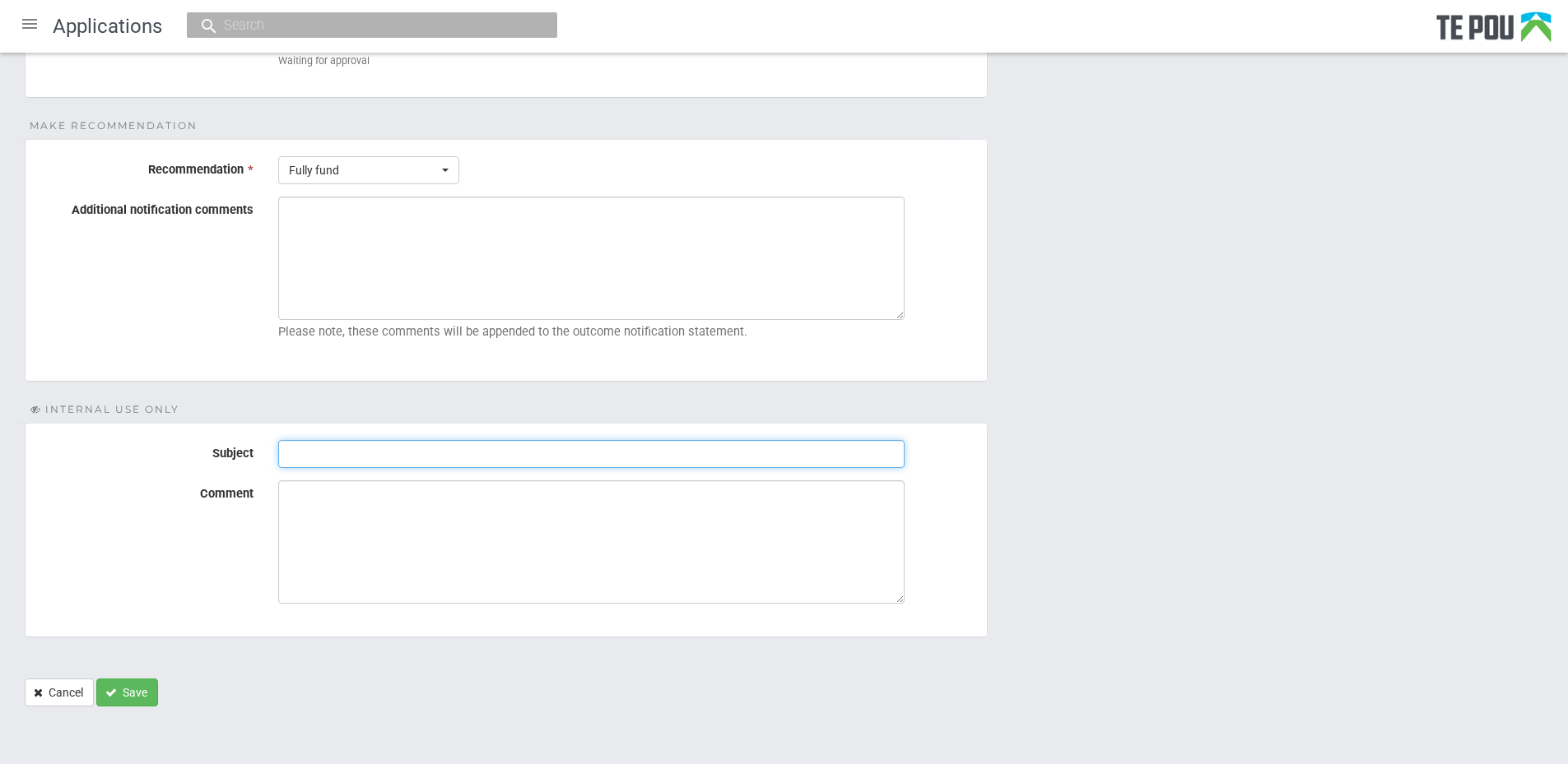
click at [385, 447] on input "Subject" at bounding box center [591, 454] width 626 height 28
click at [455, 452] on input "Subject" at bounding box center [591, 454] width 626 height 28
paste input "Pre-Assessment Notes"
type input "Pre-Assessment Notes"
click at [397, 561] on textarea "Comment" at bounding box center [591, 542] width 626 height 124
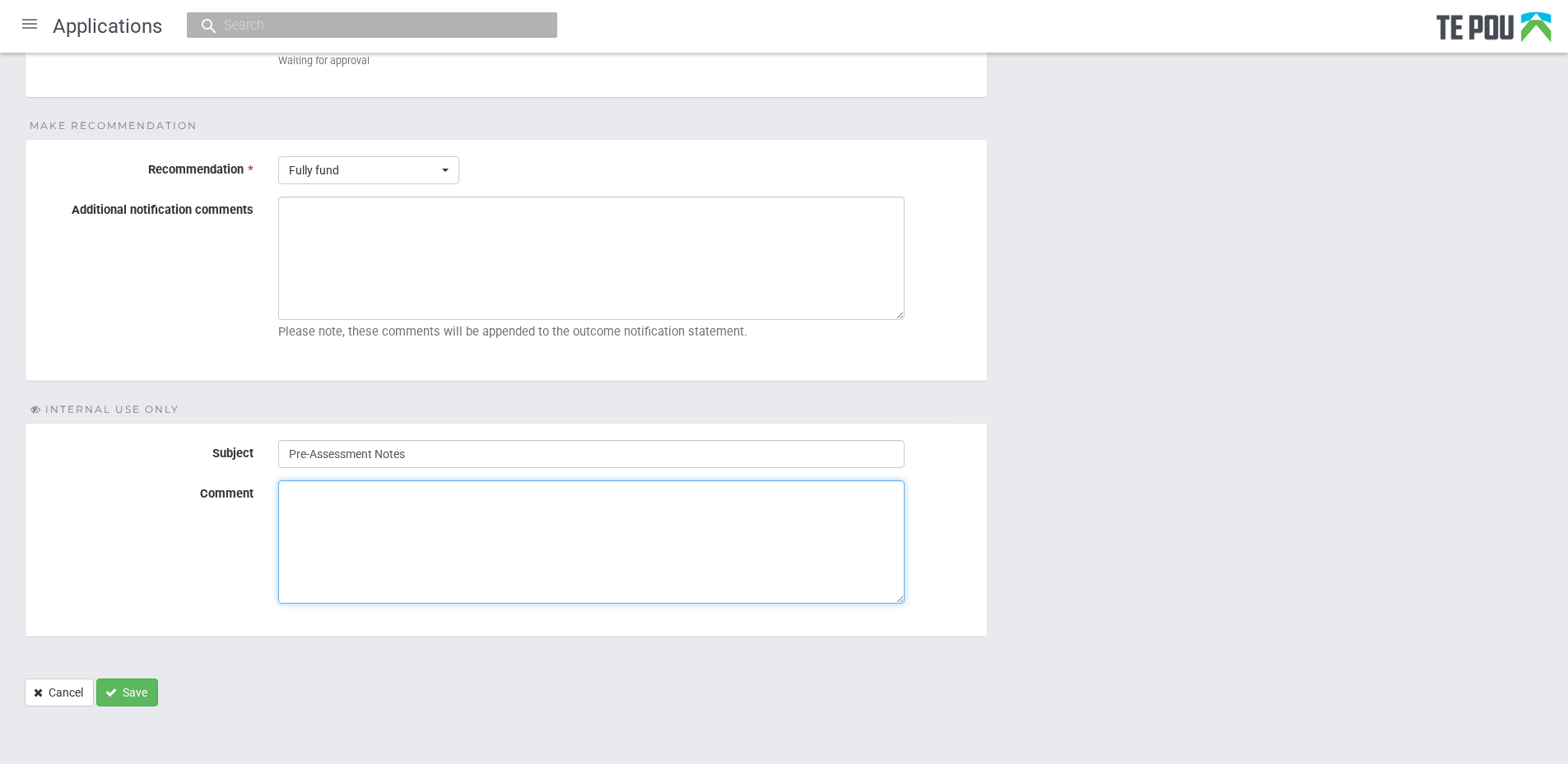
paste textarea "Applicant is included on the enrolment list, full time"
type textarea "Applicant is included on the enrolment list, full time"
click at [131, 710] on div "Status change Current state Ready for review Waiting for recommendation New sta…" at bounding box center [784, 325] width 1568 height 797
click at [134, 696] on button "Save" at bounding box center [127, 693] width 61 height 28
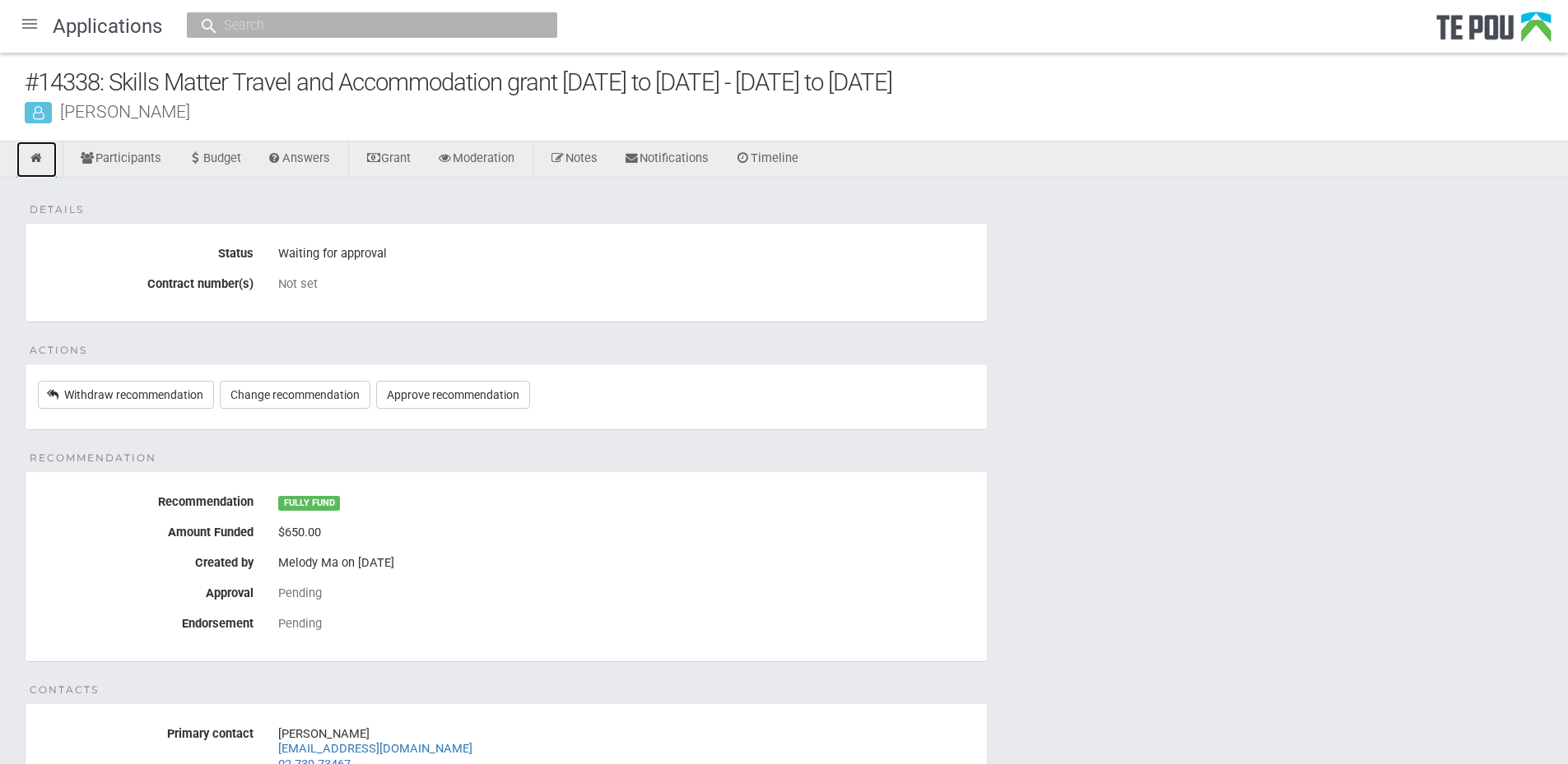
click at [38, 161] on icon at bounding box center [37, 159] width 16 height 12
click at [25, 33] on div at bounding box center [29, 24] width 39 height 39
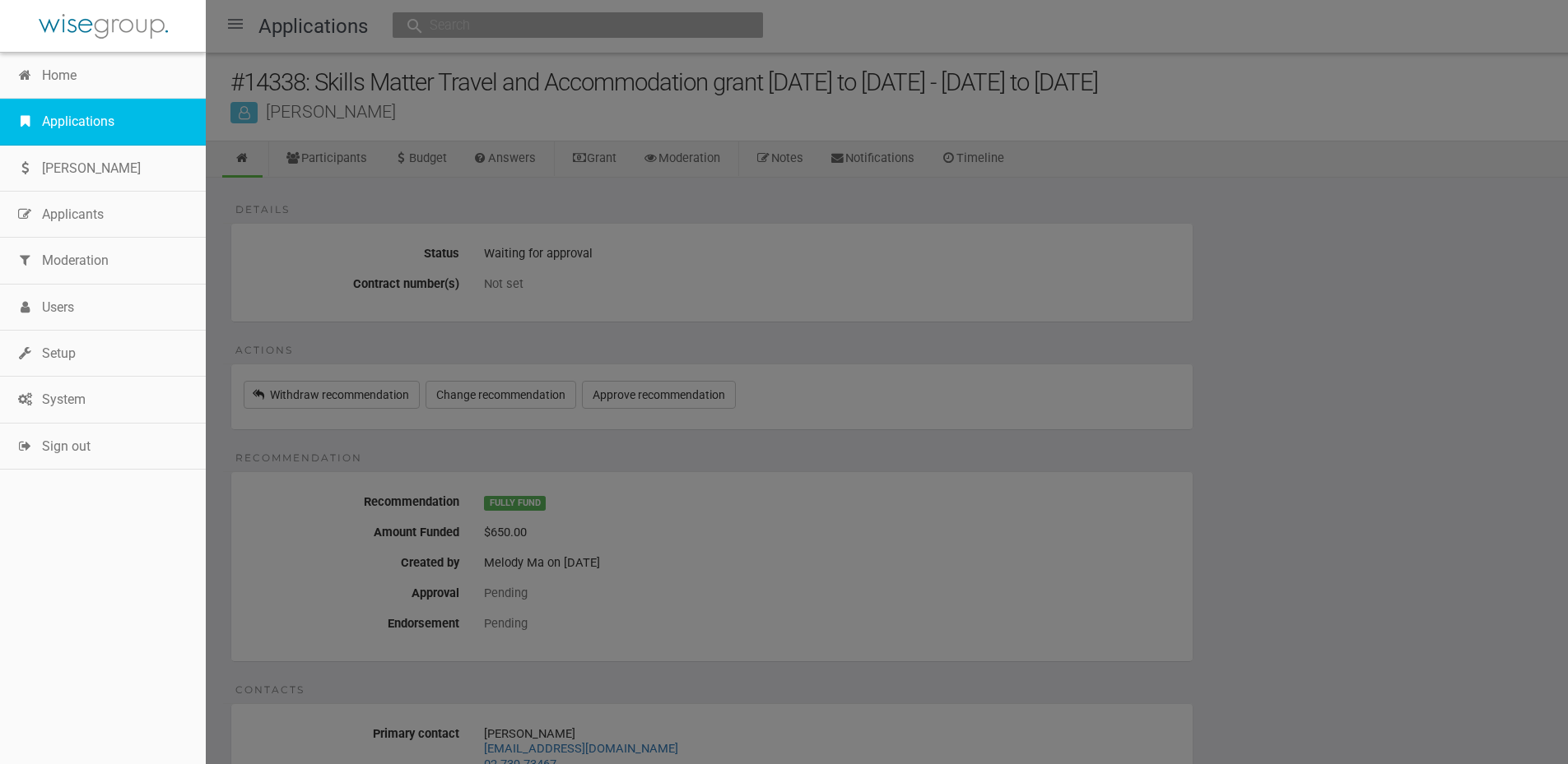
click at [45, 110] on link "Applications" at bounding box center [103, 122] width 206 height 46
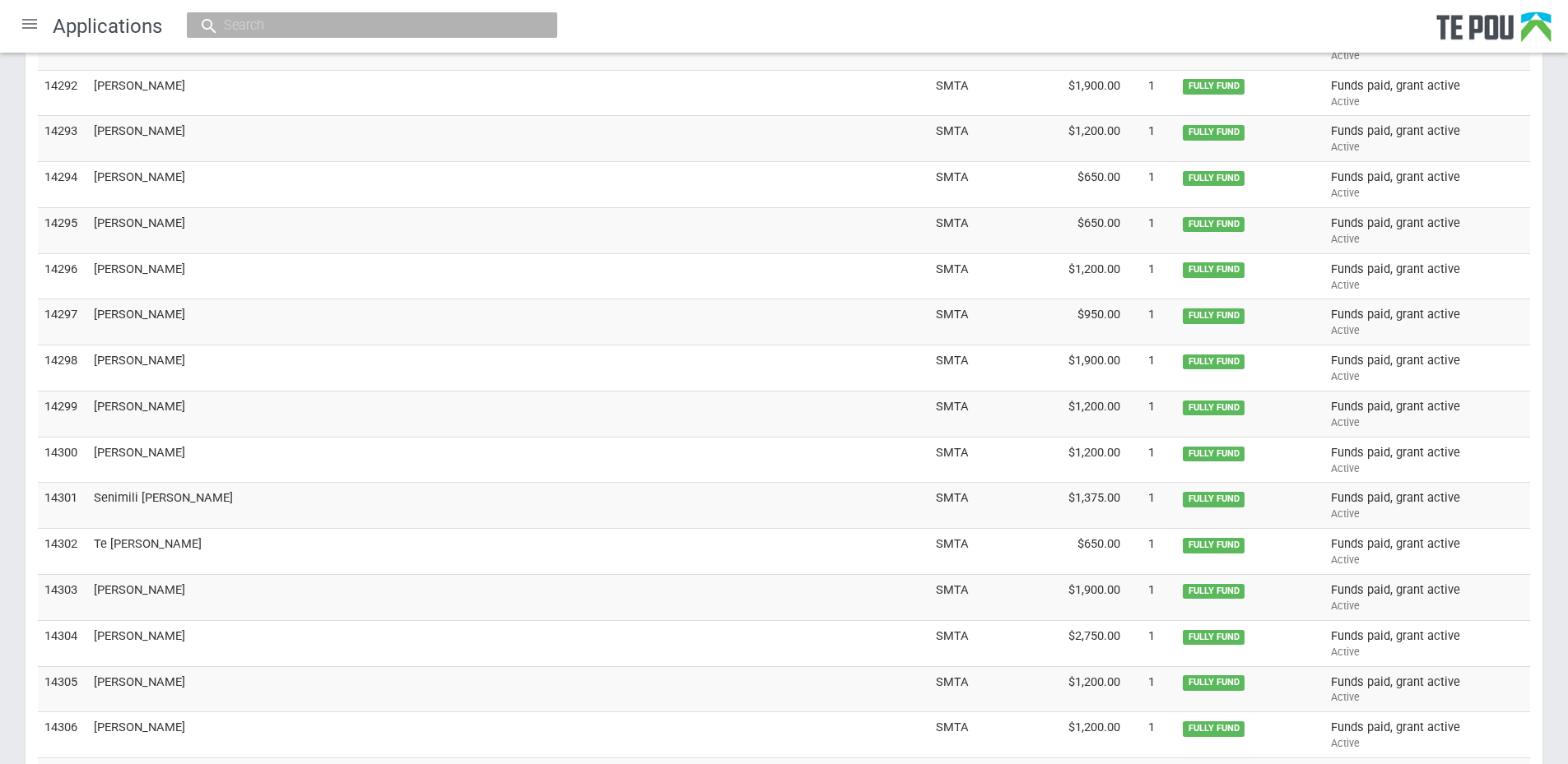
scroll to position [4668, 0]
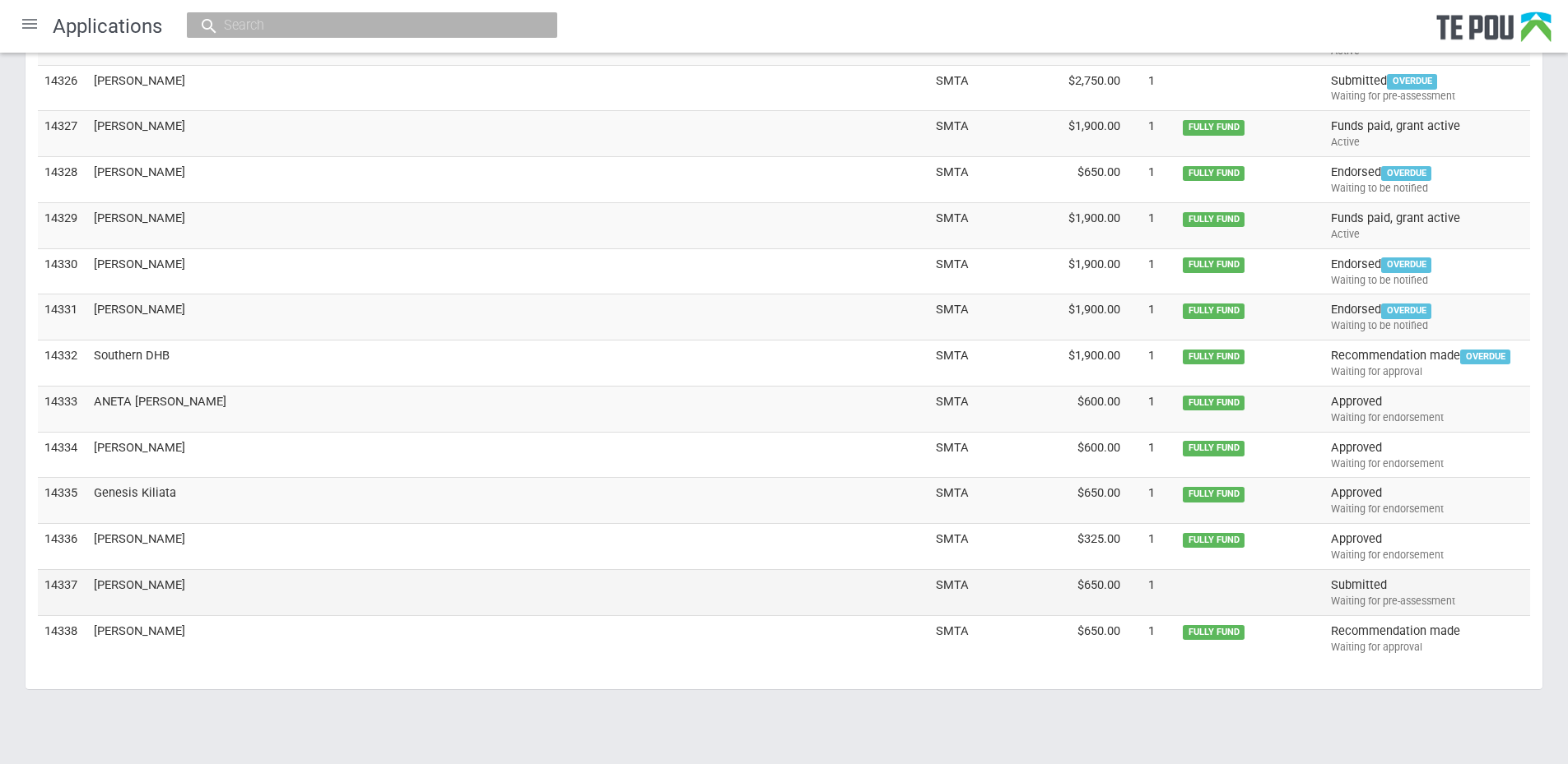
click at [104, 584] on td "[PERSON_NAME]" at bounding box center [508, 592] width 842 height 46
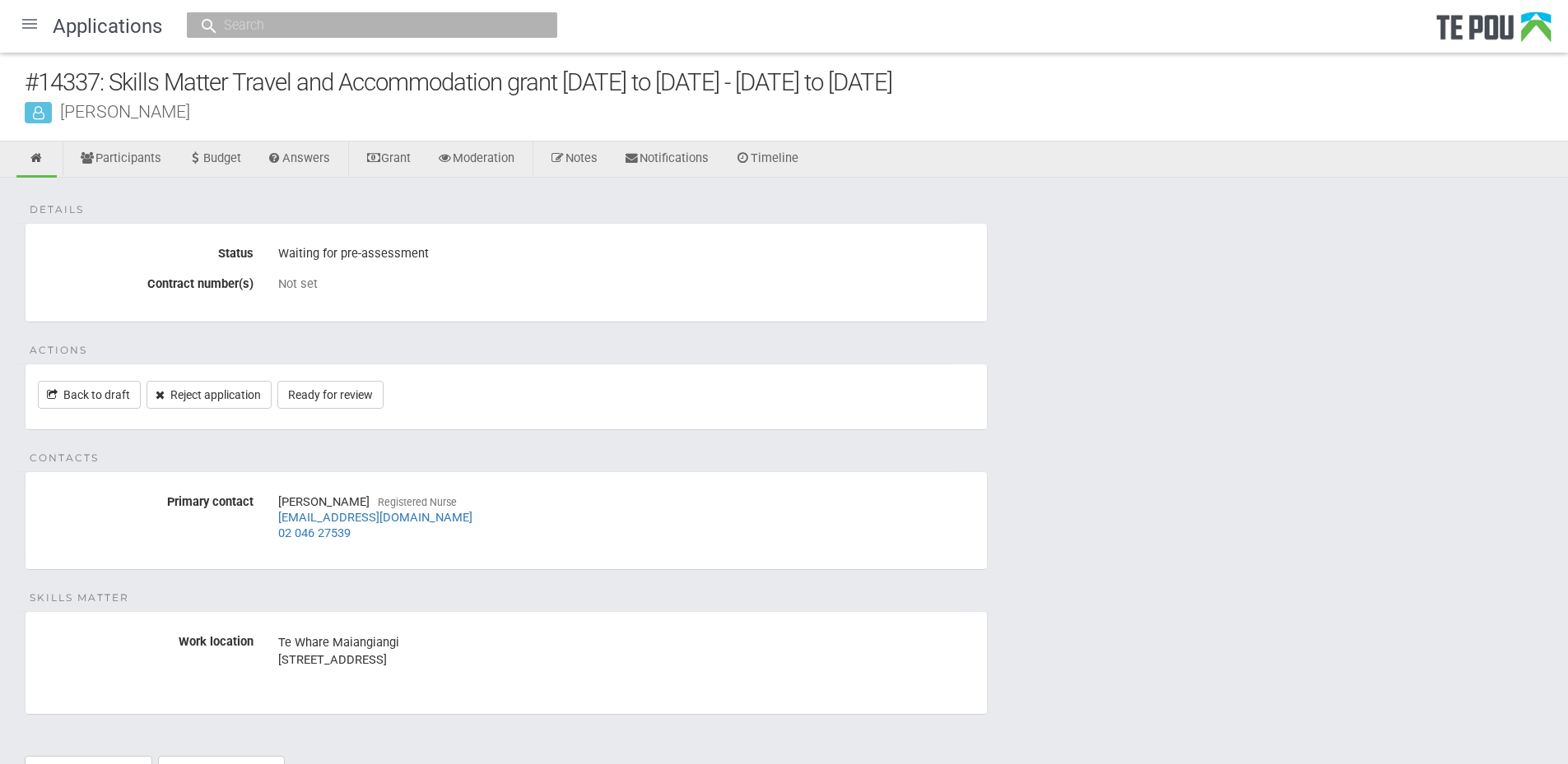
drag, startPoint x: 210, startPoint y: 106, endPoint x: 48, endPoint y: 113, distance: 162.2
click at [48, 113] on div "[PERSON_NAME]" at bounding box center [796, 111] width 1543 height 18
copy div "[PERSON_NAME]"
click at [330, 393] on link "Ready for review" at bounding box center [330, 395] width 106 height 28
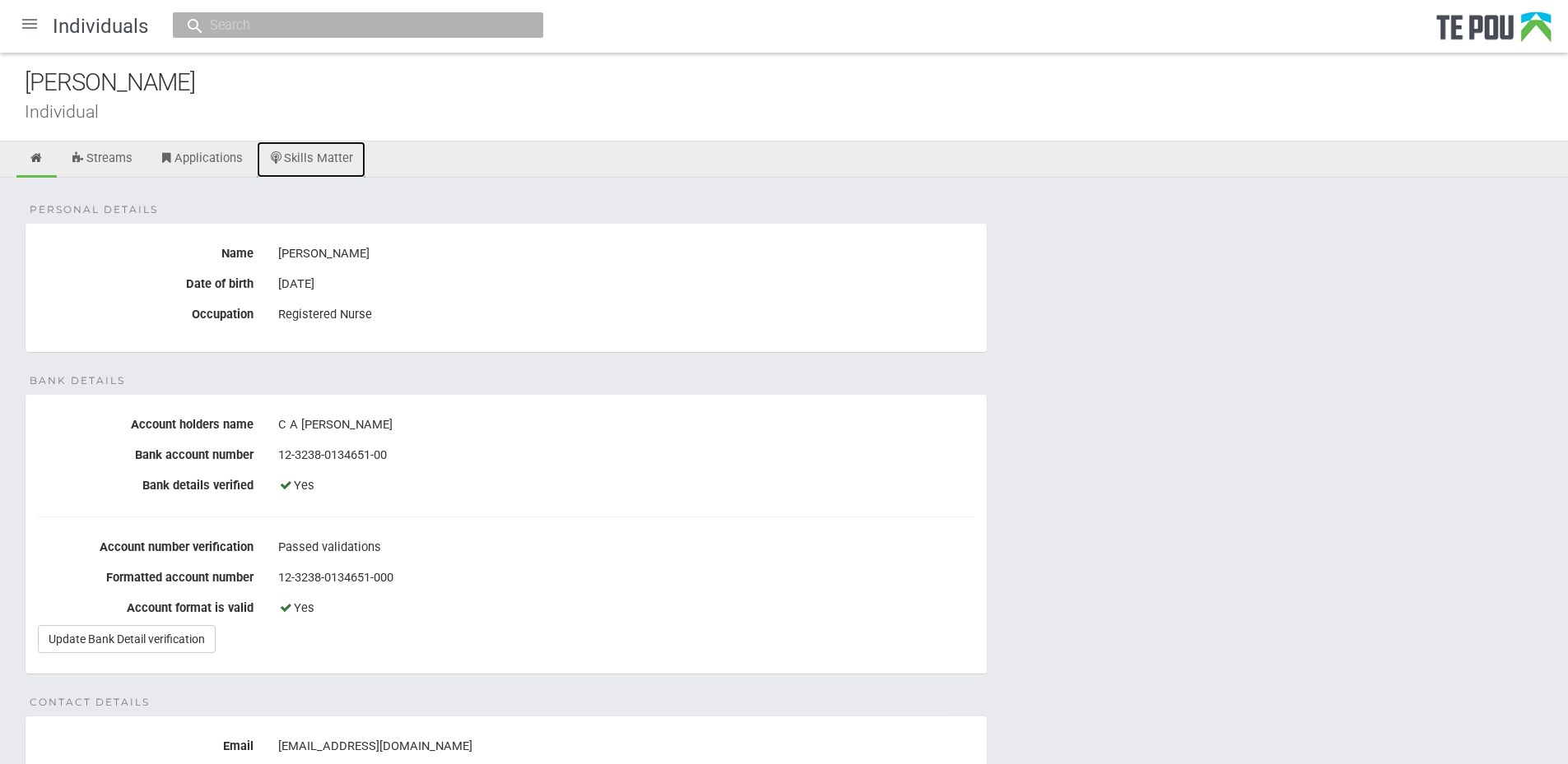
click at [310, 154] on link "Skills Matter" at bounding box center [311, 159] width 110 height 36
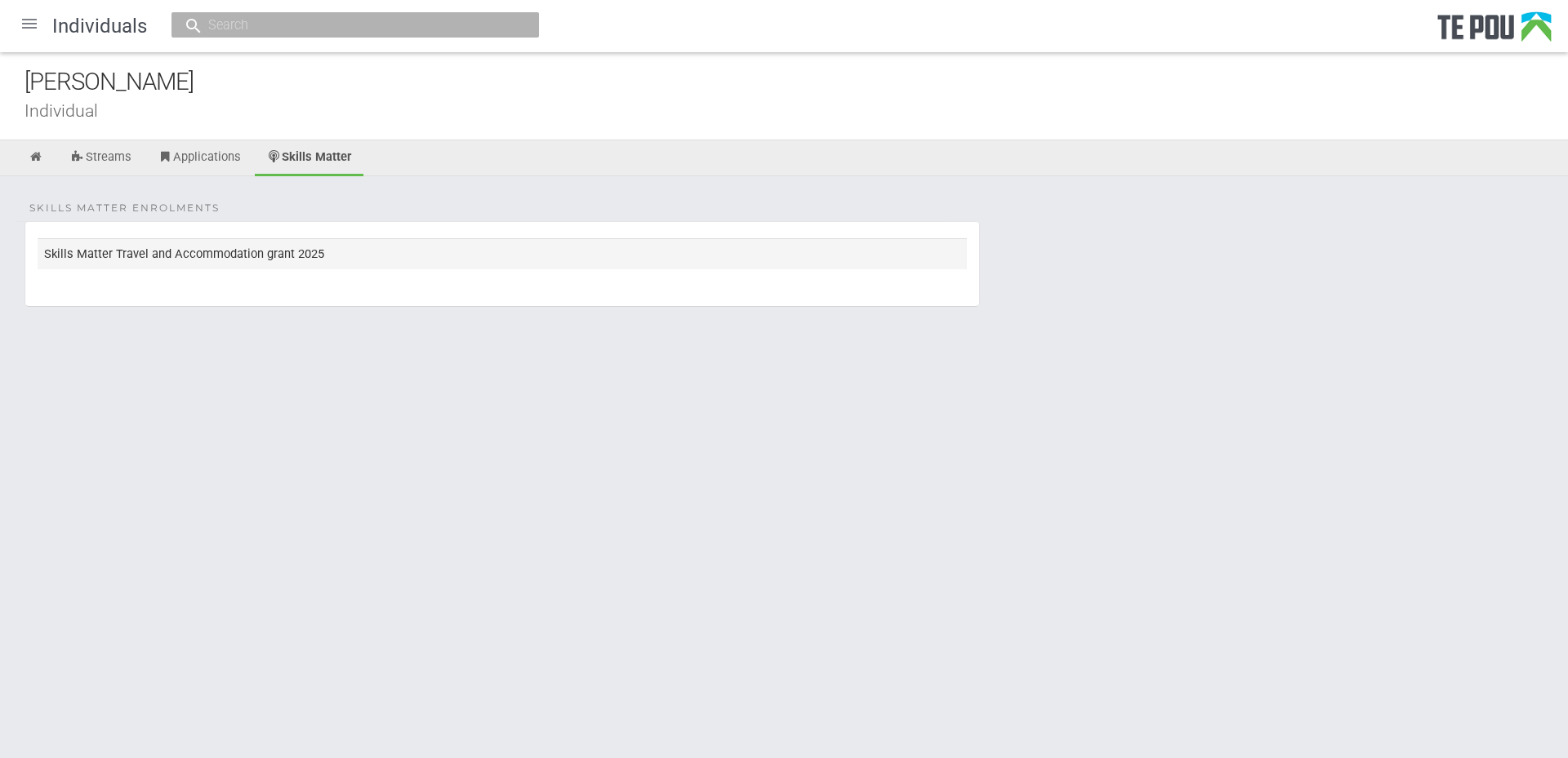
click at [258, 258] on td "Skills Matter Travel and Accommodation grant 2025" at bounding box center [501, 253] width 929 height 30
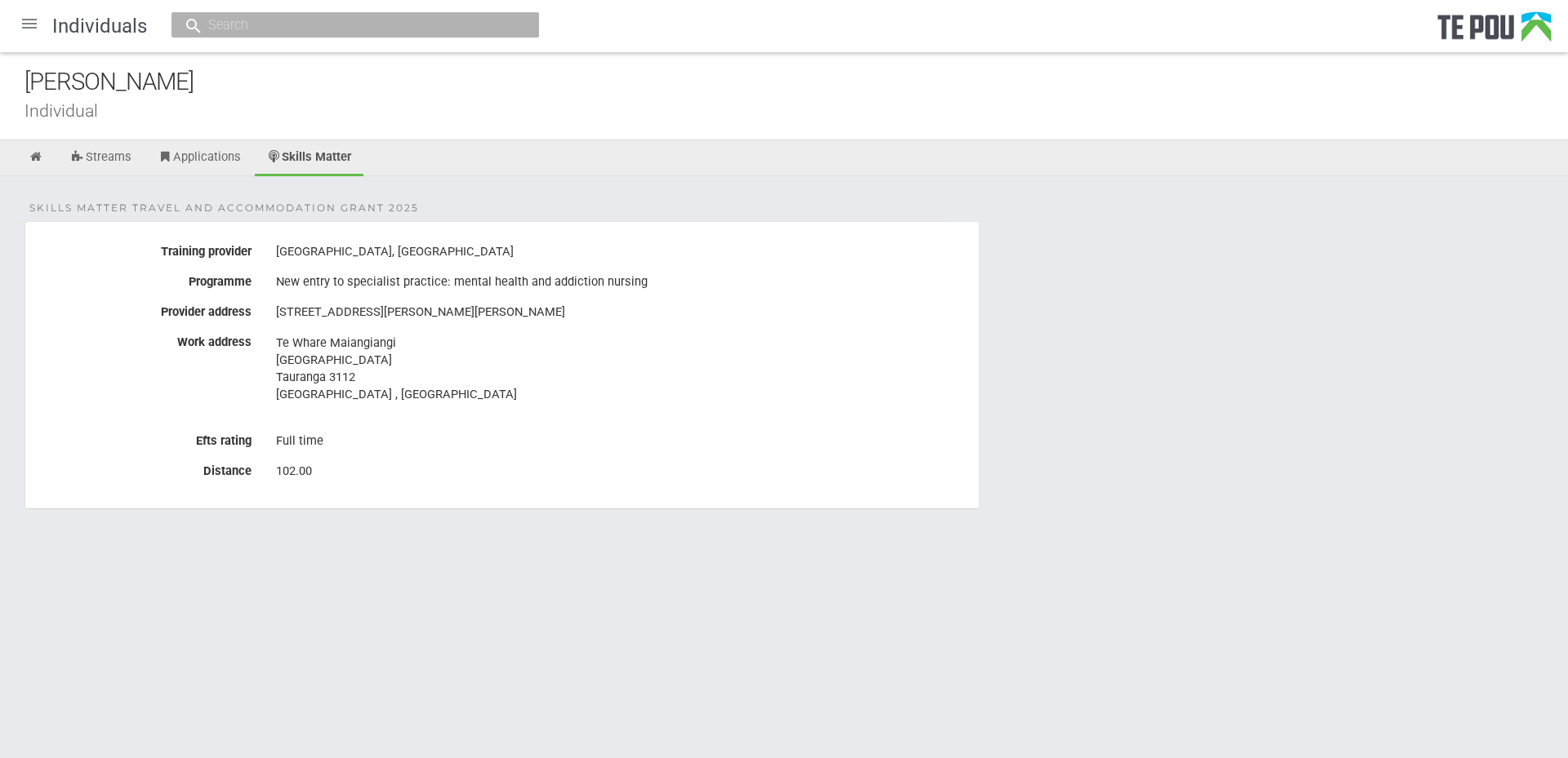
click at [456, 441] on div "Full time" at bounding box center [622, 442] width 691 height 28
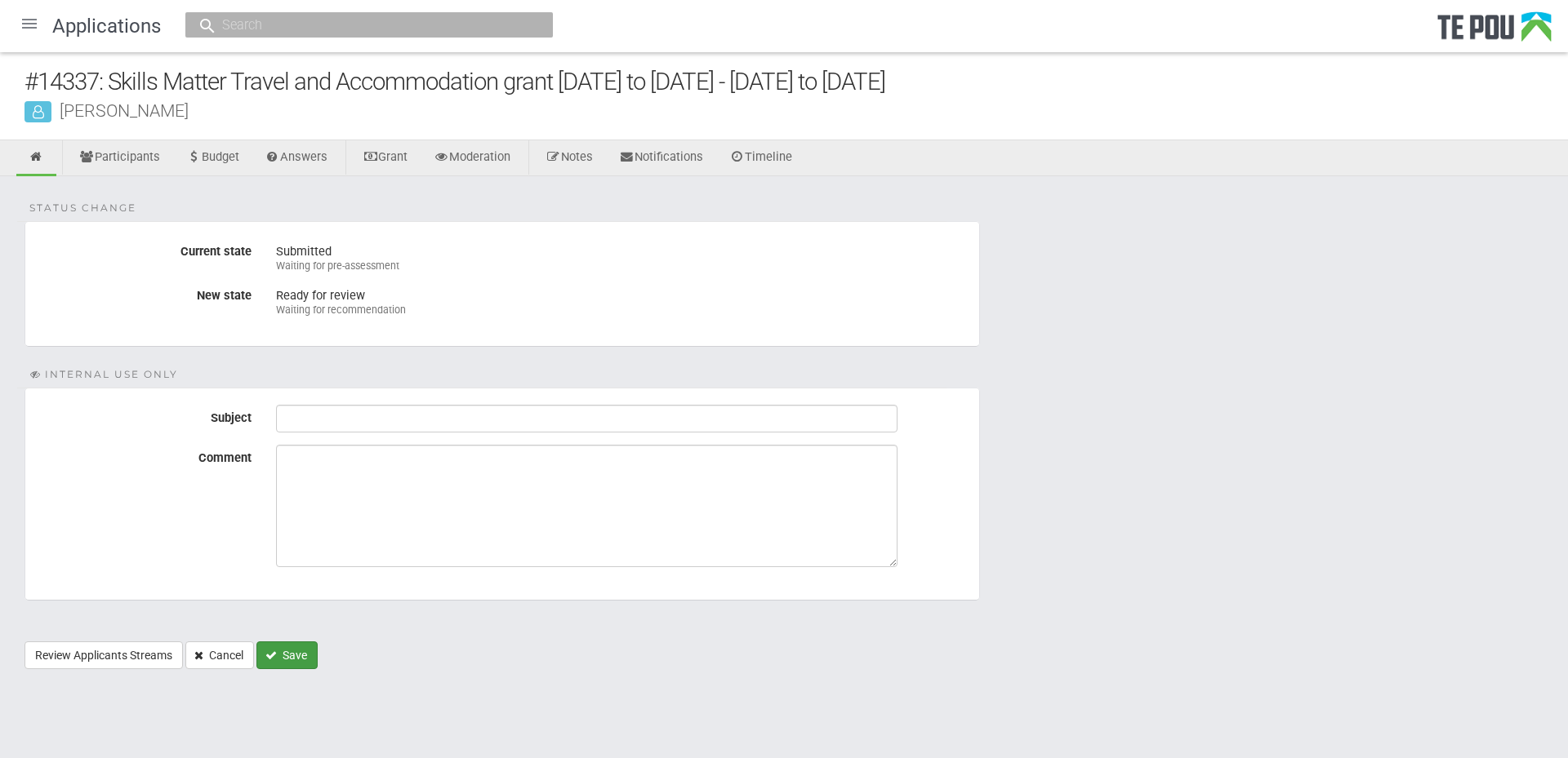
click at [294, 652] on button "Save" at bounding box center [287, 655] width 61 height 28
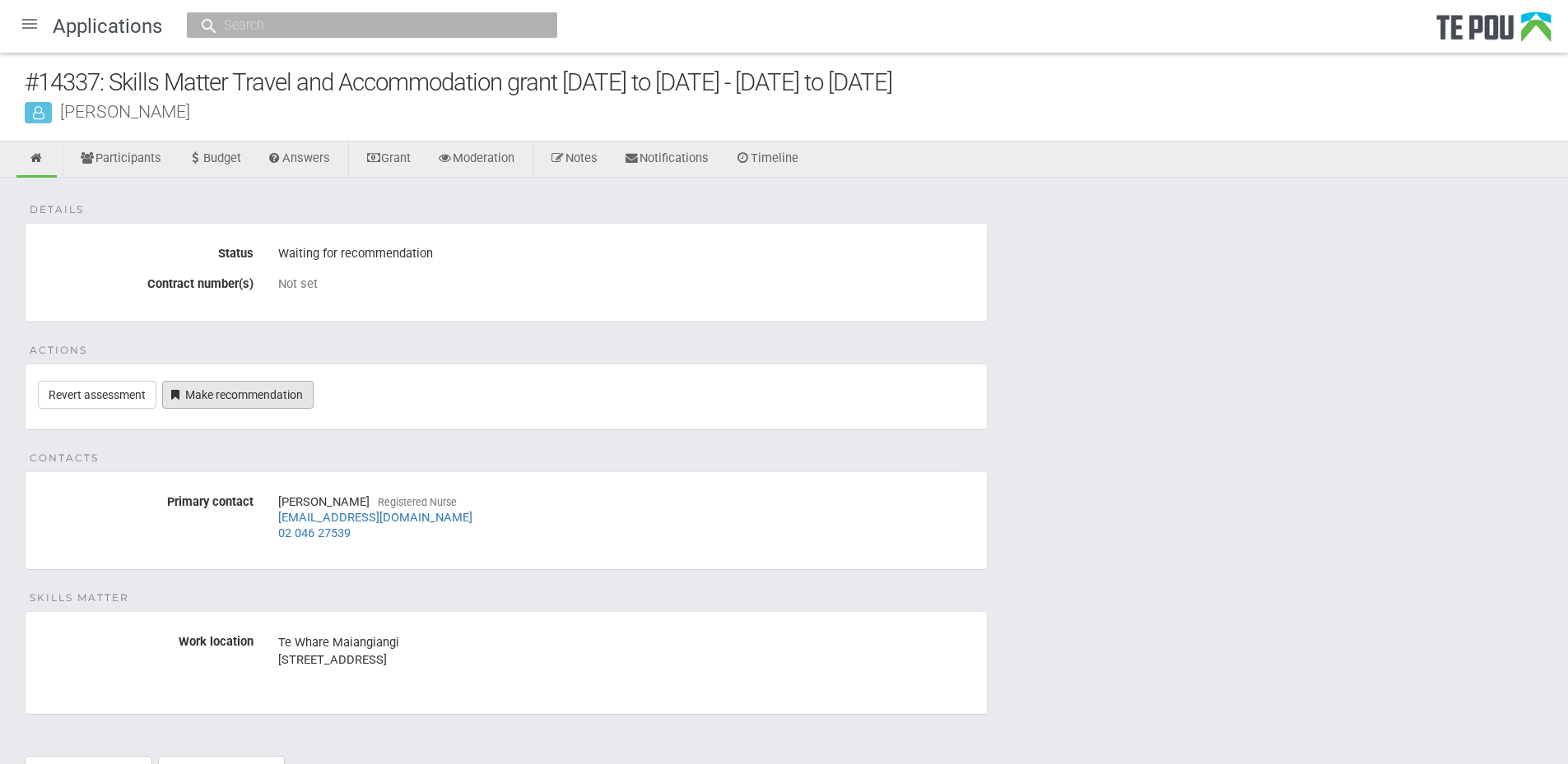
click at [232, 381] on link "Make recommendation" at bounding box center [238, 395] width 152 height 28
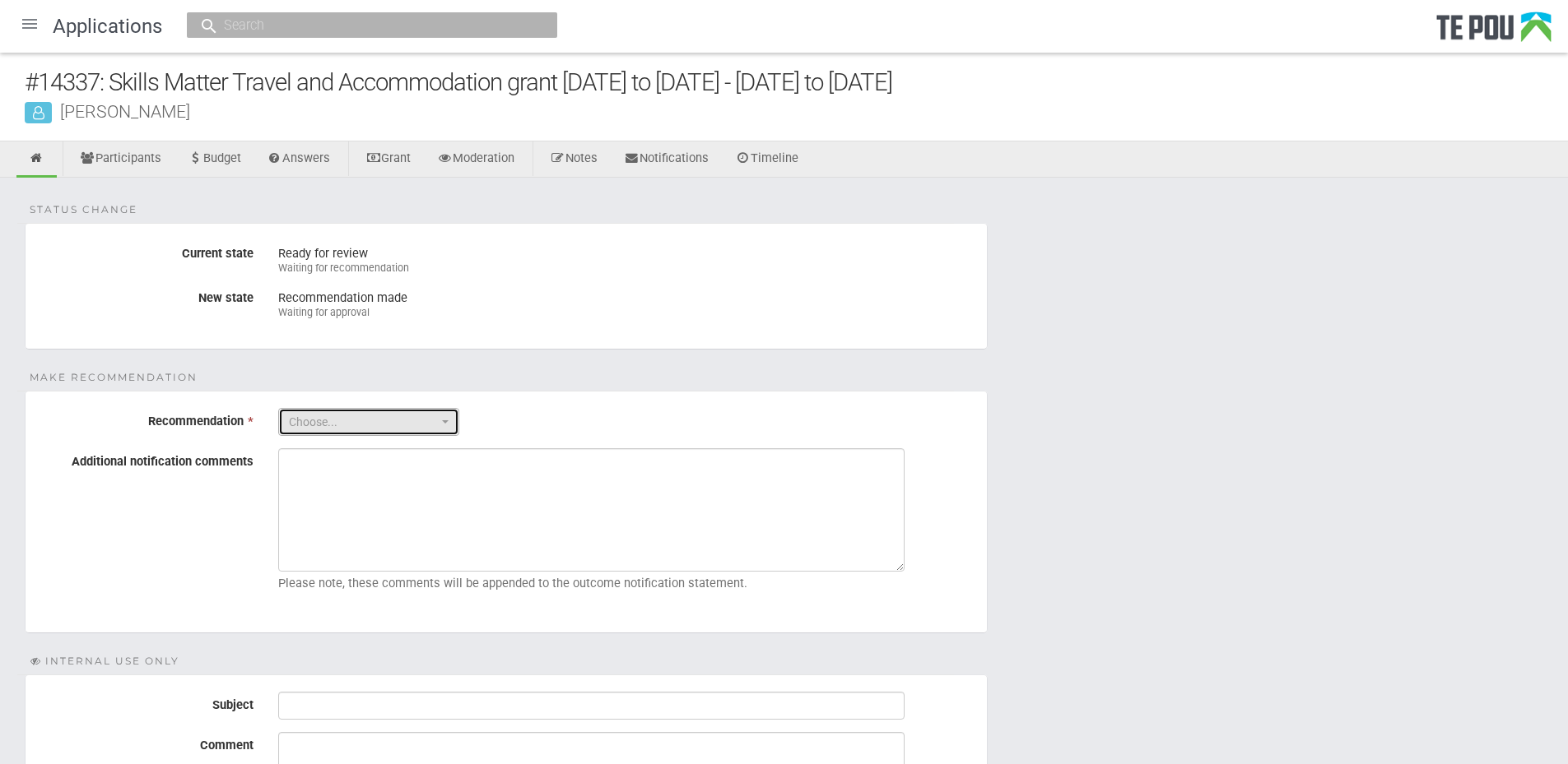
click at [447, 425] on button "Choose..." at bounding box center [369, 422] width 181 height 28
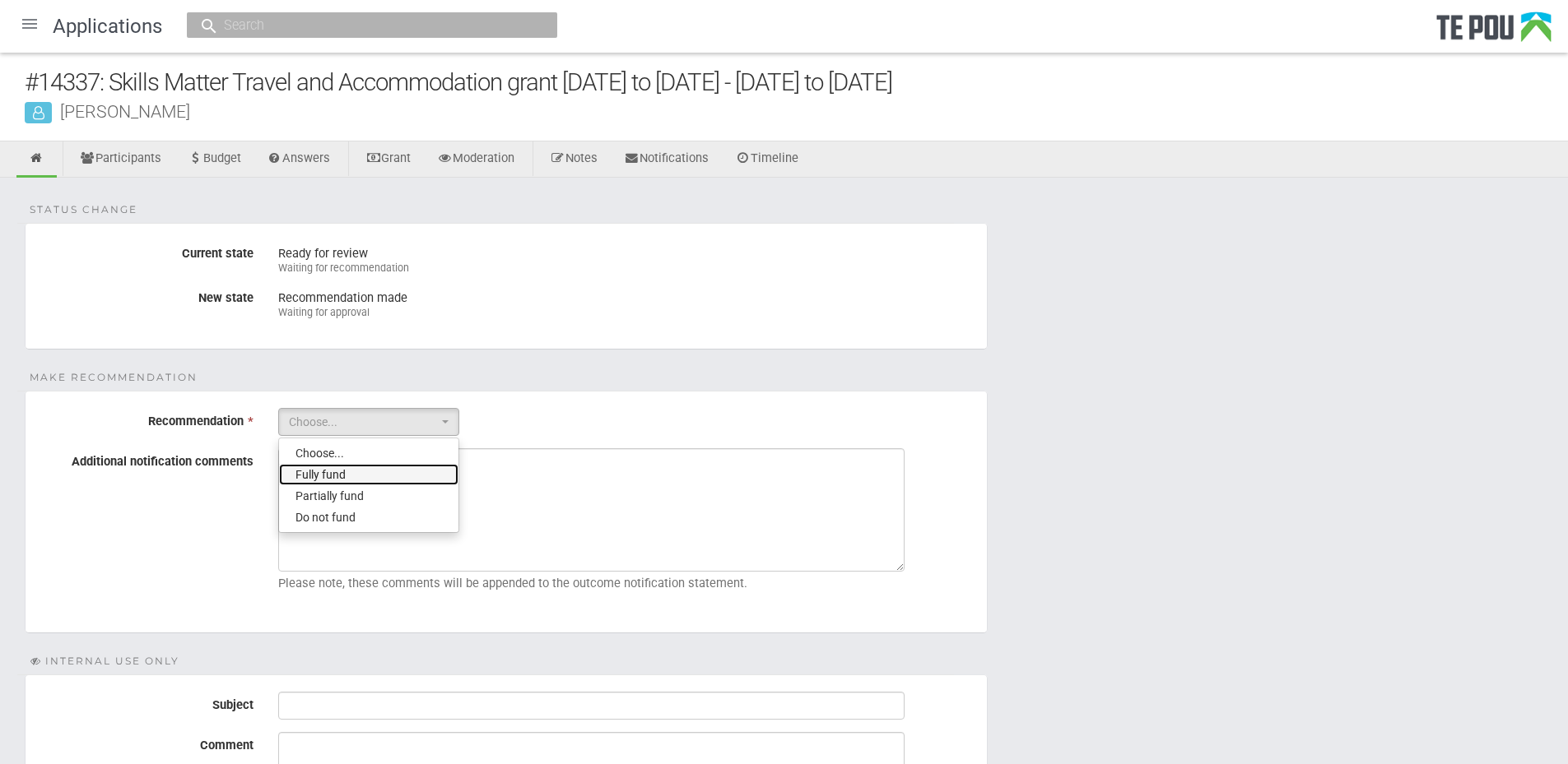
click at [449, 469] on link "Fully fund" at bounding box center [369, 475] width 179 height 21
select select "0"
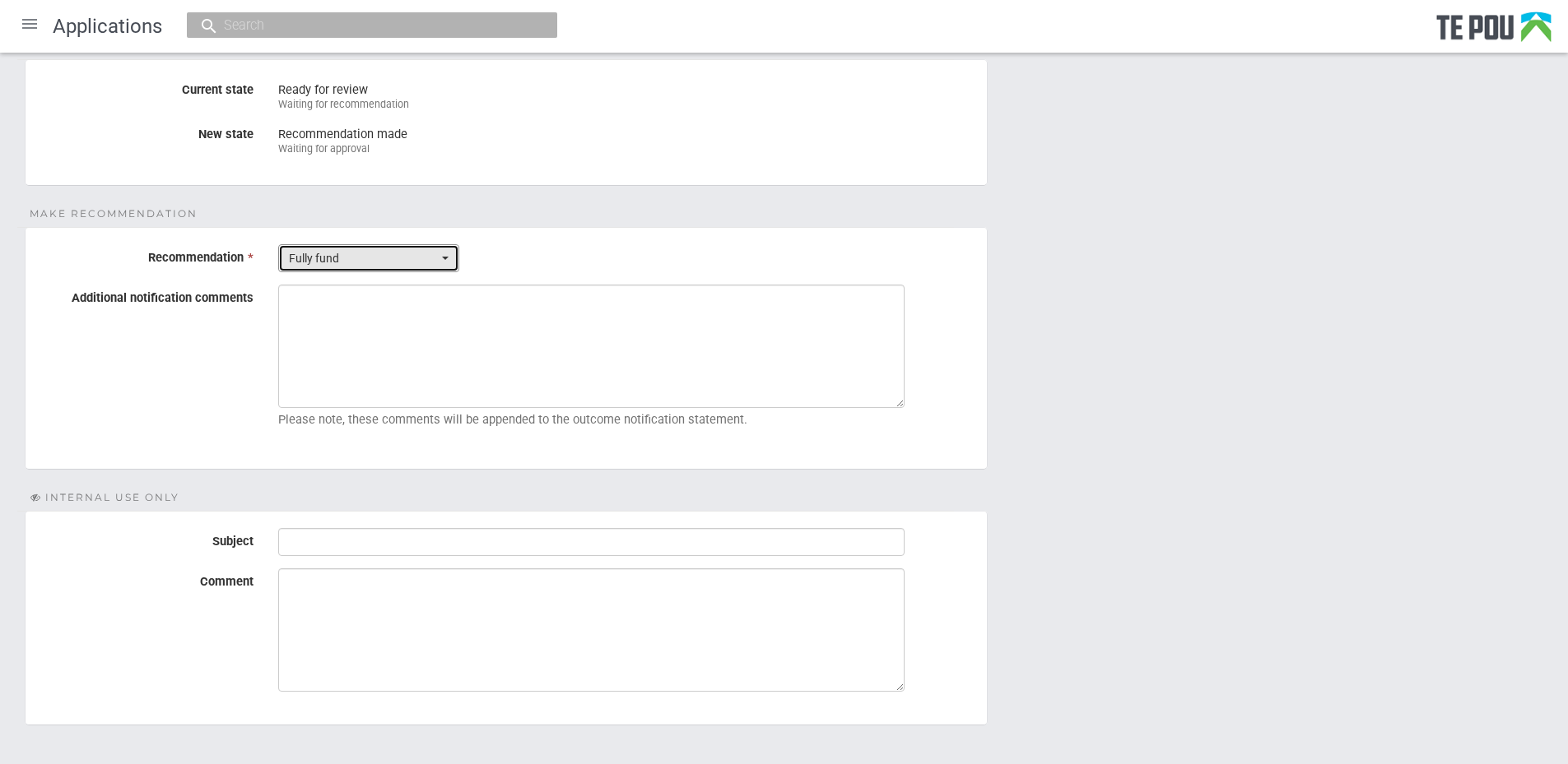
scroll to position [165, 0]
click at [363, 535] on input "Subject" at bounding box center [591, 541] width 626 height 28
type input "Pre-Assessment Notes"
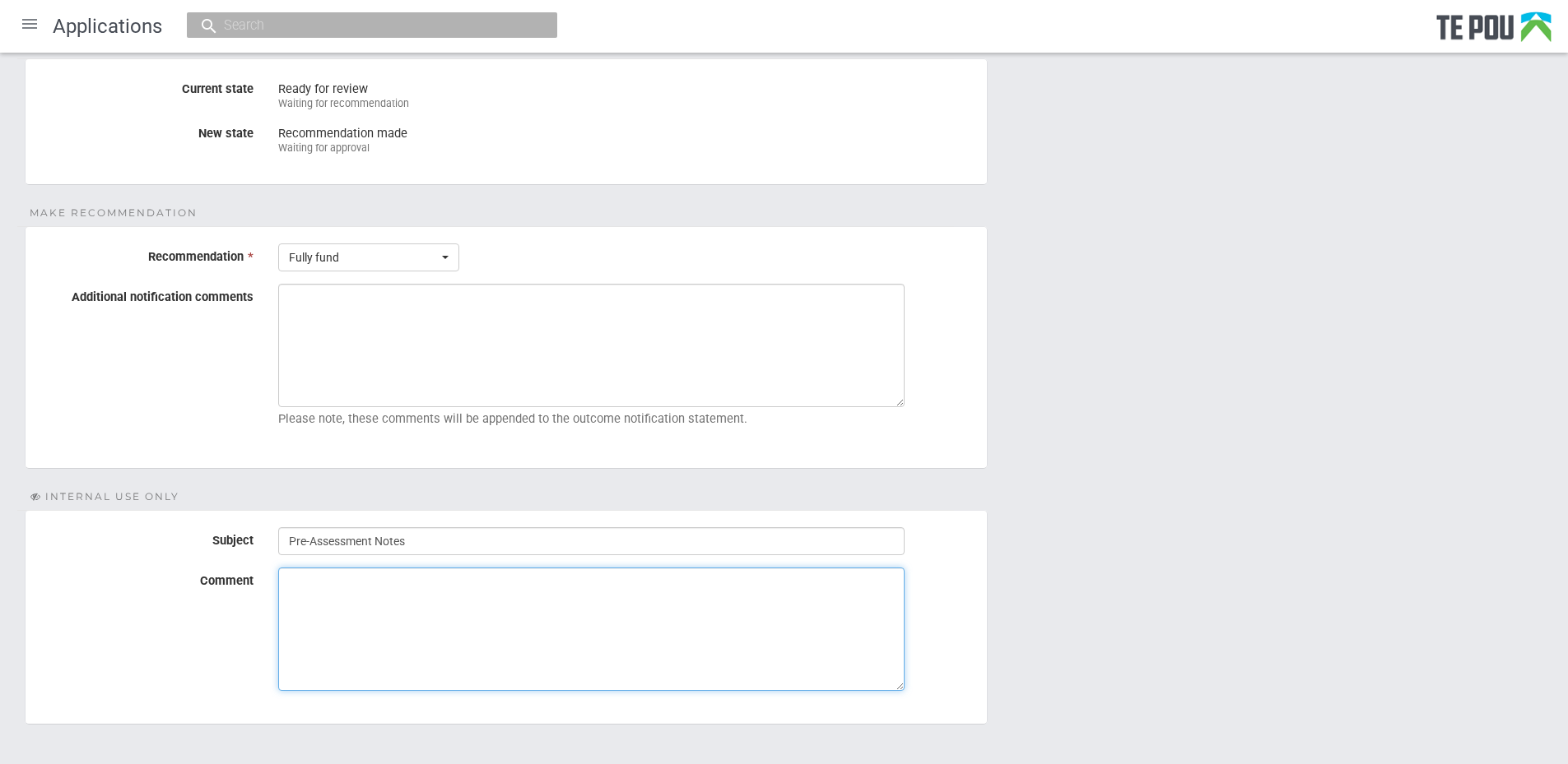
drag, startPoint x: 386, startPoint y: 592, endPoint x: 436, endPoint y: 629, distance: 62.2
click at [387, 592] on textarea "Comment" at bounding box center [591, 629] width 626 height 124
click at [564, 625] on textarea "Comment" at bounding box center [591, 629] width 626 height 124
paste textarea "Applicant is included on the enrolment list, full time"
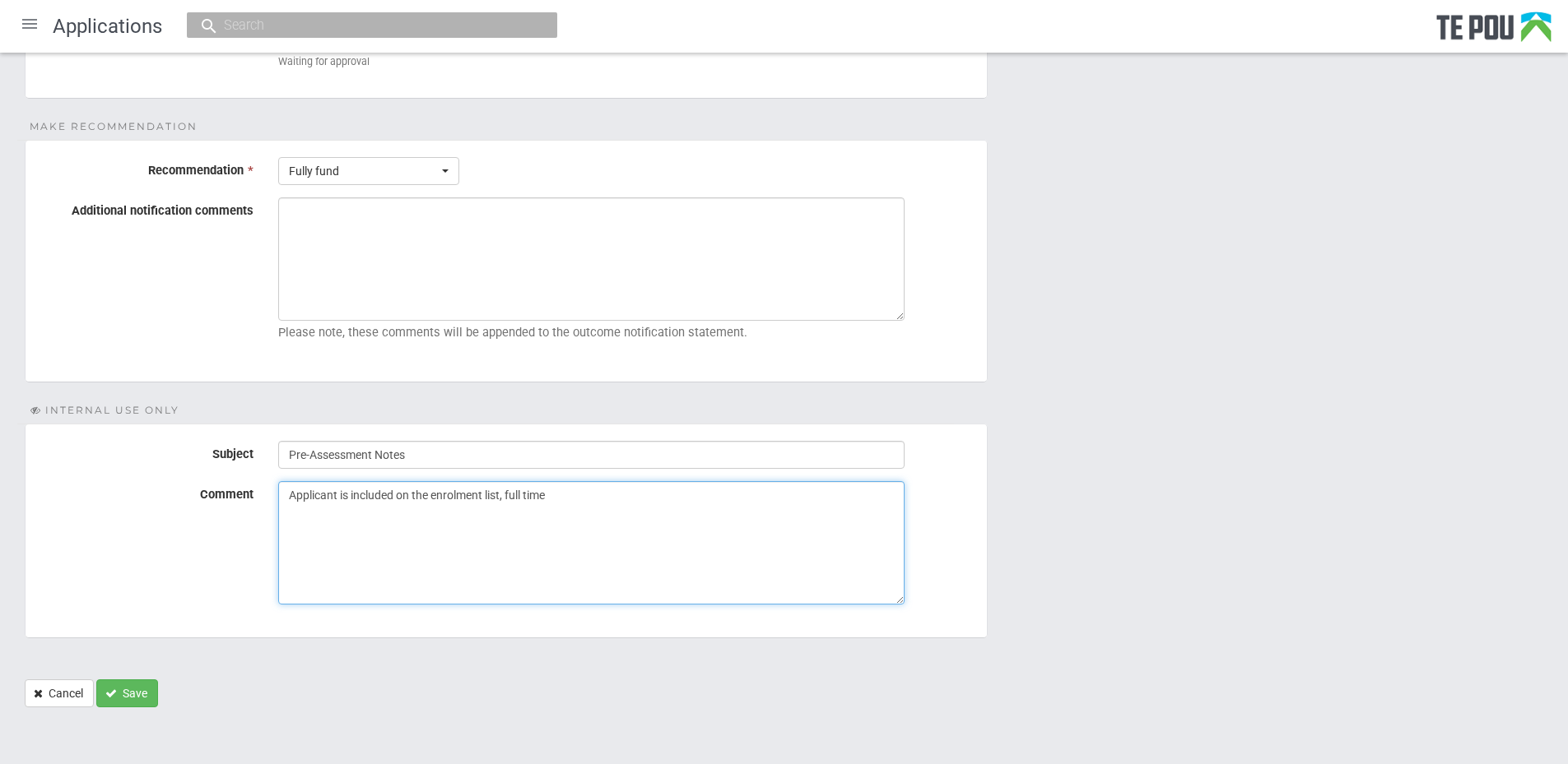
scroll to position [252, 0]
type textarea "Applicant is included on the enrolment list, full time"
click at [125, 697] on button "Save" at bounding box center [127, 693] width 61 height 28
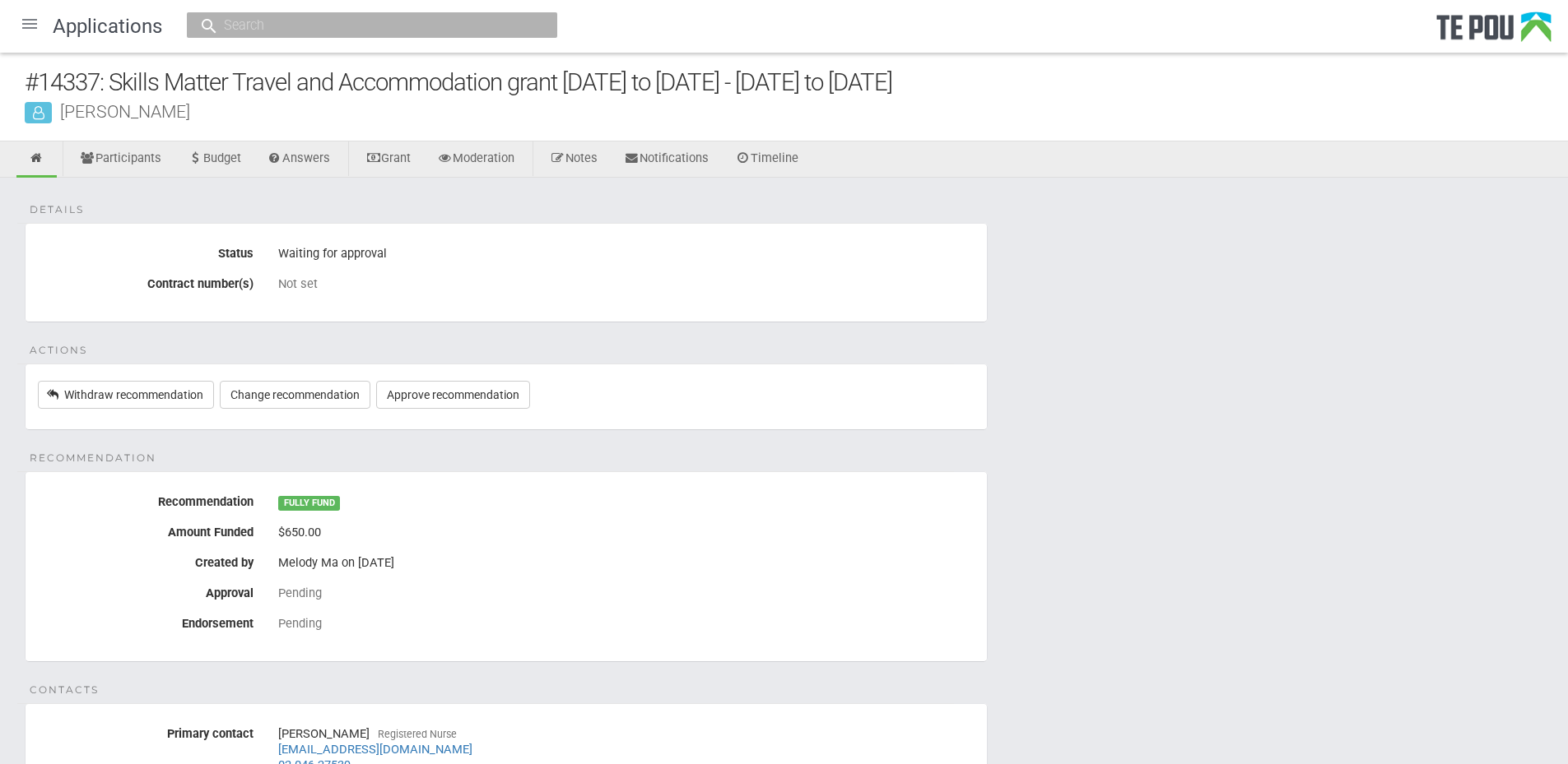
drag, startPoint x: 853, startPoint y: 453, endPoint x: 94, endPoint y: 409, distance: 760.3
click at [828, 453] on div "Details Status Waiting for approval Contract number(s) Not set Actions Withdraw…" at bounding box center [784, 605] width 1568 height 855
click at [23, 25] on div at bounding box center [29, 24] width 39 height 39
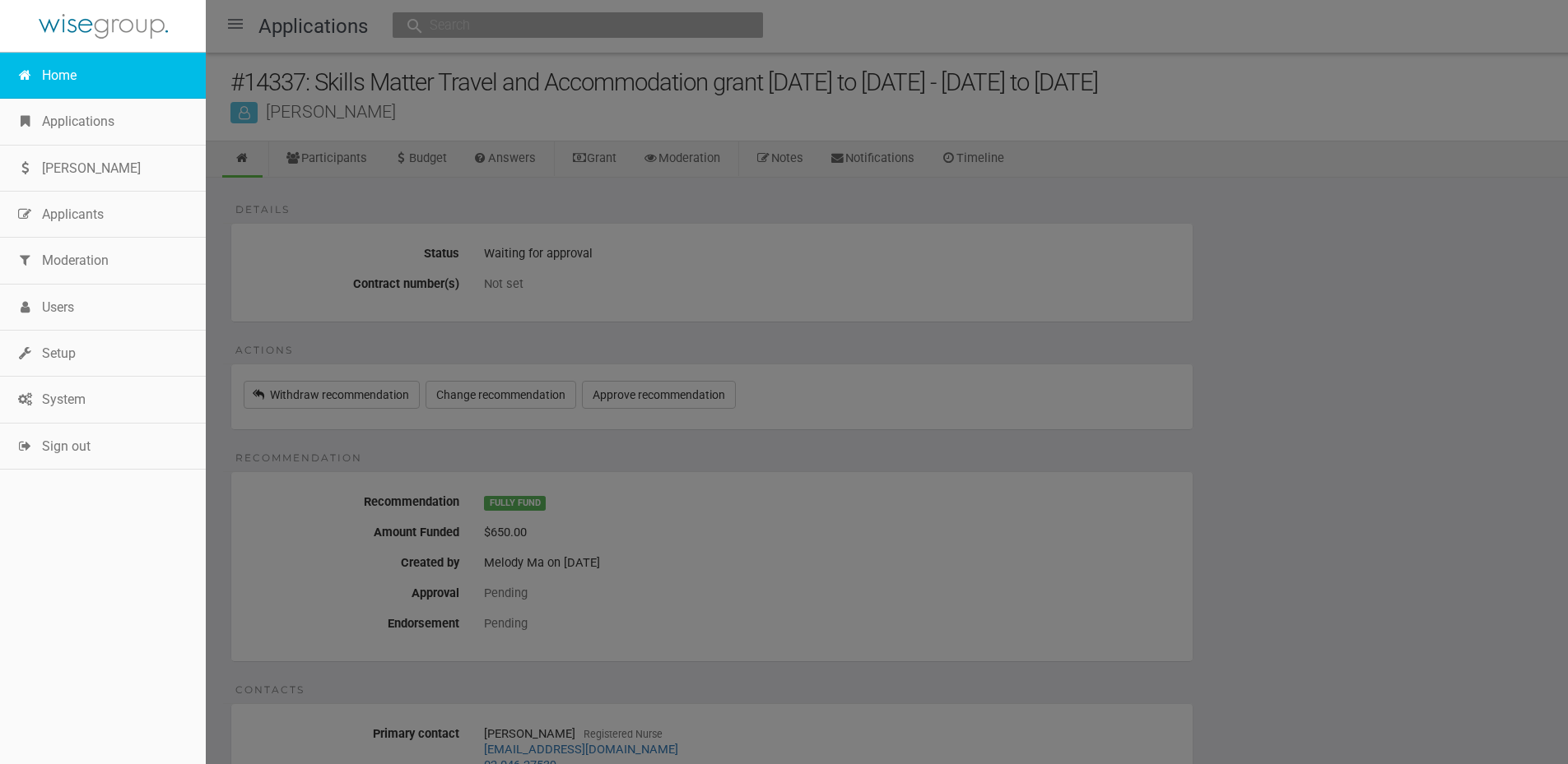
click at [39, 70] on link "Home" at bounding box center [103, 75] width 206 height 46
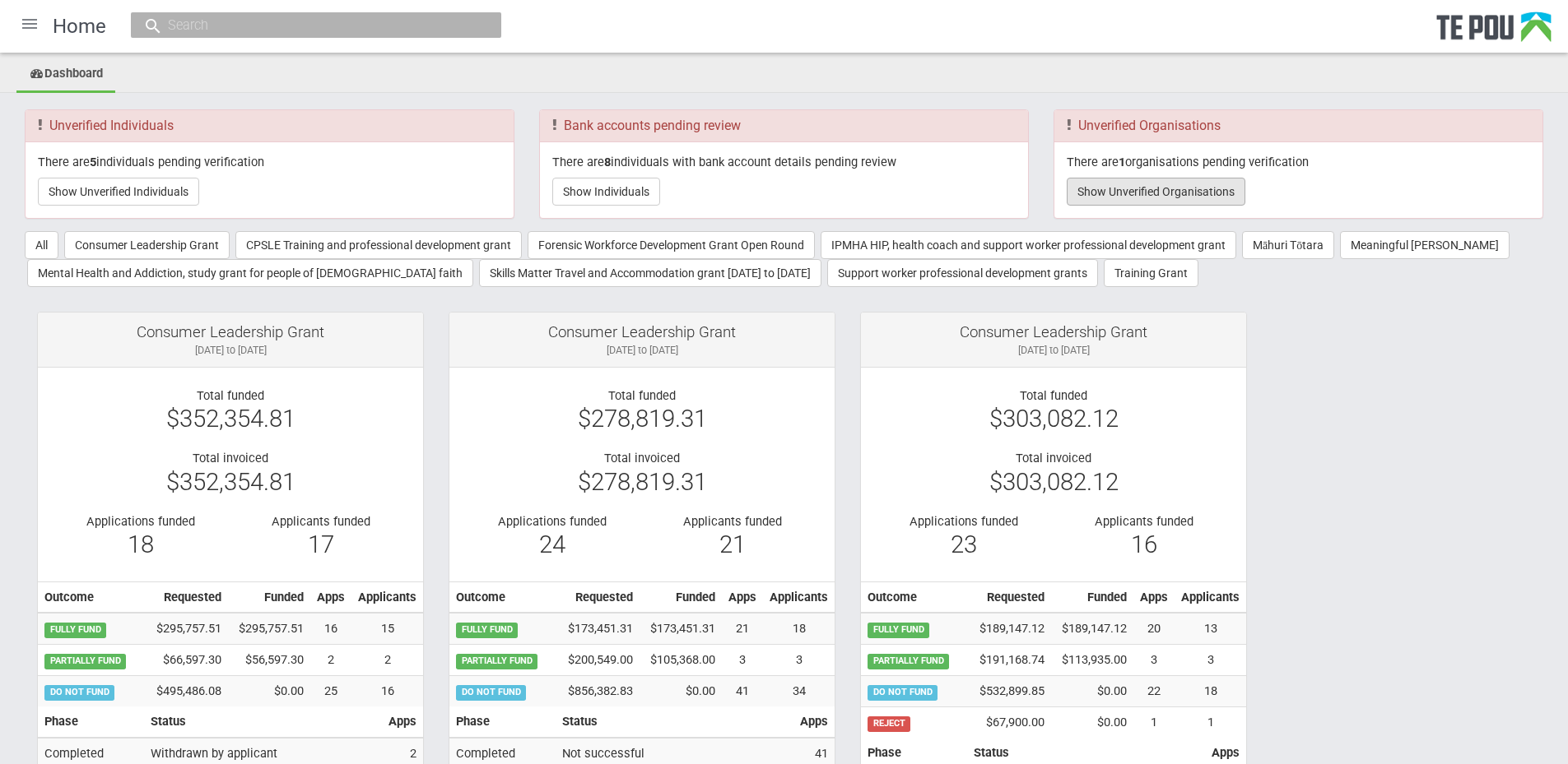
click at [1171, 203] on button "Show Unverified Organisations" at bounding box center [1156, 192] width 179 height 28
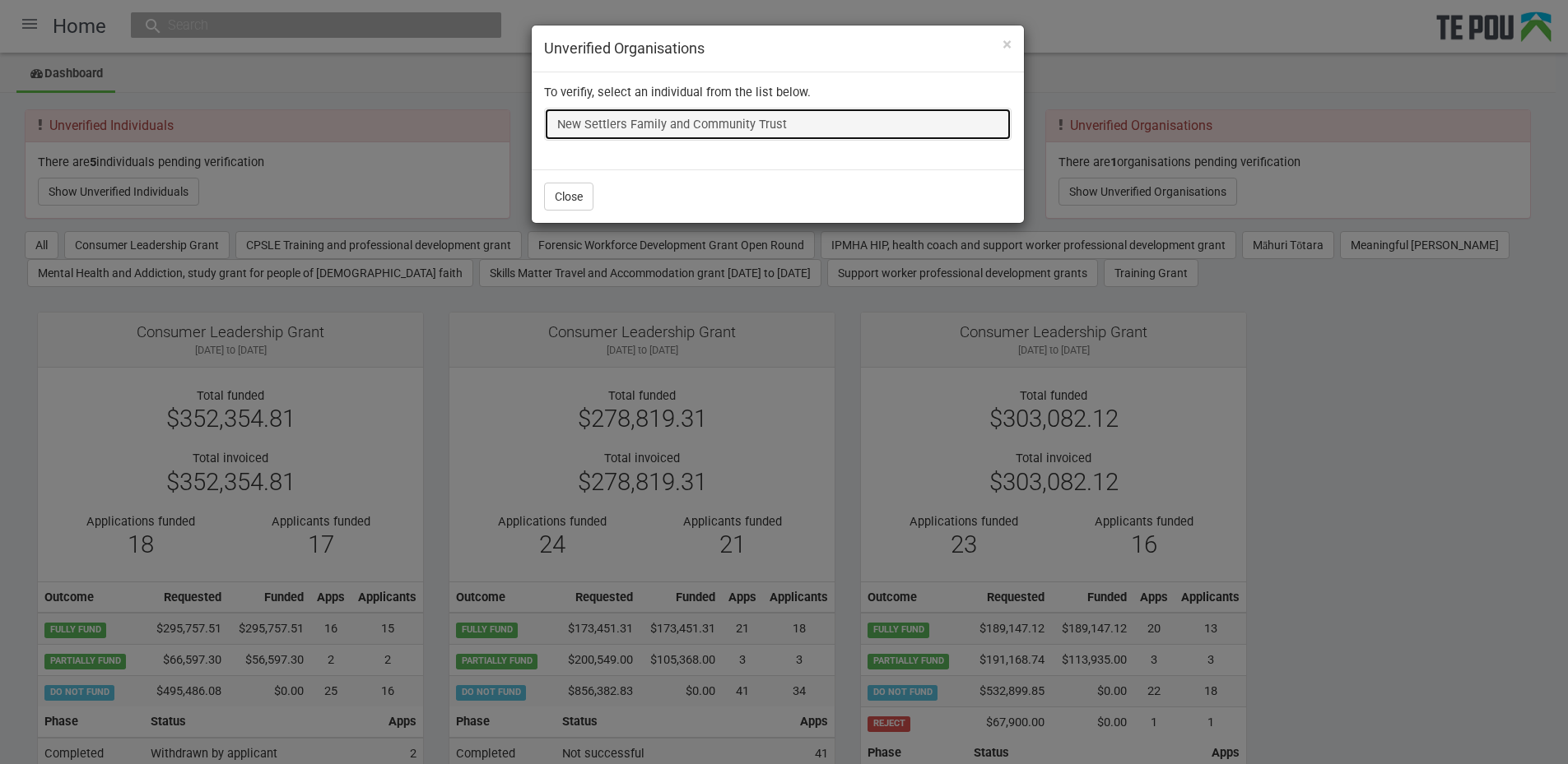
click at [699, 120] on link "New Settlers Family and Community Trust" at bounding box center [777, 125] width 468 height 33
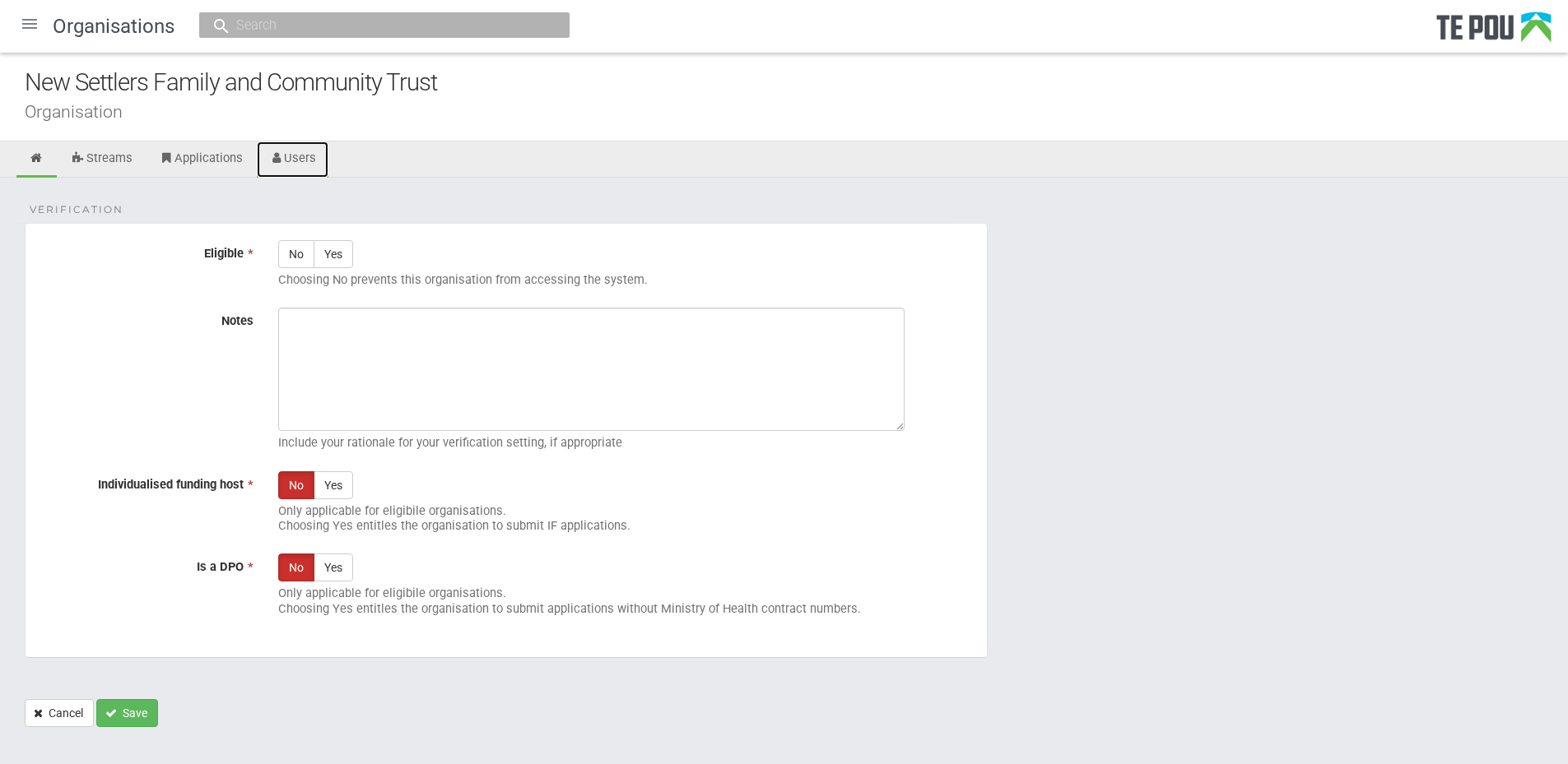
click at [281, 153] on icon at bounding box center [277, 159] width 16 height 12
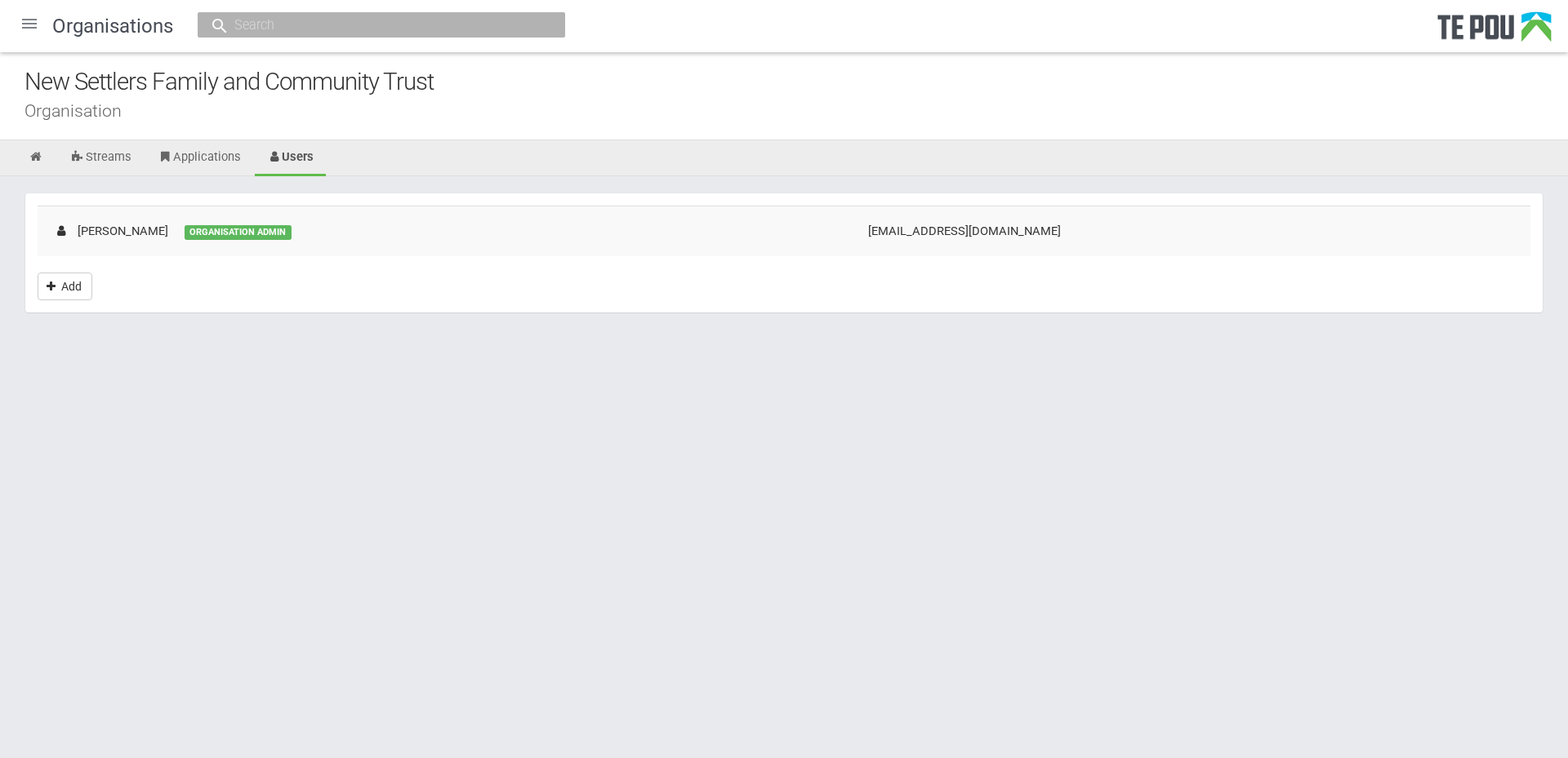
click at [1220, 358] on body "Home Applications [PERSON_NAME] Applicants Organisations Individuals Moderation…" at bounding box center [784, 193] width 1568 height 387
click at [212, 156] on link "Applications" at bounding box center [199, 158] width 108 height 36
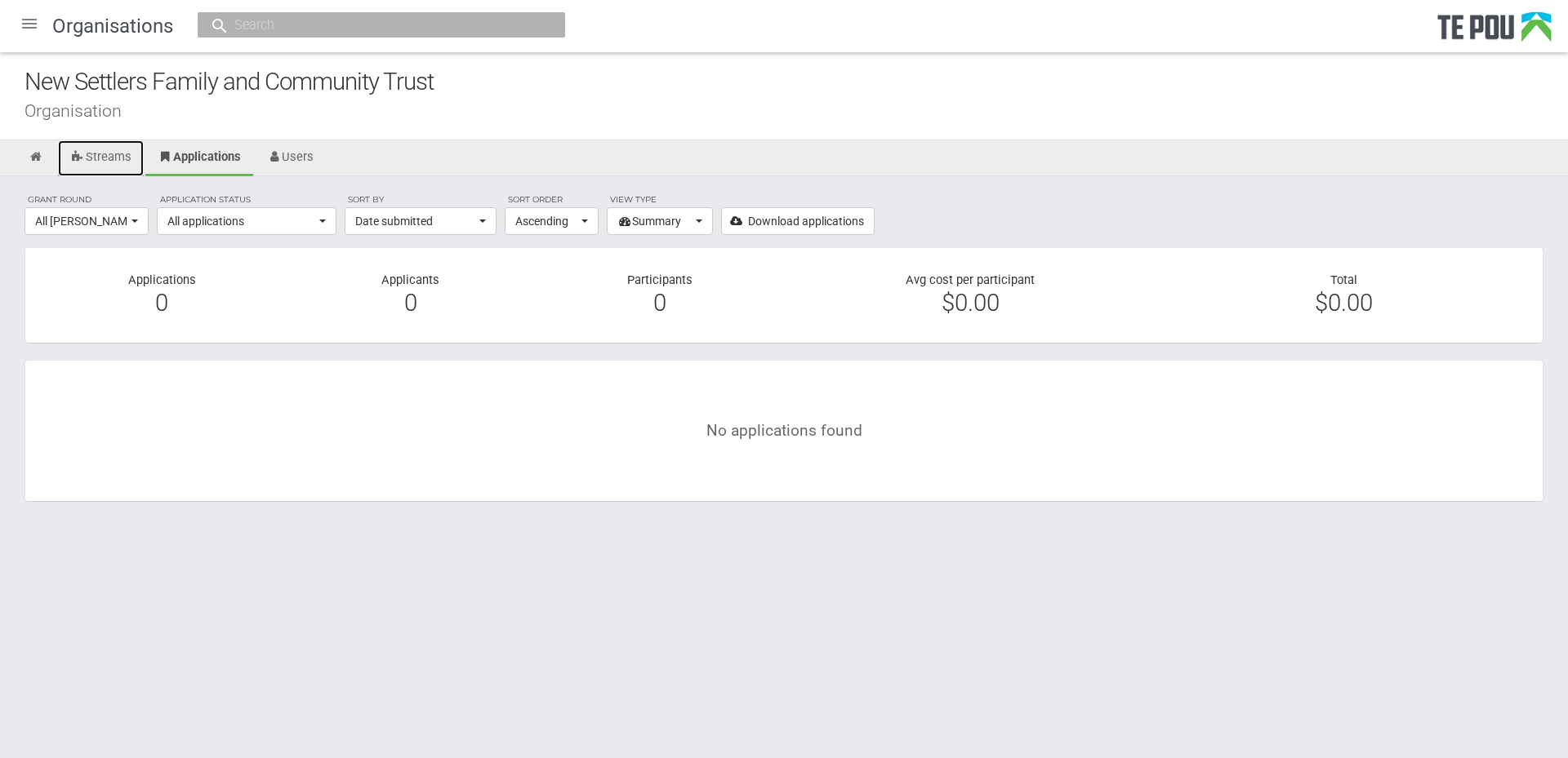
click at [110, 161] on link "Streams" at bounding box center [101, 158] width 85 height 36
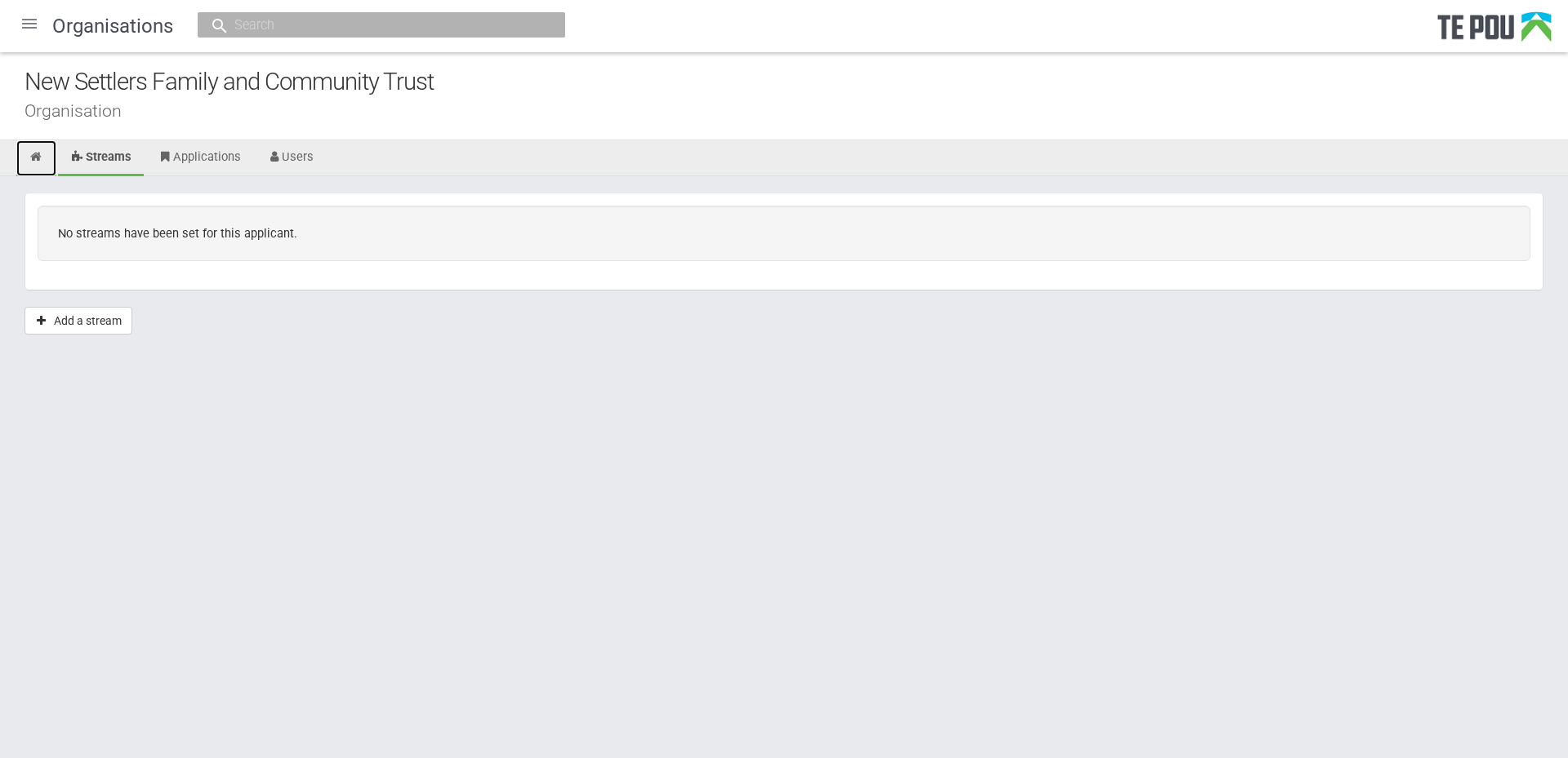
click at [28, 155] on link at bounding box center [37, 158] width 40 height 36
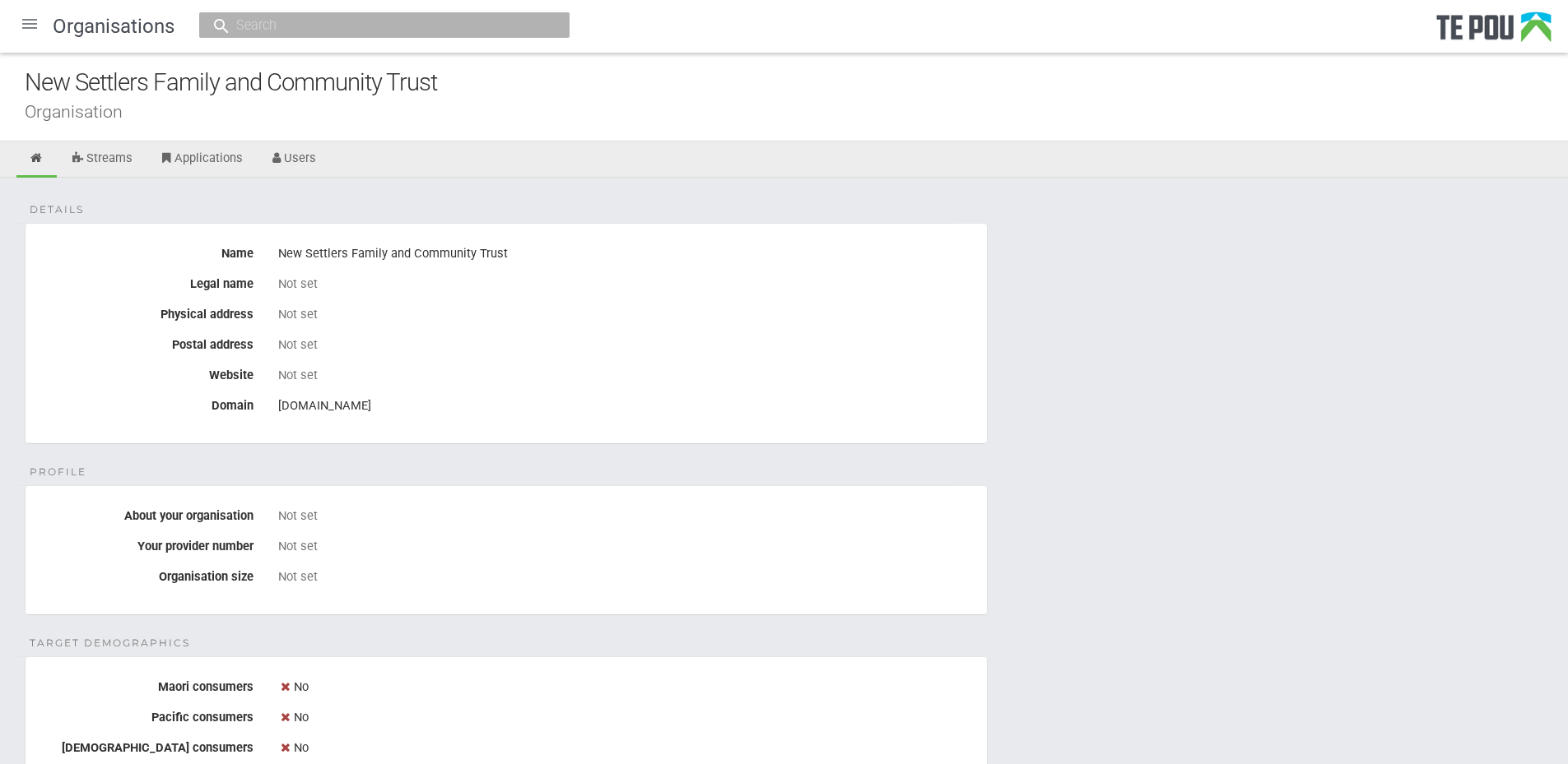
click at [554, 372] on div "Not set" at bounding box center [626, 375] width 697 height 15
click at [321, 408] on div "nfact.co.nz" at bounding box center [626, 406] width 697 height 28
drag, startPoint x: 347, startPoint y: 408, endPoint x: 277, endPoint y: 411, distance: 70.1
click at [277, 411] on div "nfact.co.nz" at bounding box center [626, 406] width 721 height 28
copy div "nfact.co.nz"
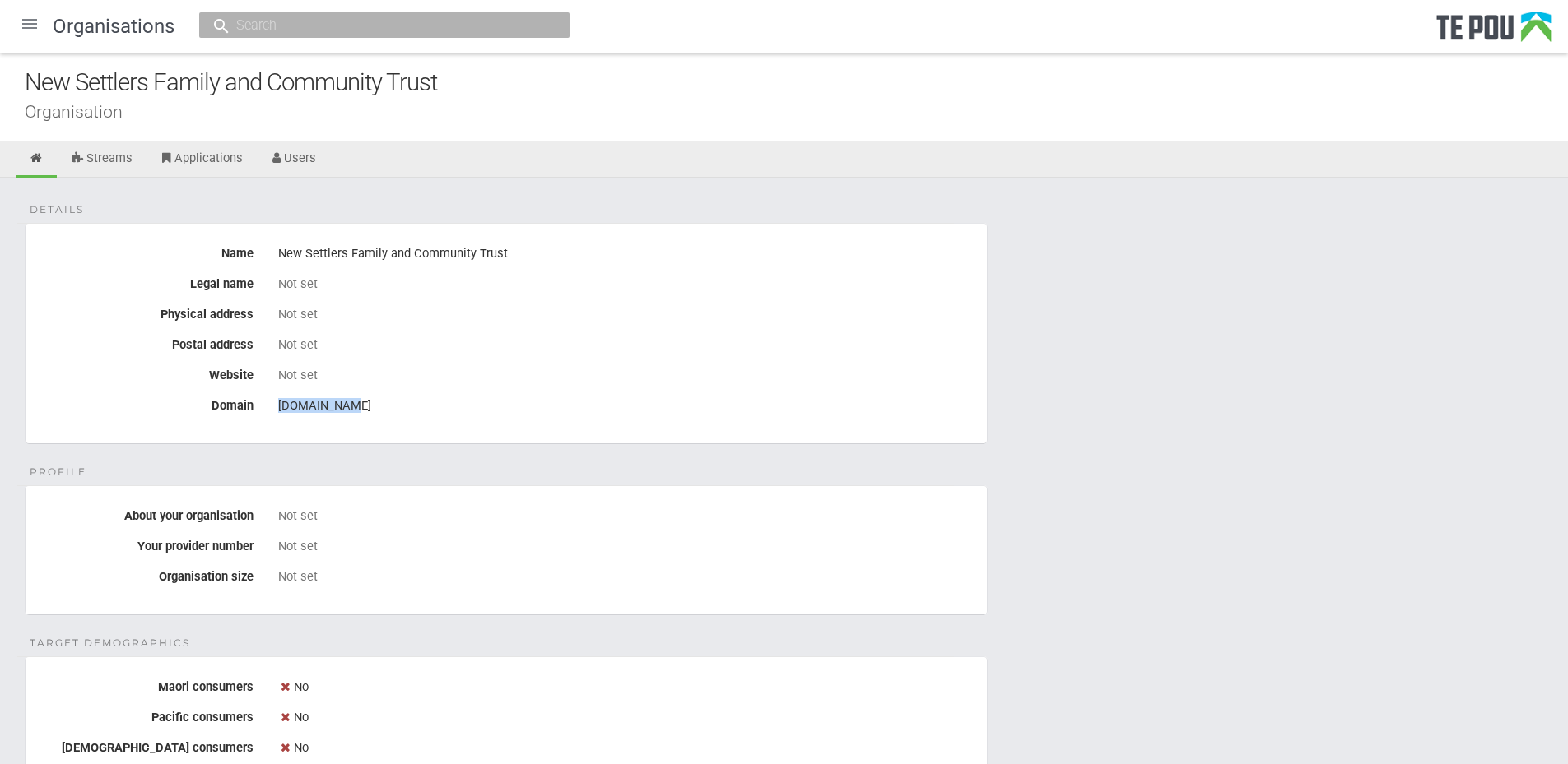
click at [401, 444] on fieldset "Details Name New Settlers Family and Community Trust Legal name Not set Physica…" at bounding box center [505, 333] width 963 height 221
click at [364, 405] on div "nfact.co.nz" at bounding box center [626, 406] width 697 height 28
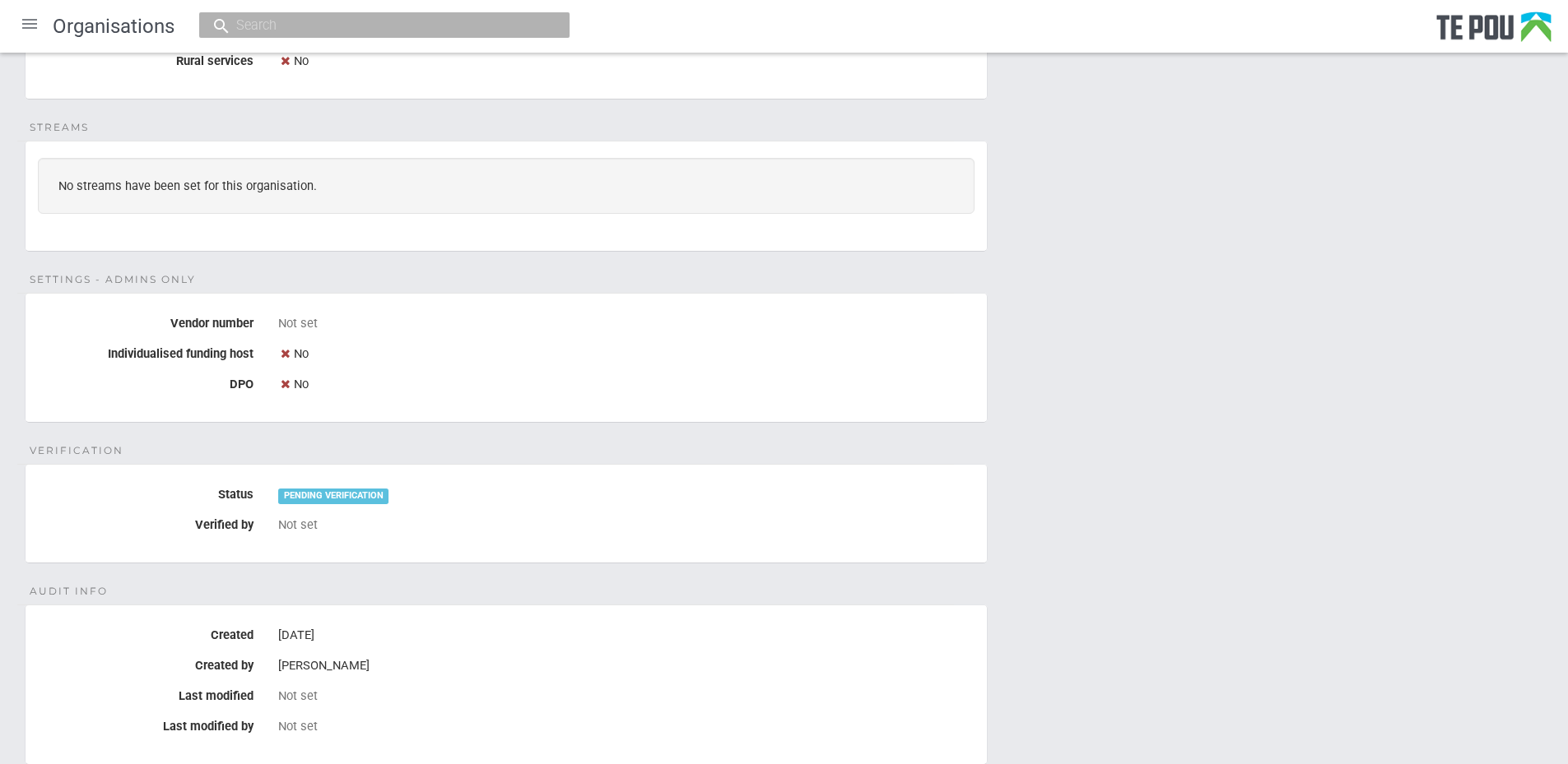
scroll to position [740, 0]
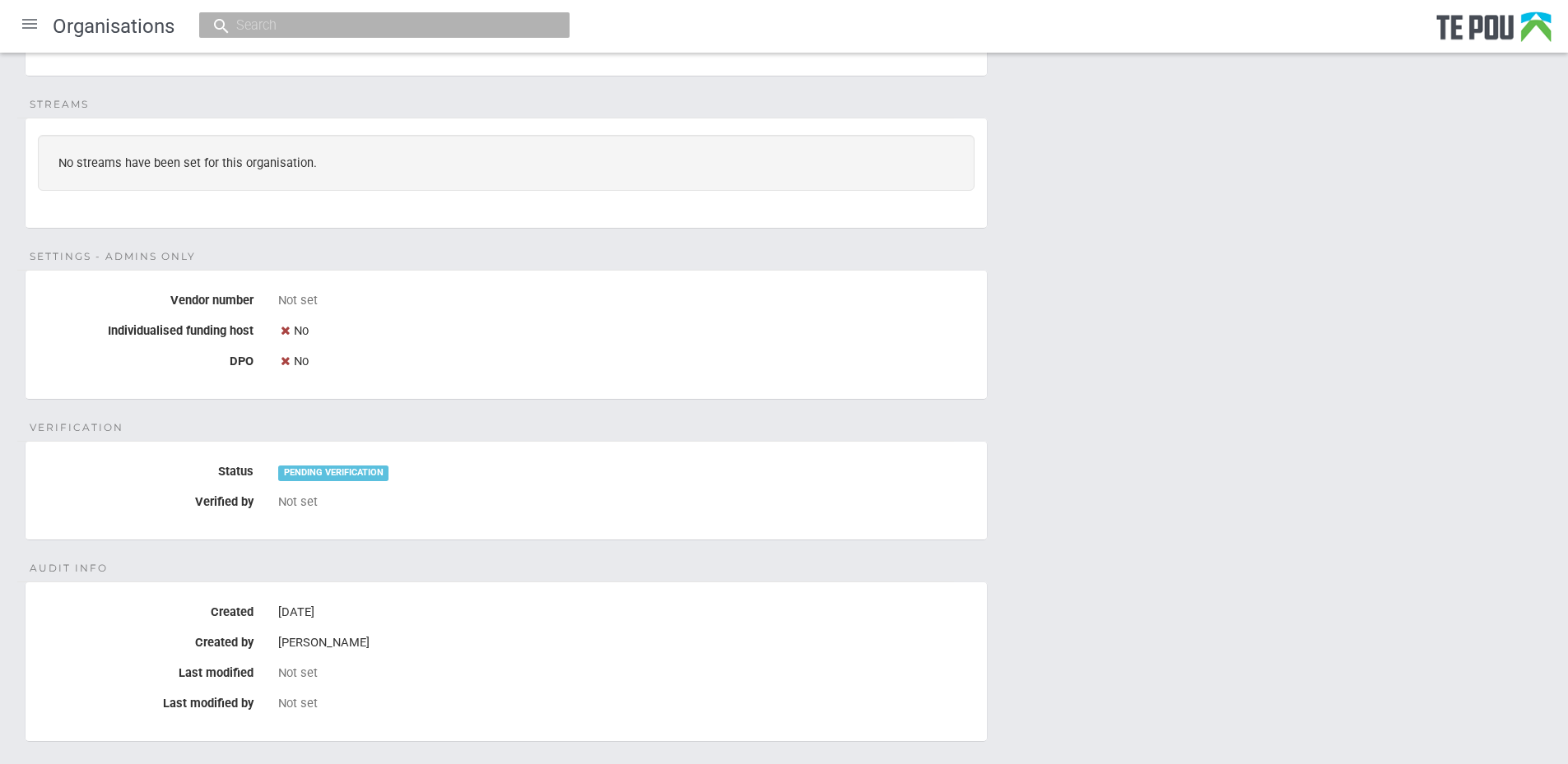
click at [156, 425] on div "Details Name New Settlers Family and Community Trust Legal name Not set Physica…" at bounding box center [784, 132] width 1568 height 1390
click at [325, 472] on div "PENDING VERIFICATION" at bounding box center [333, 473] width 111 height 15
click at [332, 514] on div "Not set" at bounding box center [626, 503] width 697 height 28
click at [393, 641] on div "Annah Stevens" at bounding box center [626, 644] width 697 height 28
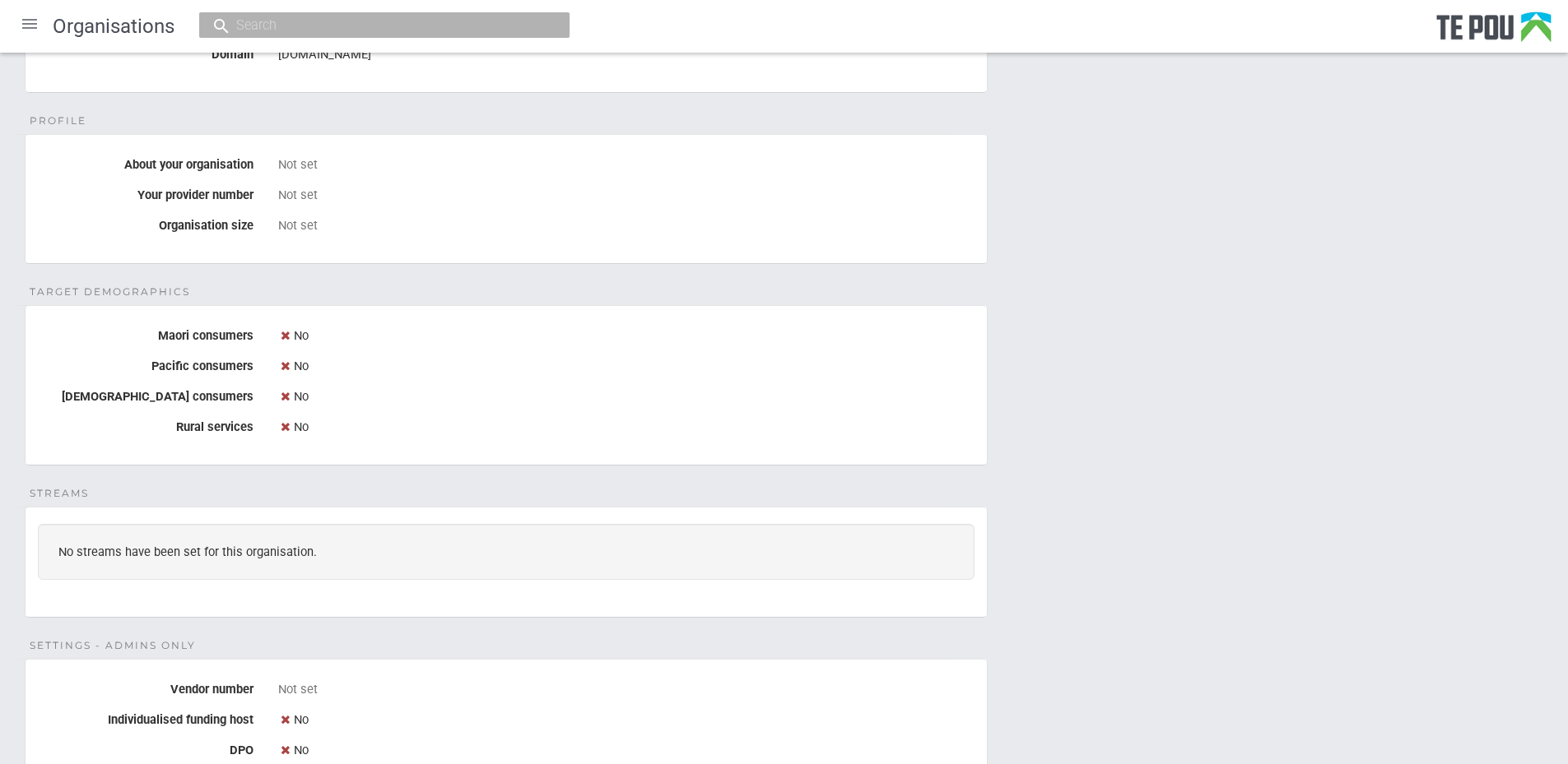
scroll to position [0, 0]
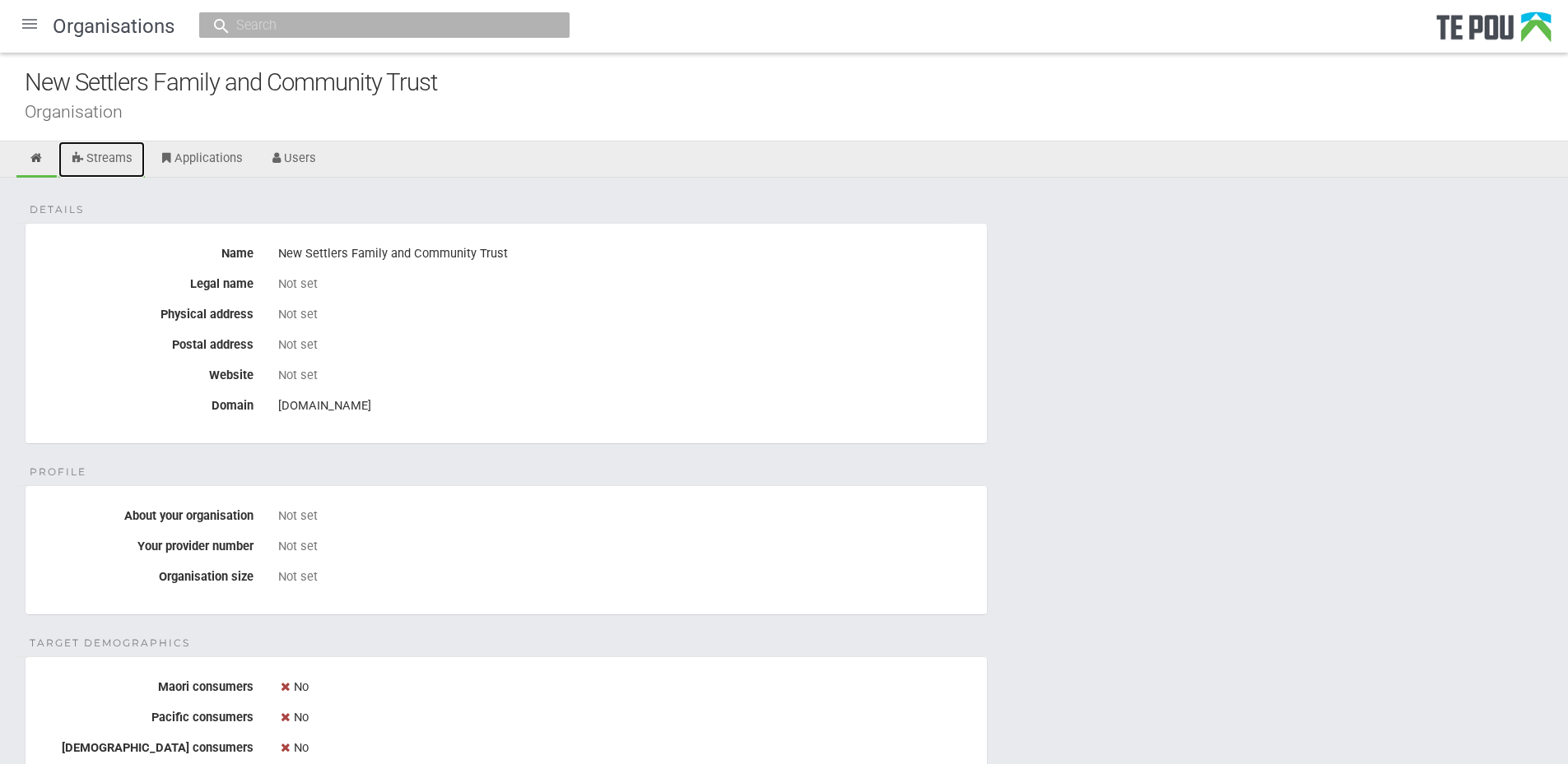
click at [115, 161] on link "Streams" at bounding box center [102, 159] width 86 height 36
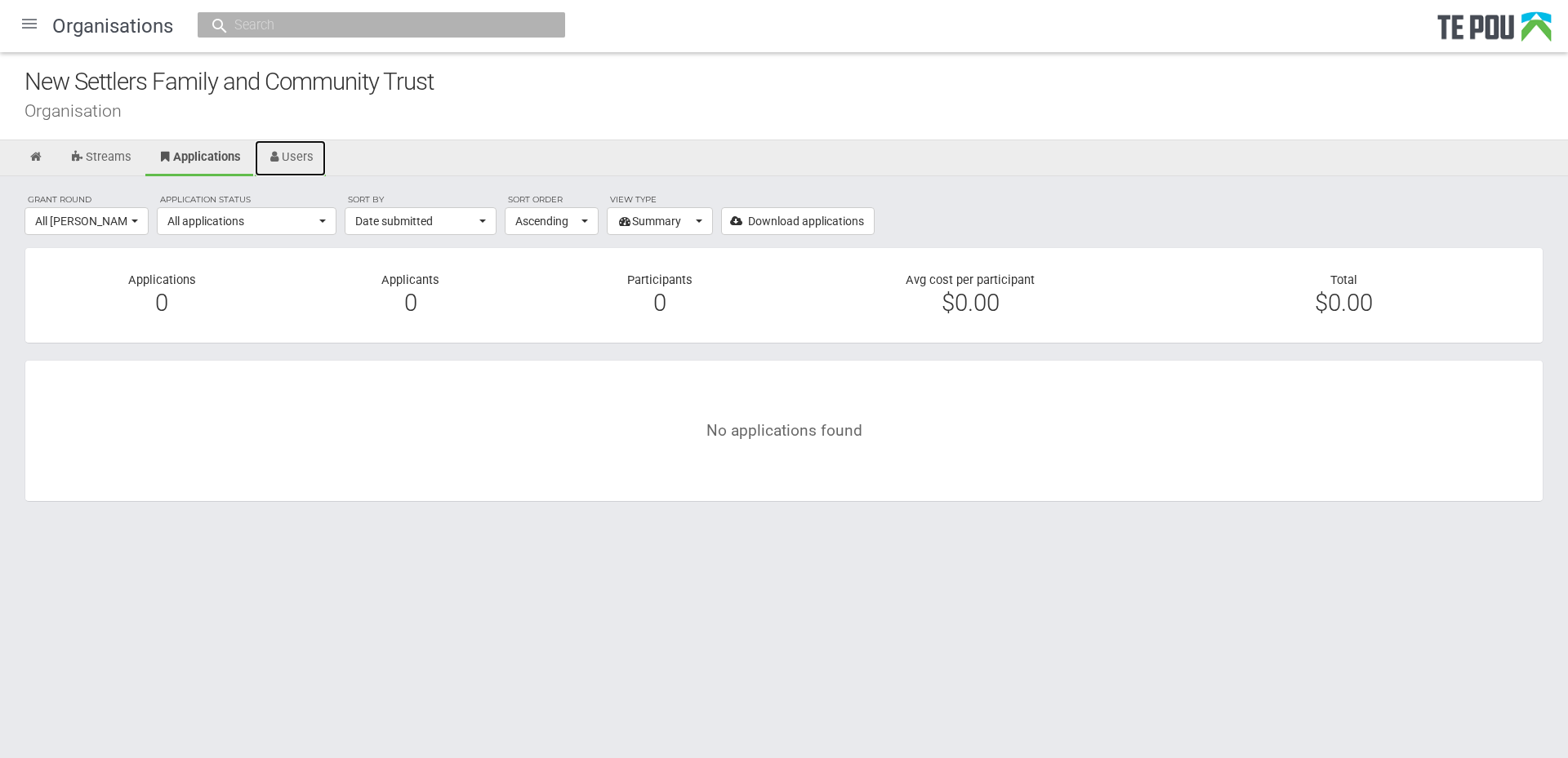
click at [296, 163] on link "Users" at bounding box center [291, 158] width 72 height 36
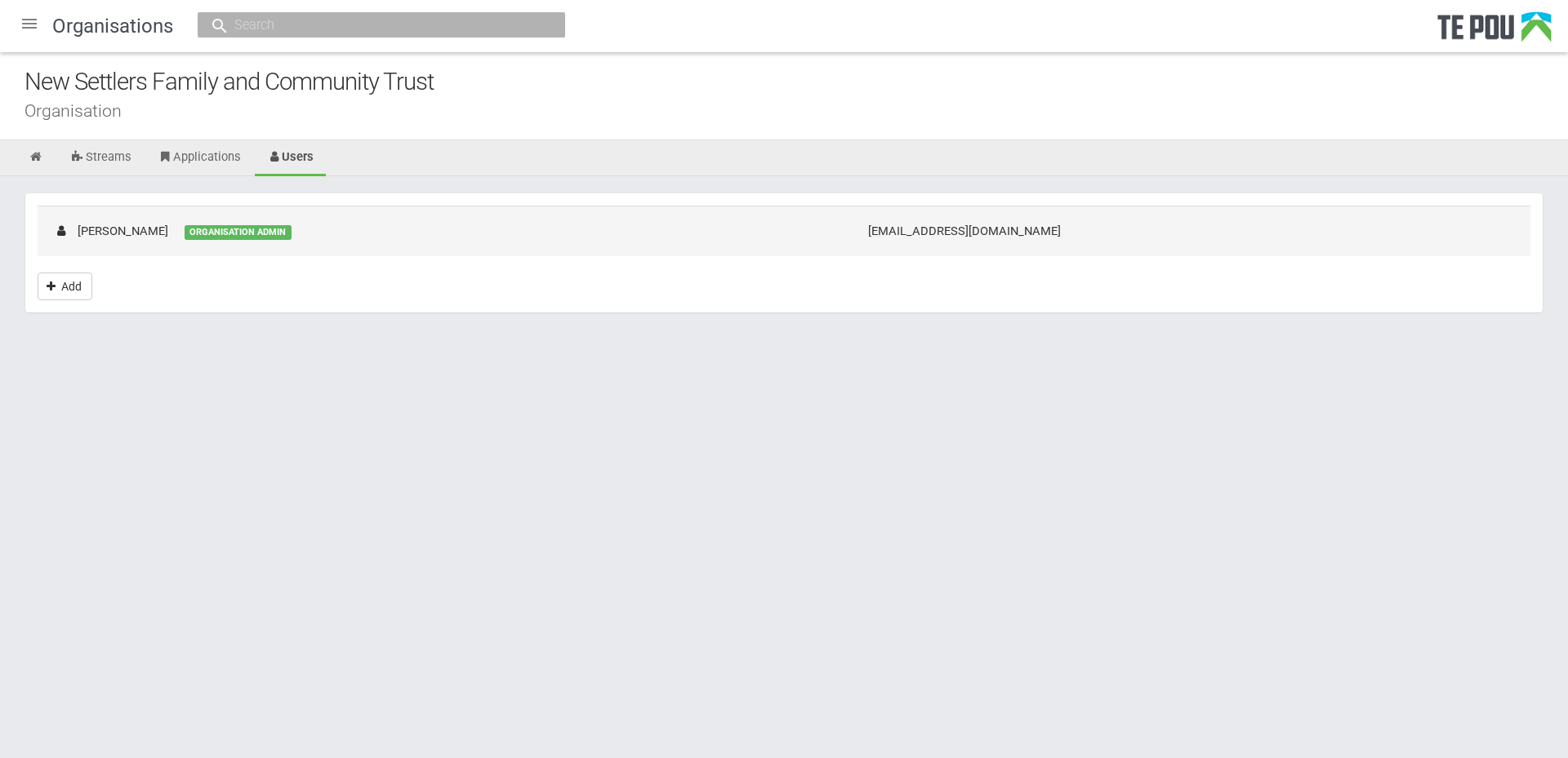
click at [239, 247] on td "[PERSON_NAME] ORGANISATION ADMIN" at bounding box center [444, 230] width 814 height 50
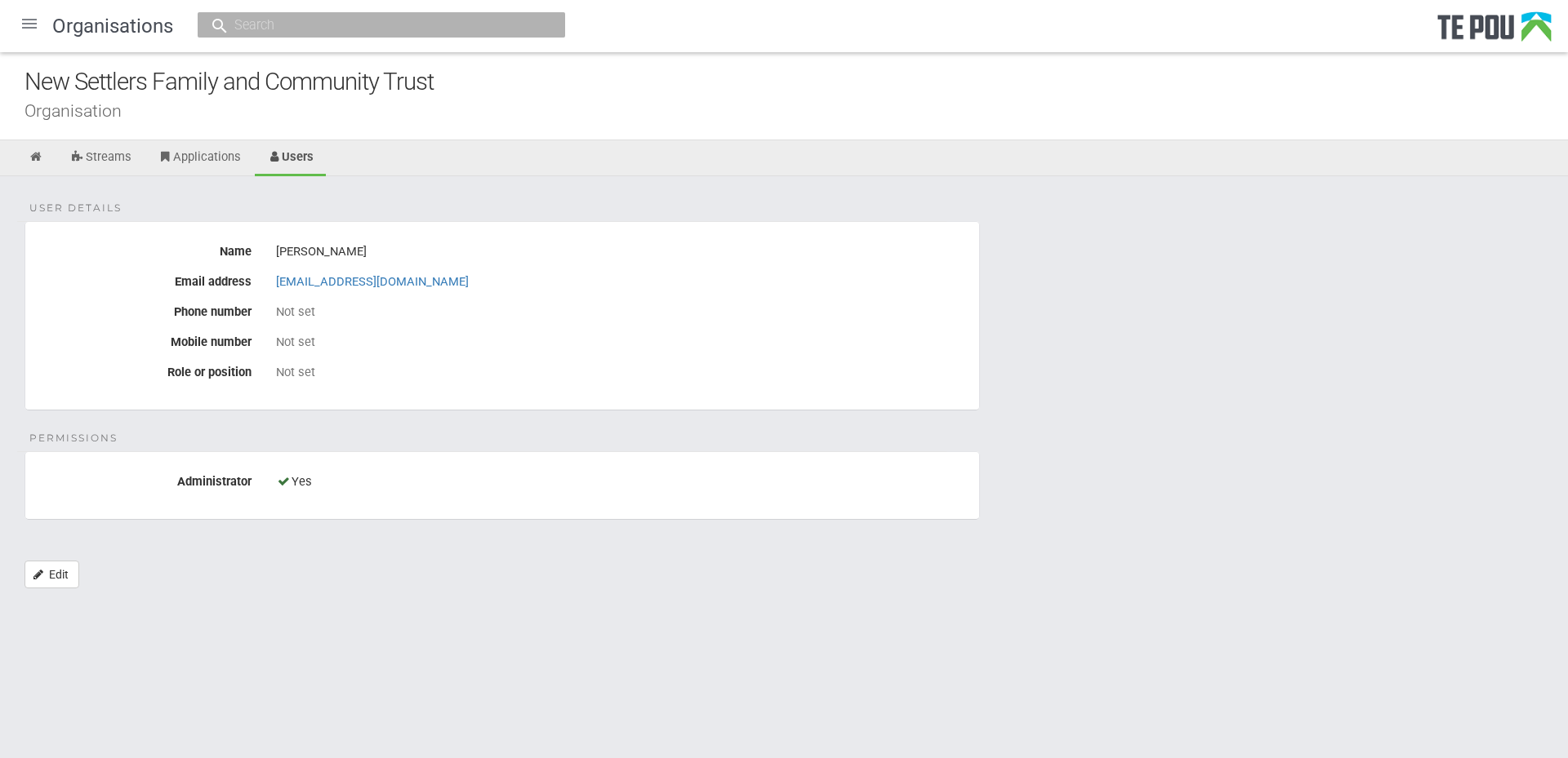
click at [1147, 474] on div "User details Name [PERSON_NAME] Email address [EMAIL_ADDRESS][DOMAIN_NAME] Phon…" at bounding box center [784, 391] width 1568 height 428
click at [381, 480] on div "Yes" at bounding box center [622, 482] width 691 height 28
click at [377, 433] on div "User details Name [PERSON_NAME] Email address [EMAIL_ADDRESS][DOMAIN_NAME] Phon…" at bounding box center [784, 391] width 1568 height 428
click at [1383, 280] on div "User details Name [PERSON_NAME] Email address [EMAIL_ADDRESS][DOMAIN_NAME] Phon…" at bounding box center [784, 391] width 1568 height 428
click at [1012, 707] on html "Home Applications [PERSON_NAME] Applicants Organisations Individuals Moderation…" at bounding box center [784, 379] width 1568 height 758
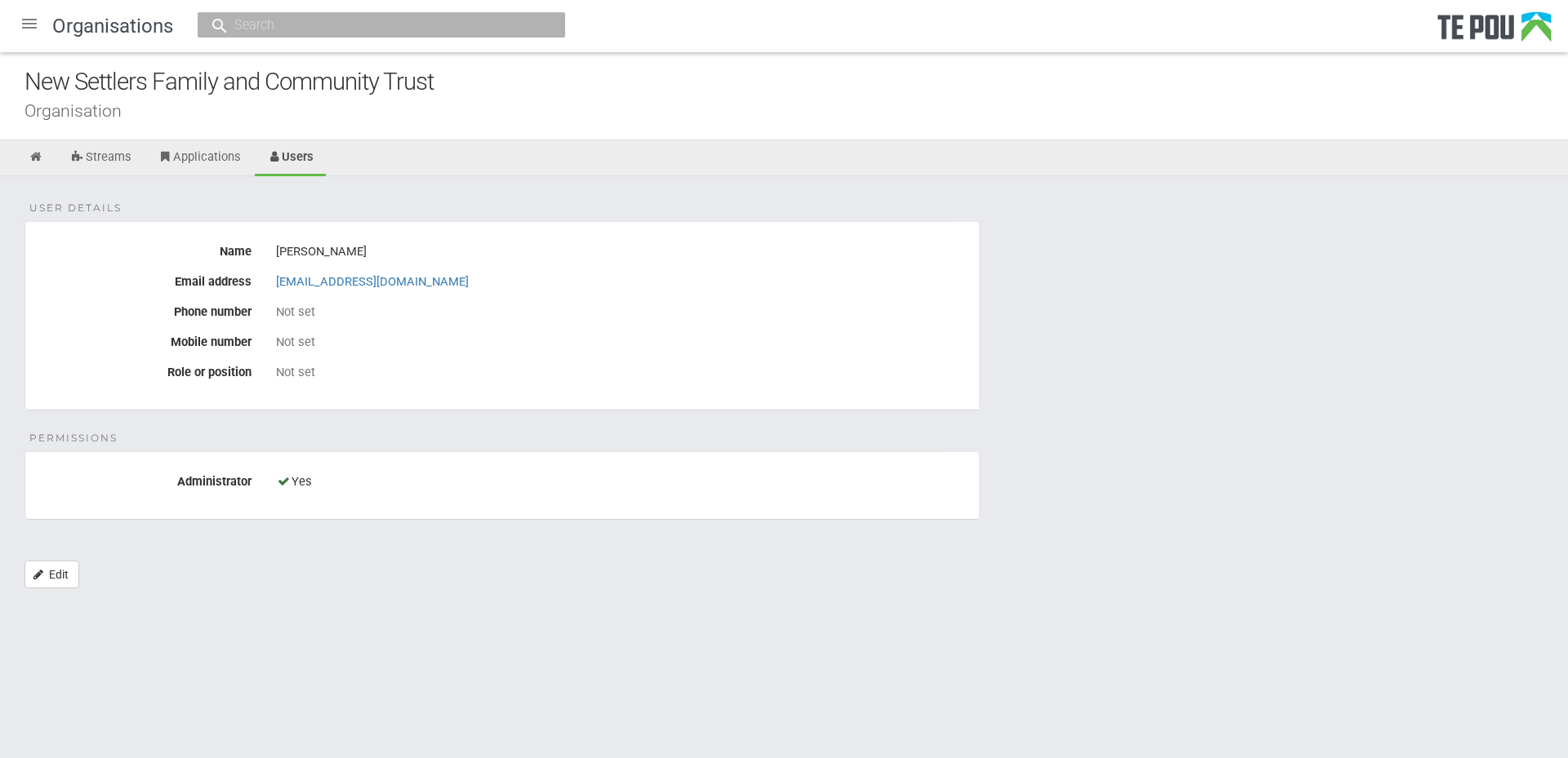
click at [1162, 563] on div "User details Name [PERSON_NAME] Email address [EMAIL_ADDRESS][DOMAIN_NAME] Phon…" at bounding box center [784, 391] width 1568 height 428
